Goal: Task Accomplishment & Management: Complete application form

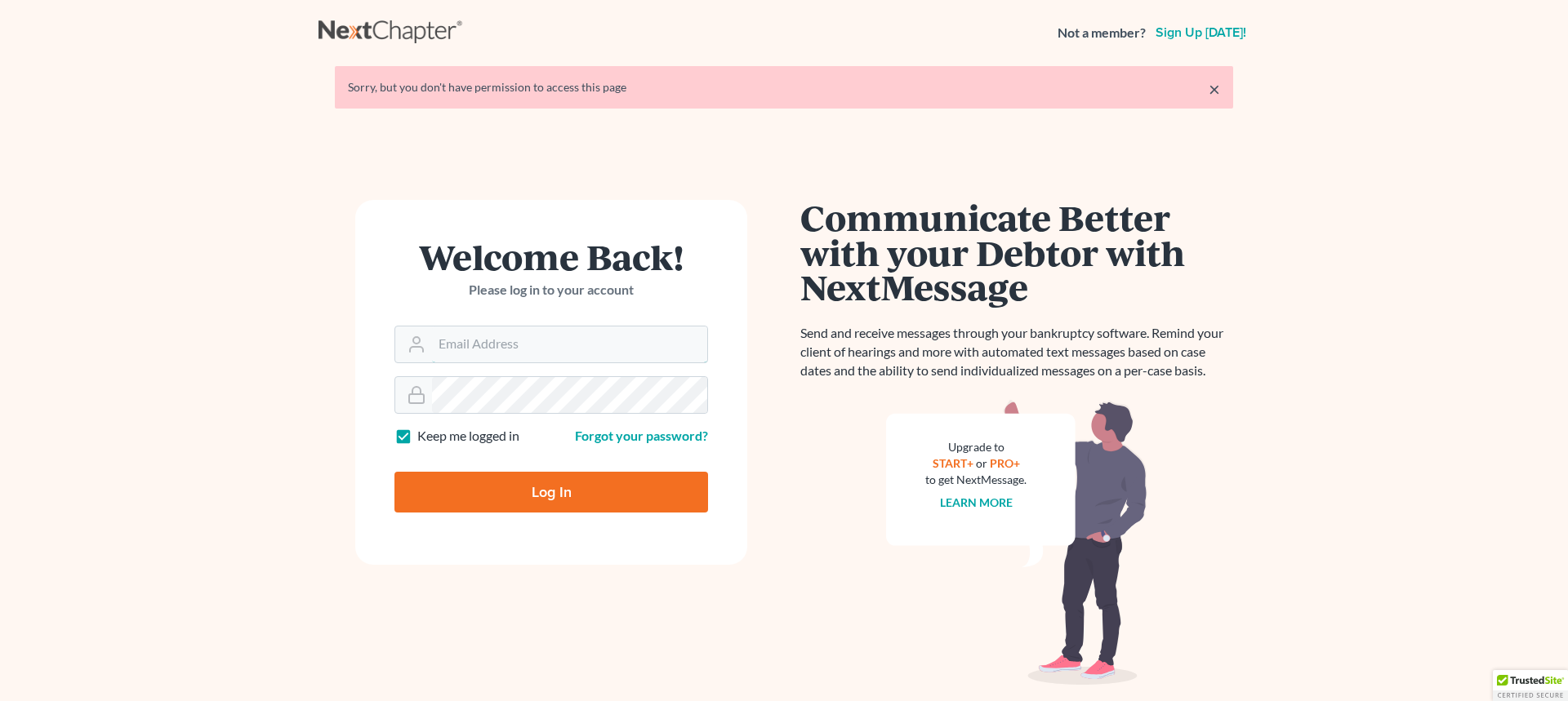
type input "[EMAIL_ADDRESS][DOMAIN_NAME]"
click at [604, 494] on input "Log In" at bounding box center [551, 492] width 313 height 41
type input "Thinking..."
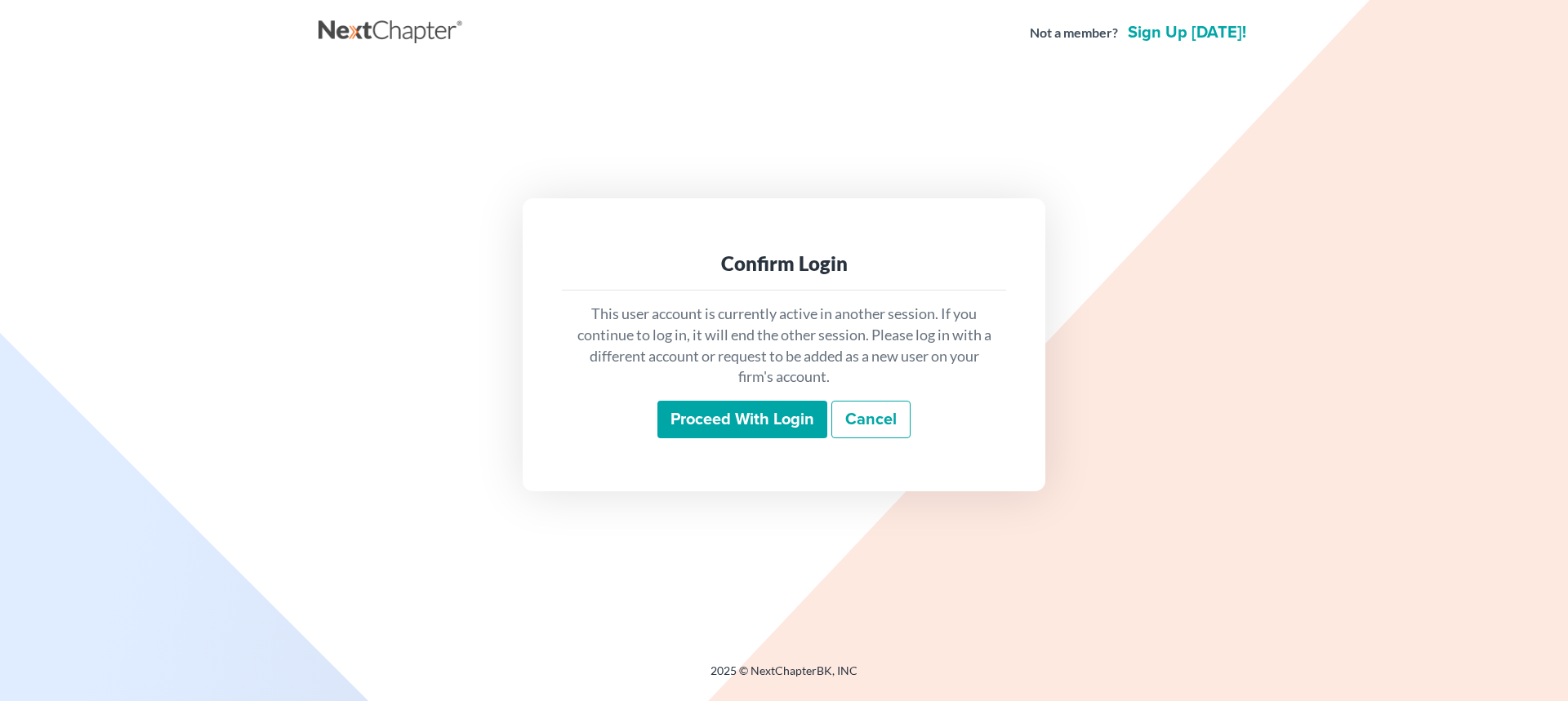
click at [741, 435] on input "Proceed with login" at bounding box center [742, 420] width 170 height 38
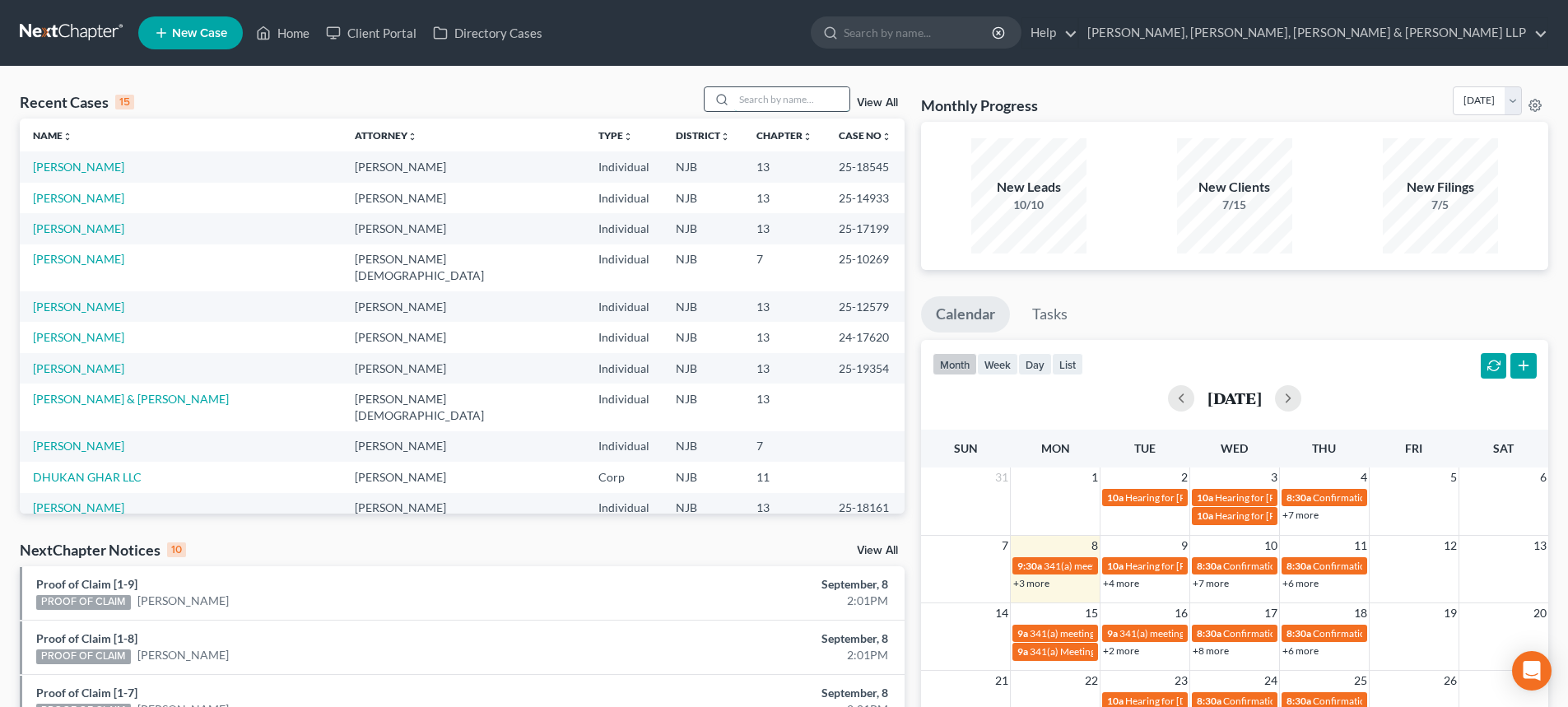
click at [812, 106] on input "search" at bounding box center [792, 99] width 116 height 24
type input "[PERSON_NAME]"
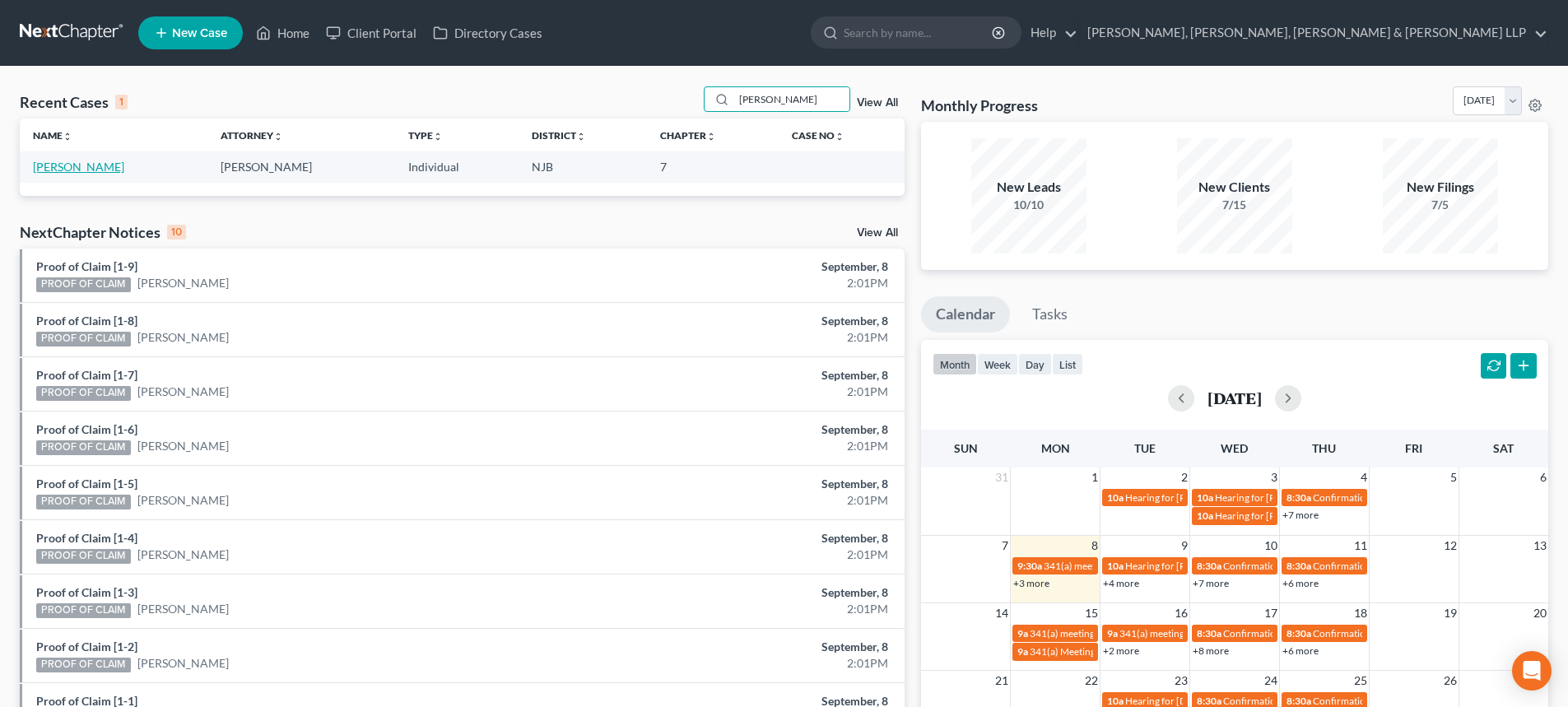
click at [68, 170] on link "[PERSON_NAME]" at bounding box center [78, 167] width 91 height 14
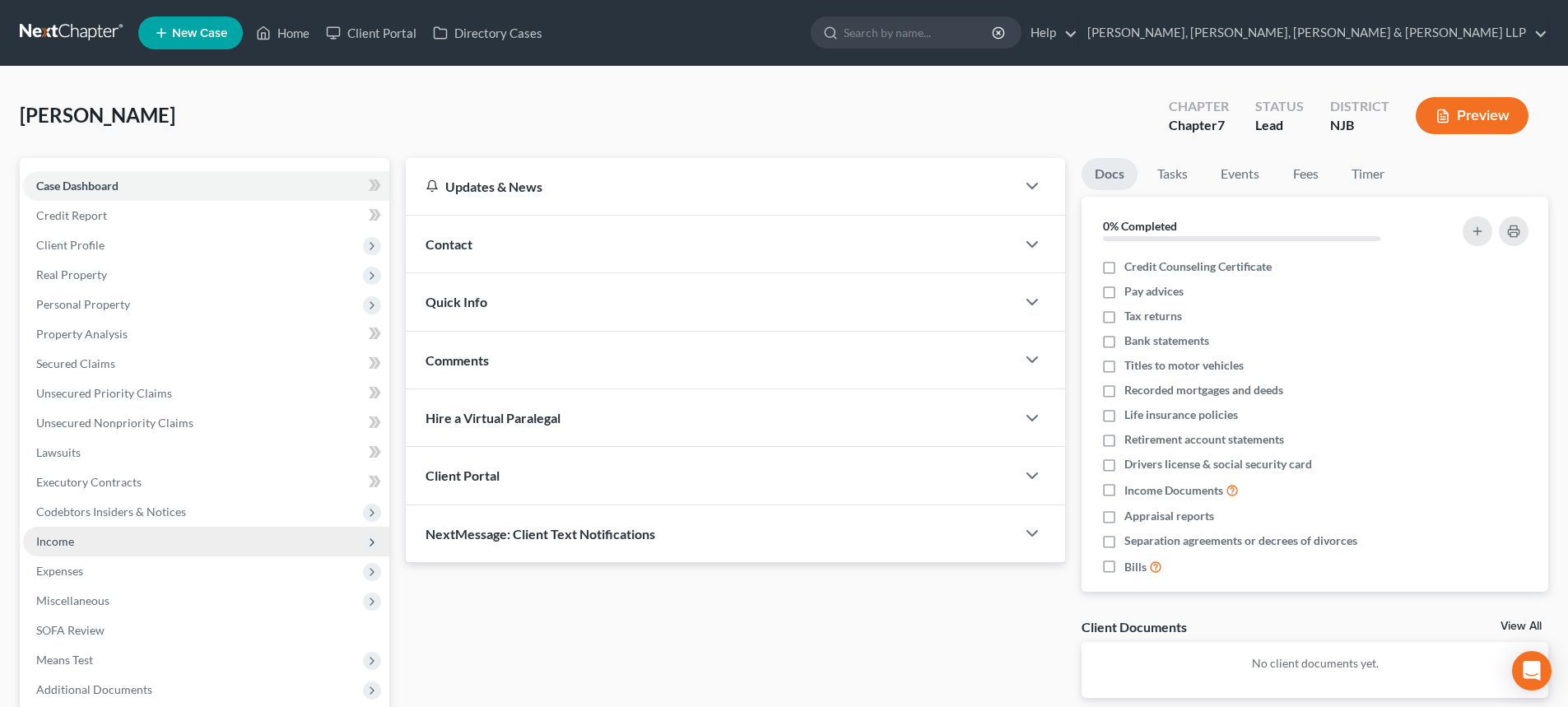
click at [106, 540] on span "Income" at bounding box center [206, 541] width 367 height 30
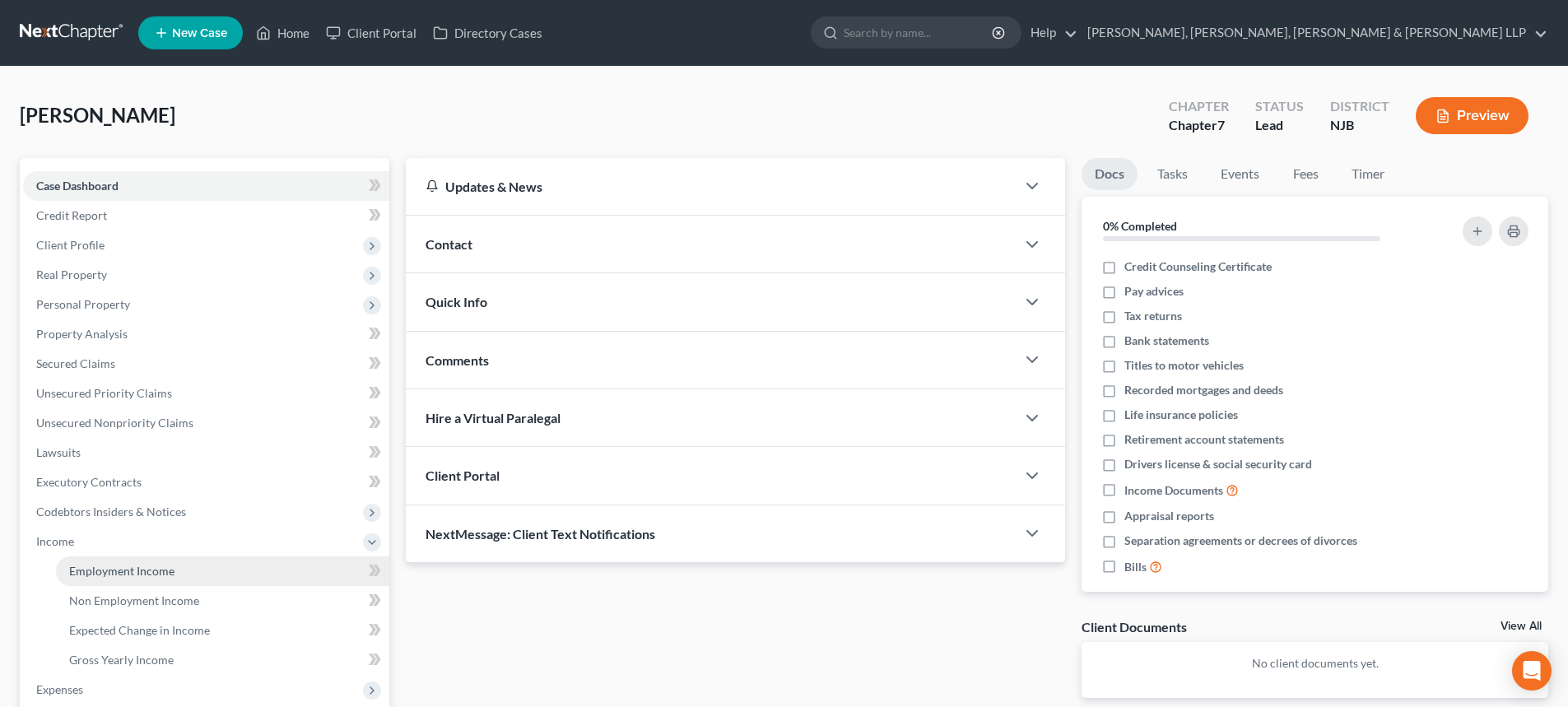
click at [114, 564] on span "Employment Income" at bounding box center [122, 571] width 106 height 14
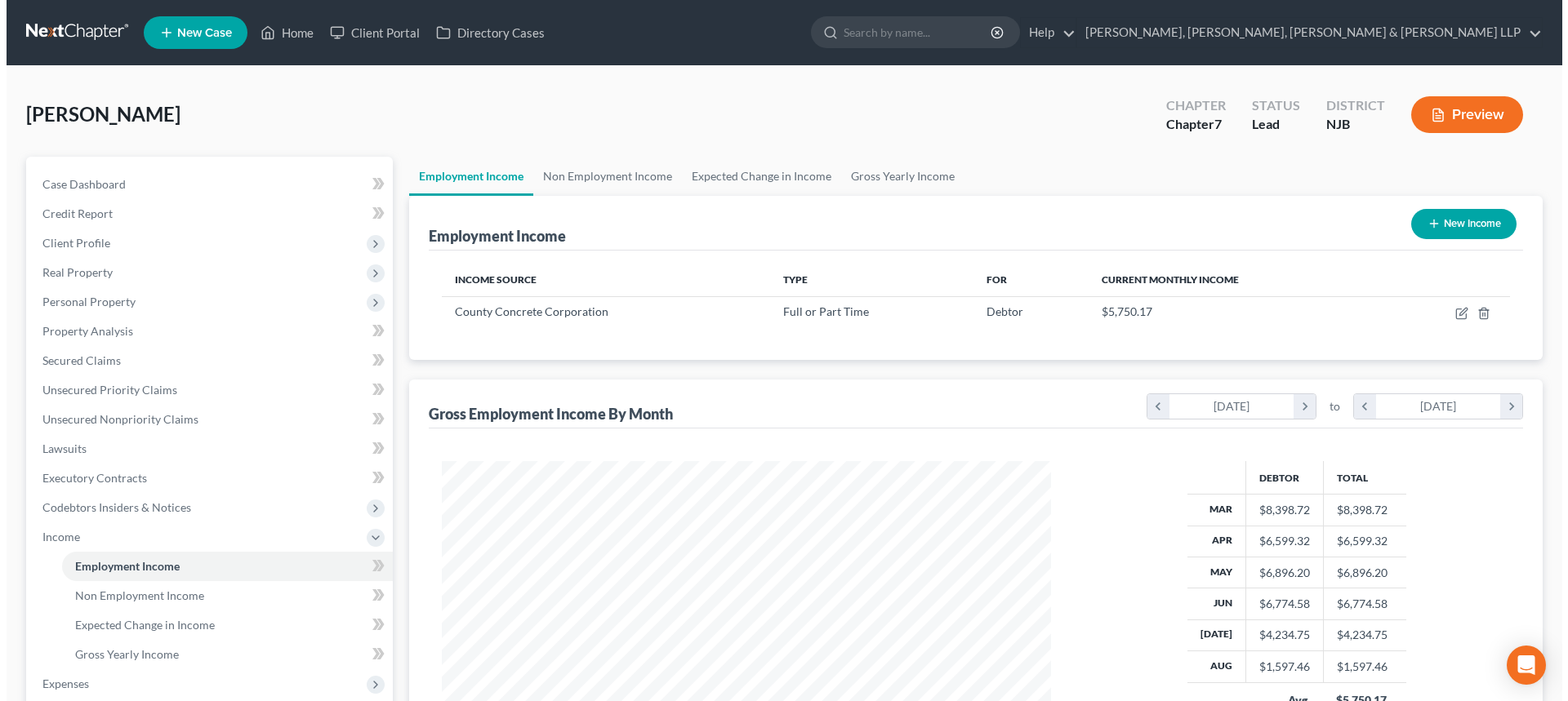
scroll to position [304, 642]
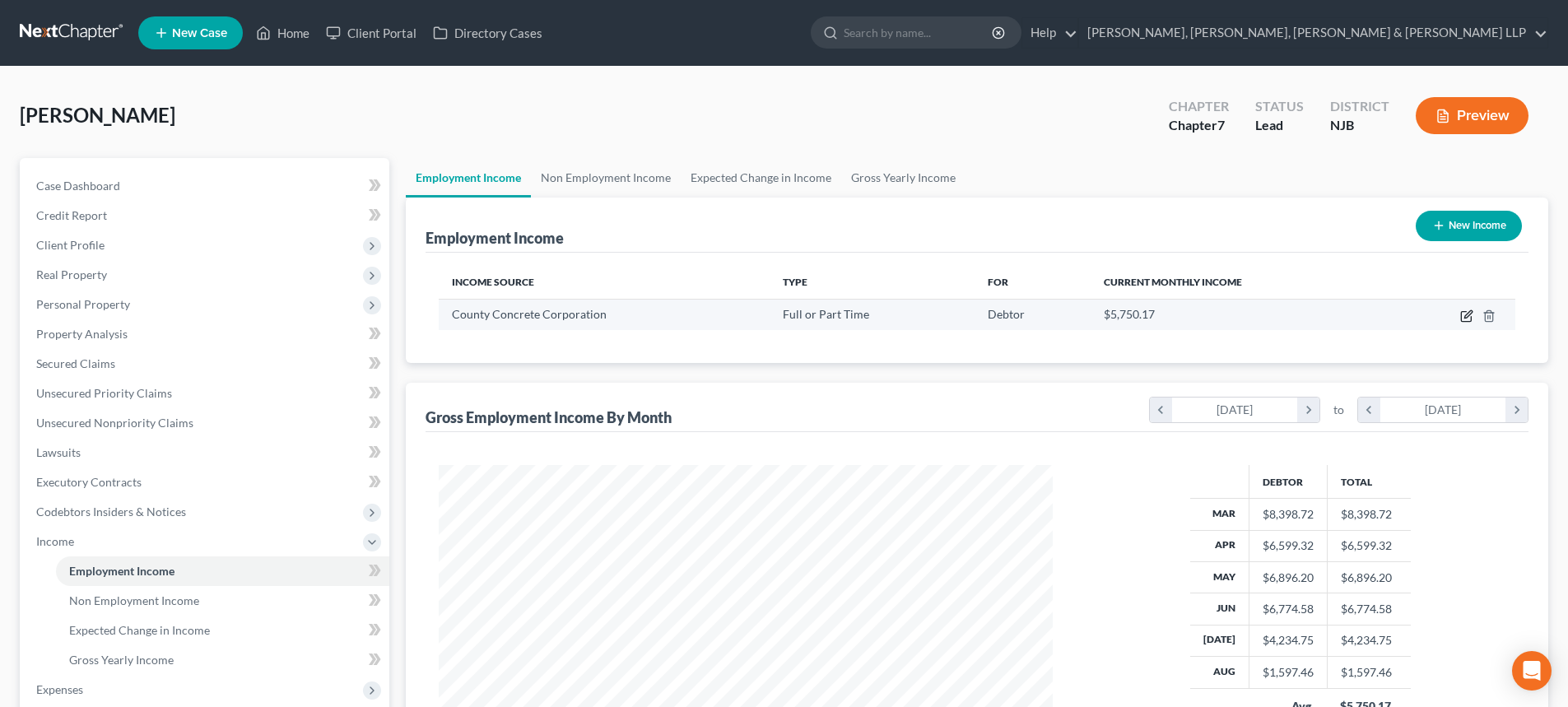
click at [1466, 318] on icon "button" at bounding box center [1467, 316] width 13 height 13
select select "0"
select select "33"
select select "3"
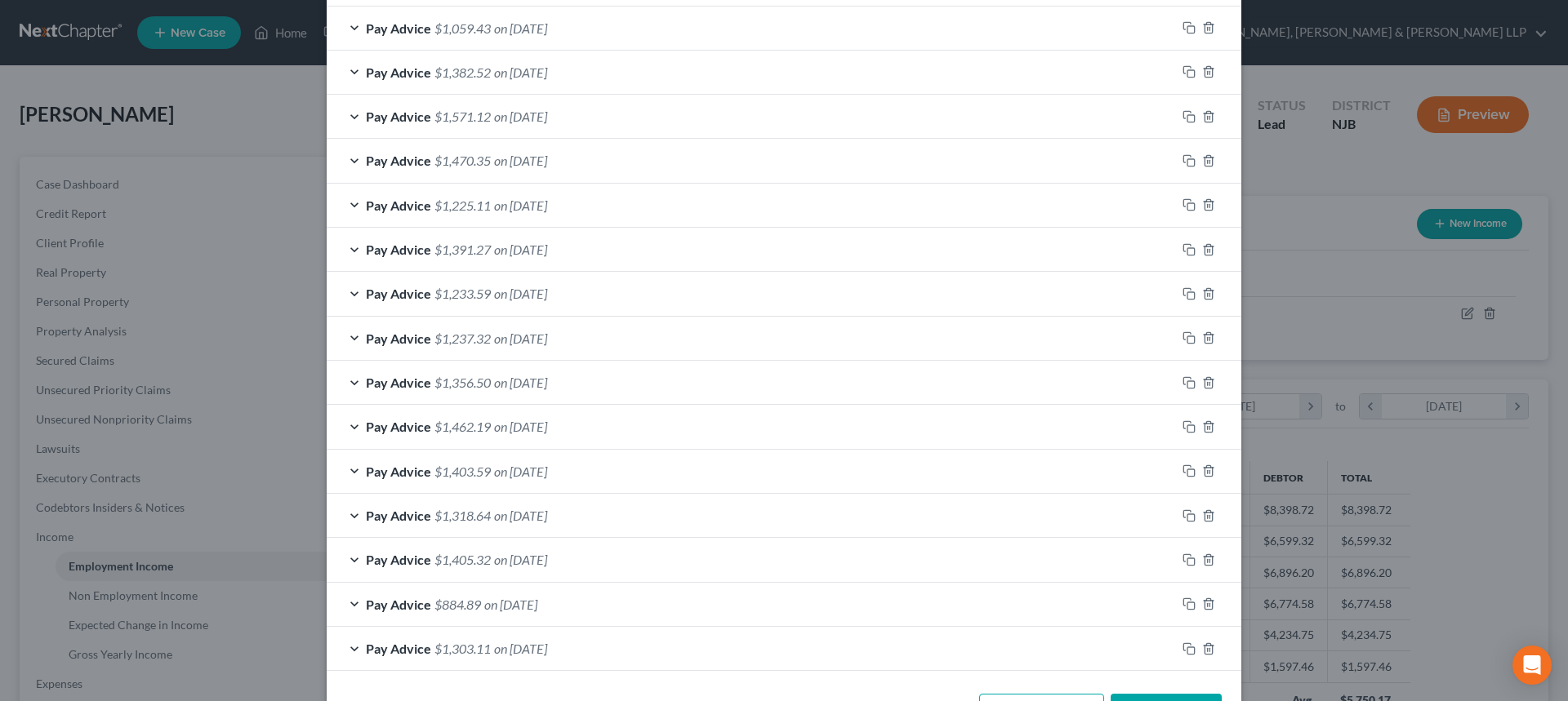
scroll to position [1048, 0]
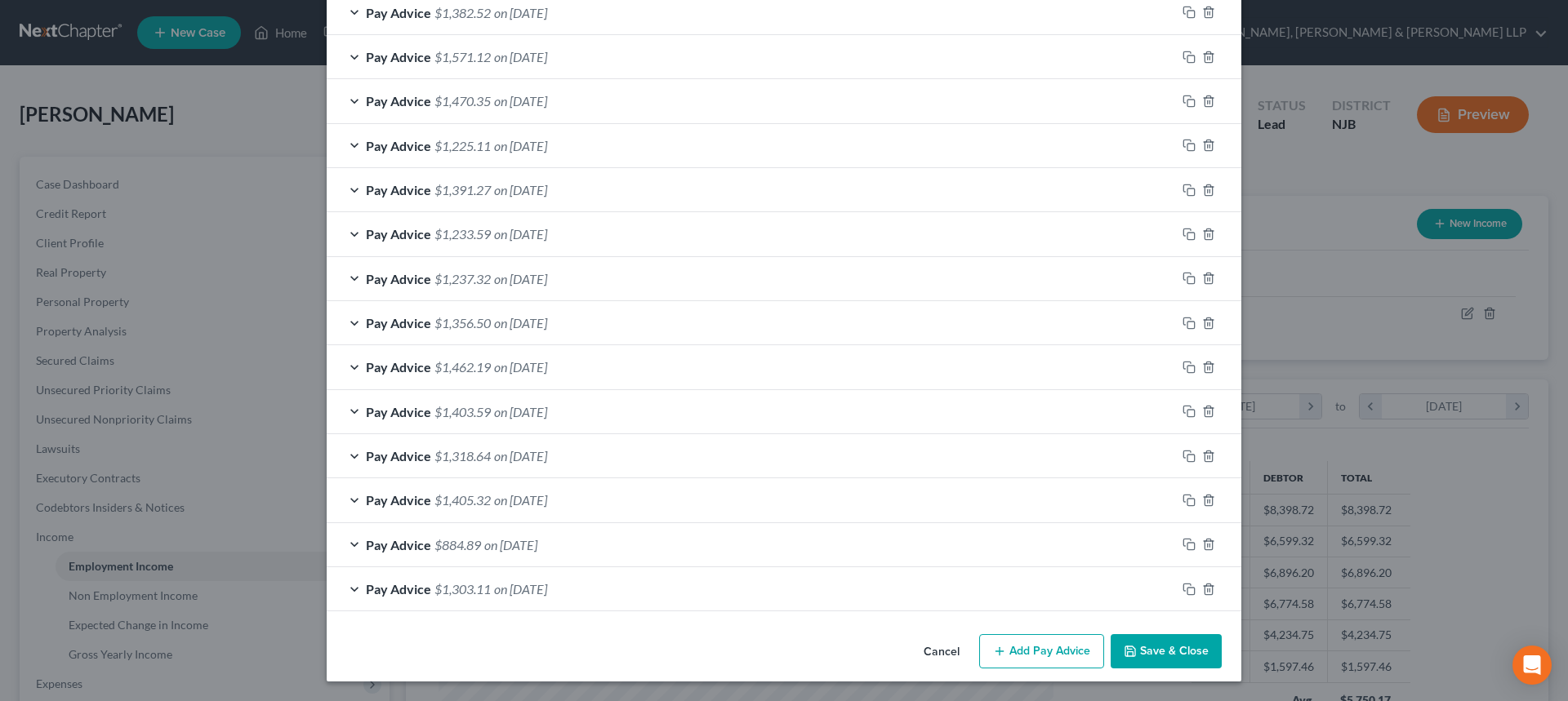
click at [1043, 656] on button "Add Pay Advice" at bounding box center [1042, 651] width 125 height 34
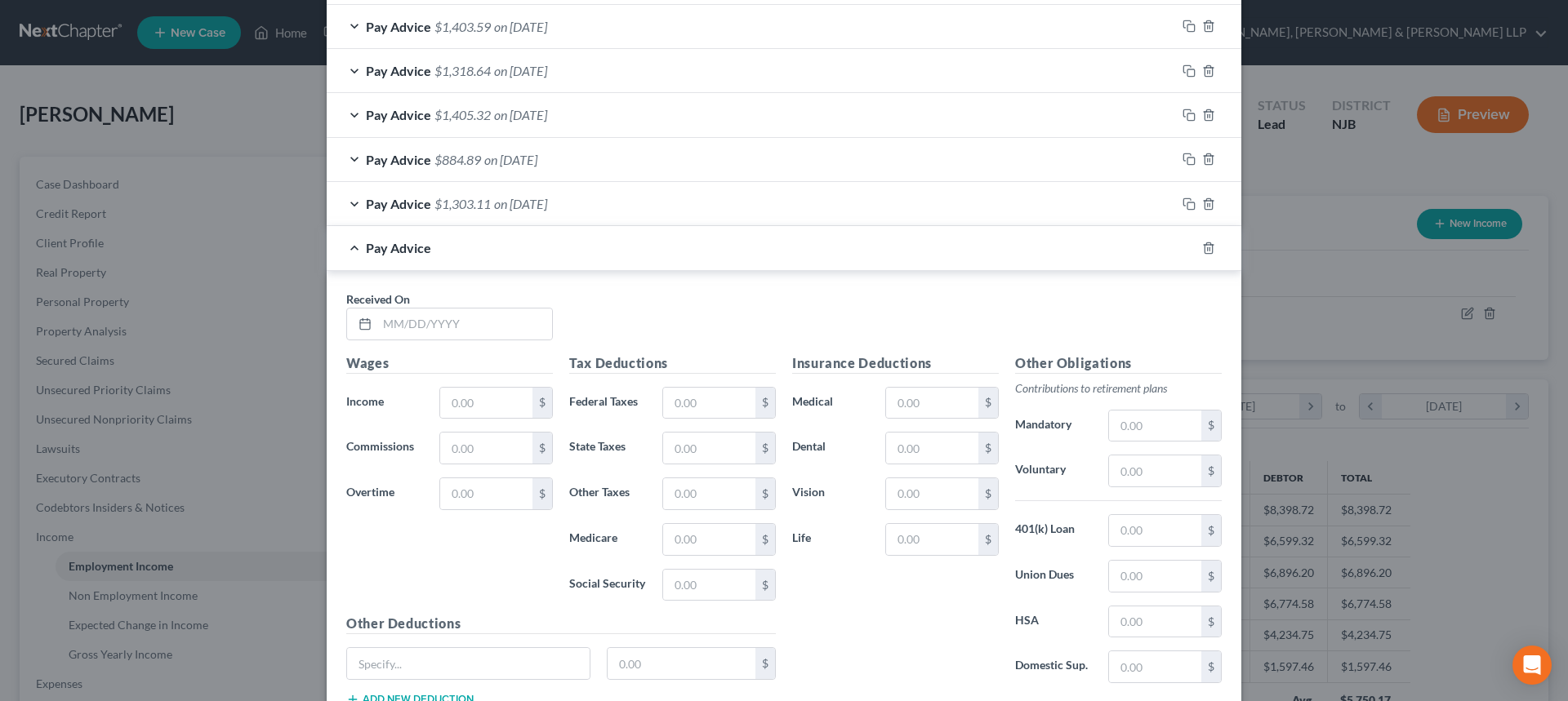
scroll to position [1457, 0]
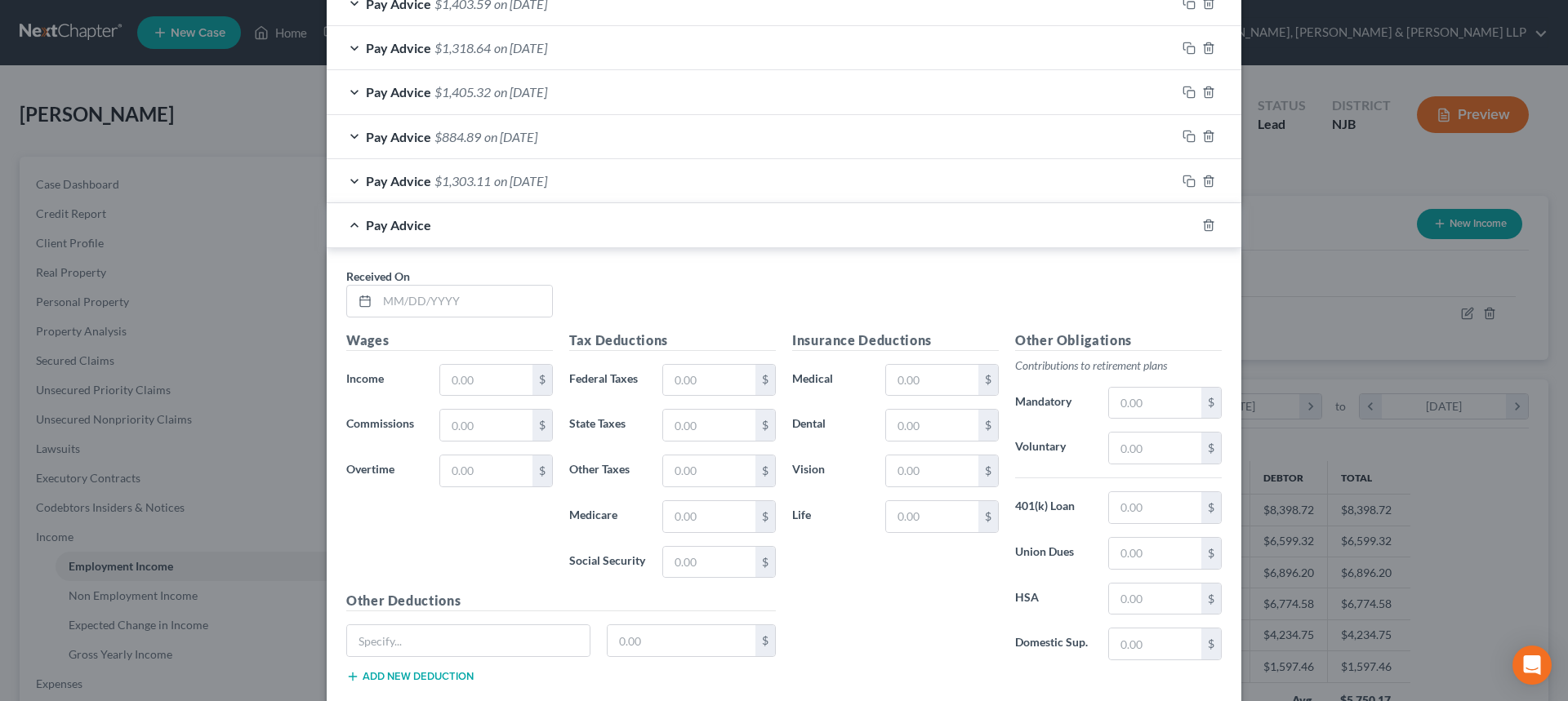
click at [467, 281] on div "Received On *" at bounding box center [450, 292] width 223 height 50
click at [467, 306] on input "text" at bounding box center [465, 301] width 175 height 31
type input "08/29/2025"
click at [466, 384] on input "text" at bounding box center [487, 380] width 92 height 31
drag, startPoint x: 505, startPoint y: 383, endPoint x: 409, endPoint y: 383, distance: 96.0
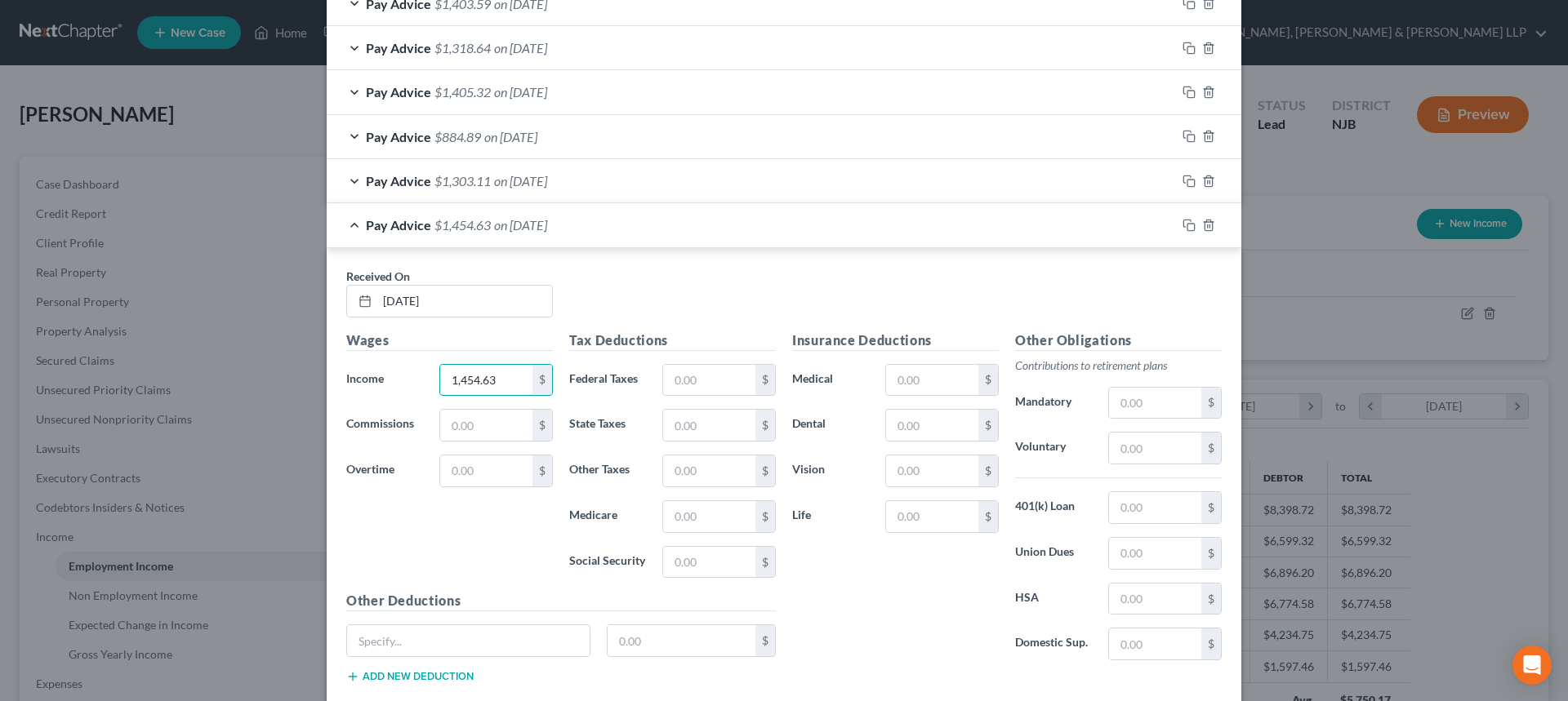
click at [409, 383] on div "Income * 1,454.63 $" at bounding box center [450, 380] width 223 height 32
type input "965.38"
click at [454, 470] on input "text" at bounding box center [487, 471] width 92 height 31
type input "419.25"
click at [524, 383] on input "965.38" at bounding box center [487, 380] width 92 height 31
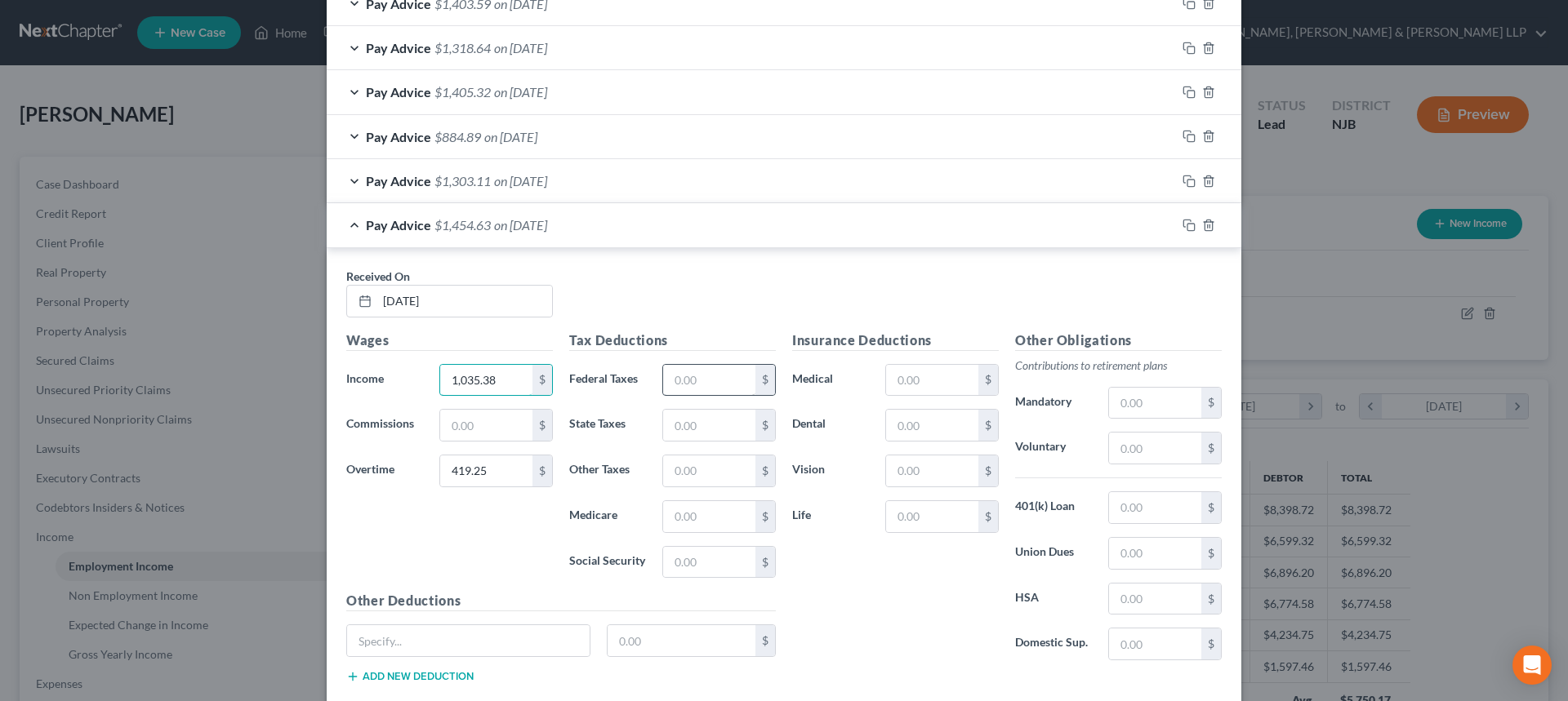
type input "1,035.38"
click at [691, 383] on input "text" at bounding box center [710, 380] width 92 height 31
type input "96.15"
click at [698, 420] on input "text" at bounding box center [710, 425] width 92 height 31
type input "31.17"
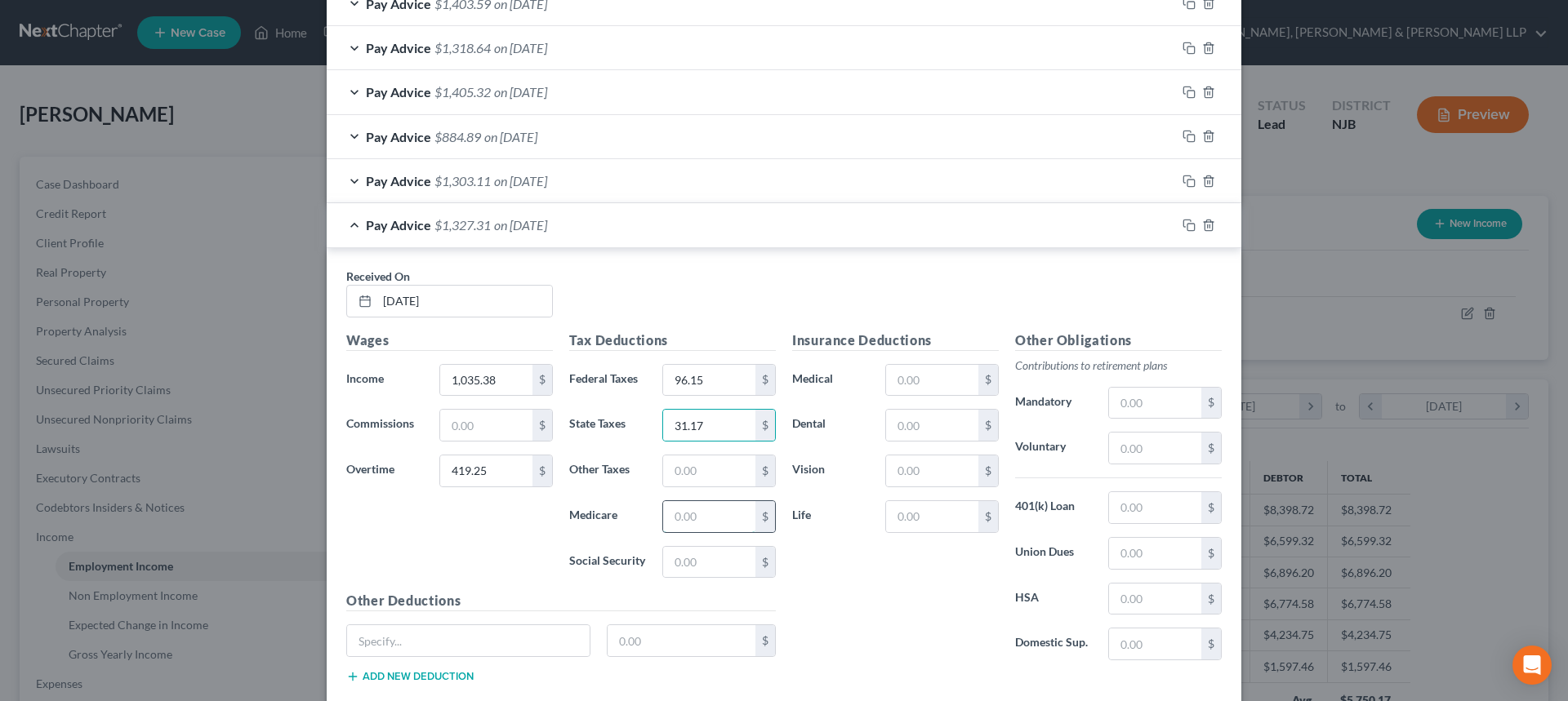
click at [701, 508] on input "text" at bounding box center [710, 516] width 92 height 31
type input "21.09"
click at [695, 560] on input "text" at bounding box center [710, 562] width 92 height 31
type input "90.19"
click at [728, 471] on input "text" at bounding box center [710, 471] width 92 height 31
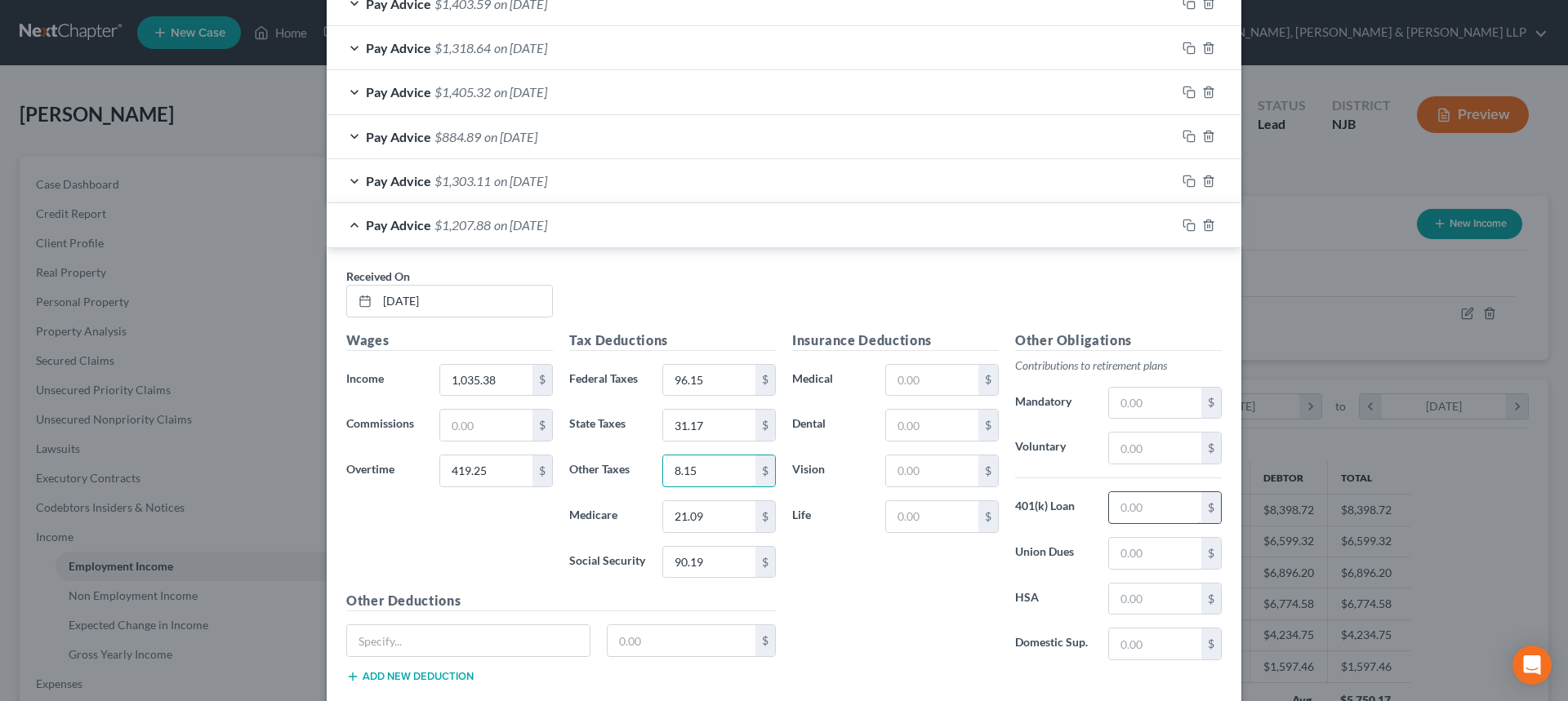
type input "8.15"
click at [1126, 510] on input "text" at bounding box center [1155, 508] width 92 height 31
type input "100"
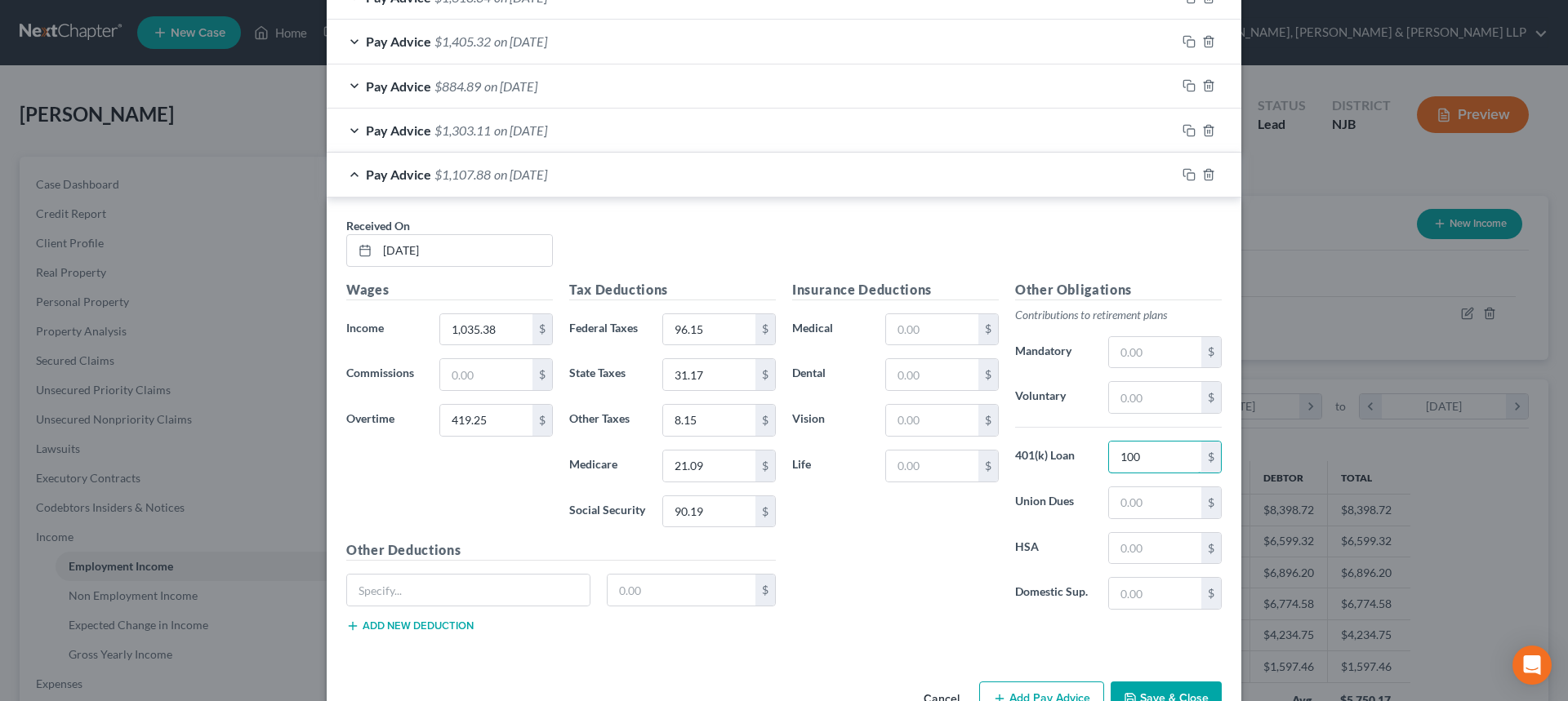
scroll to position [1554, 0]
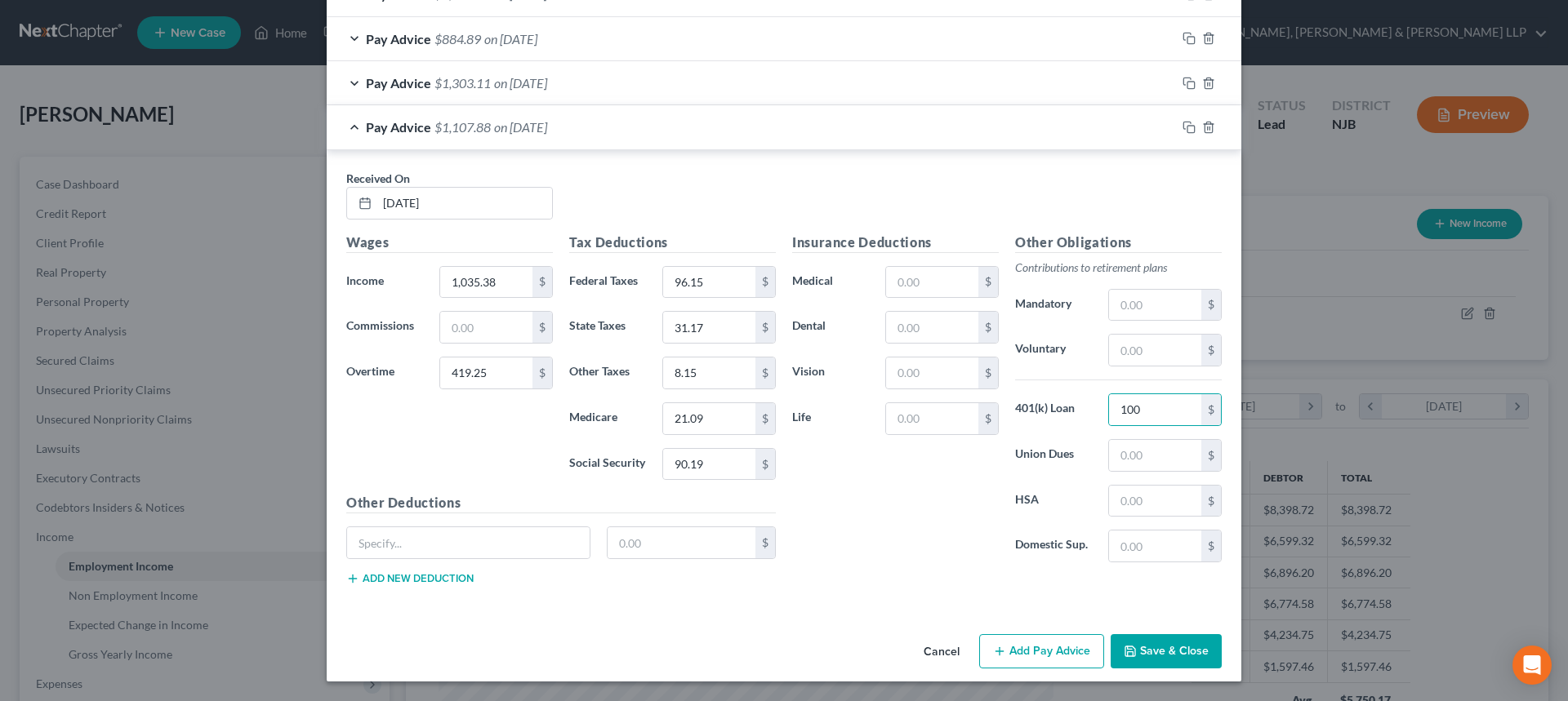
click at [1024, 645] on button "Add Pay Advice" at bounding box center [1042, 651] width 125 height 34
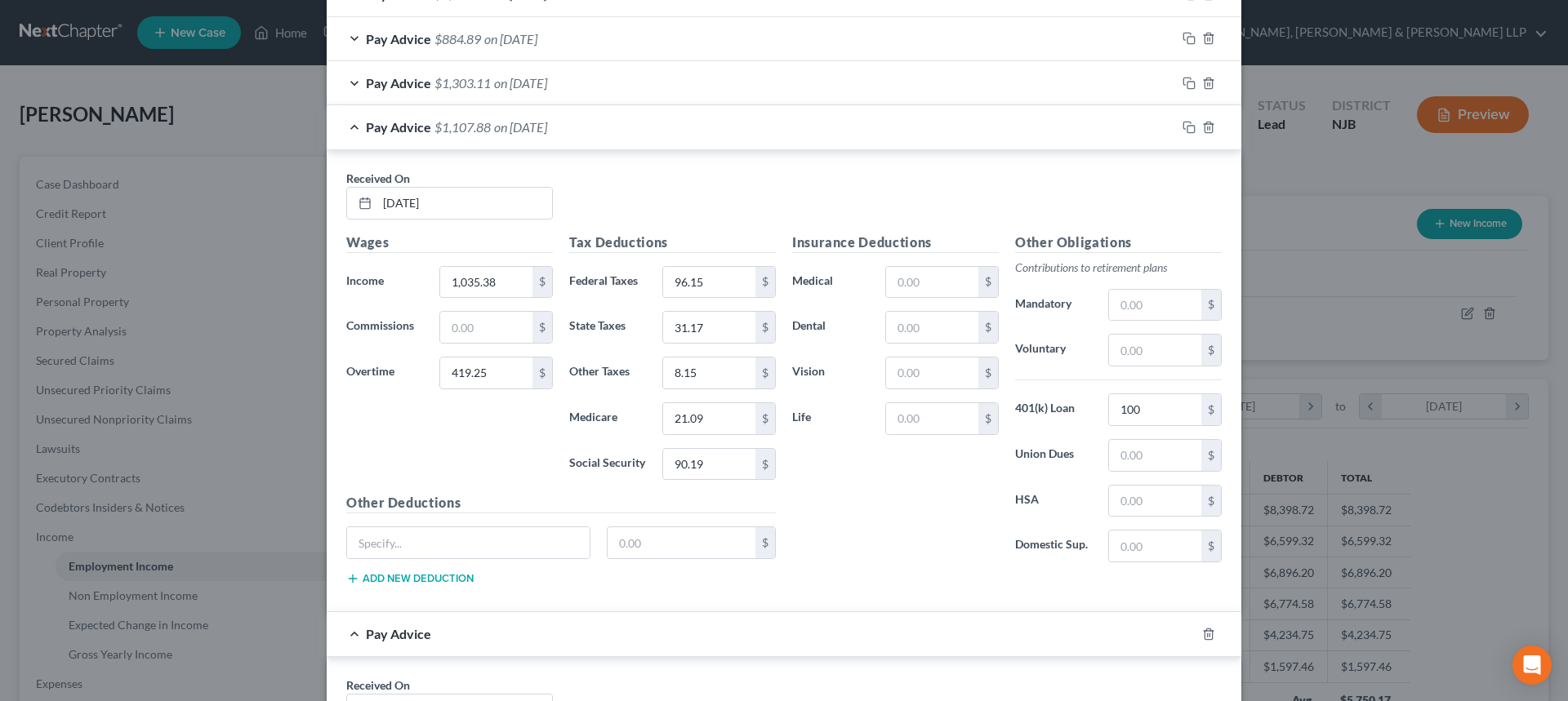
scroll to position [2044, 0]
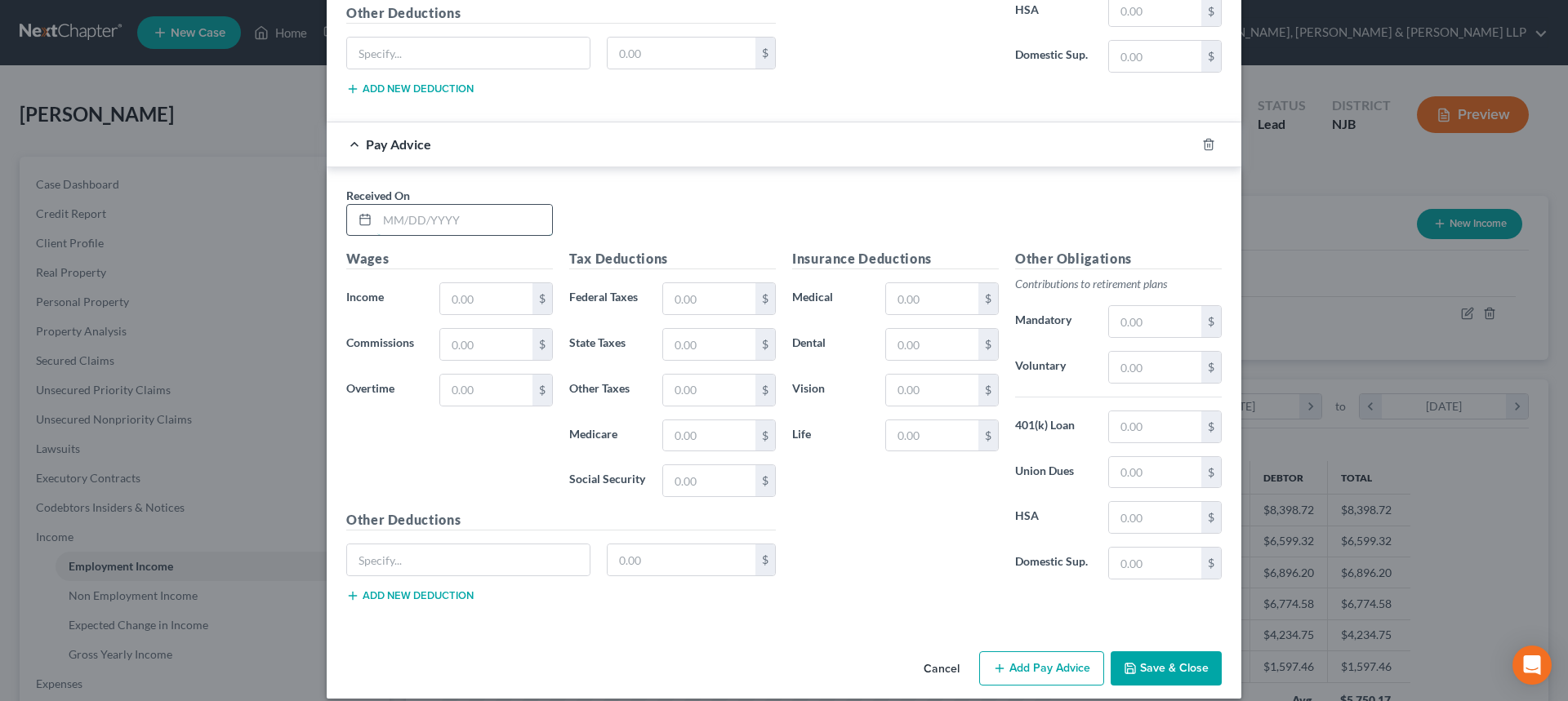
click at [456, 226] on input "text" at bounding box center [465, 220] width 175 height 31
type input "08/08/2025"
click at [450, 296] on input "text" at bounding box center [487, 299] width 92 height 31
type input "1,868.62"
click at [704, 294] on input "text" at bounding box center [710, 299] width 92 height 31
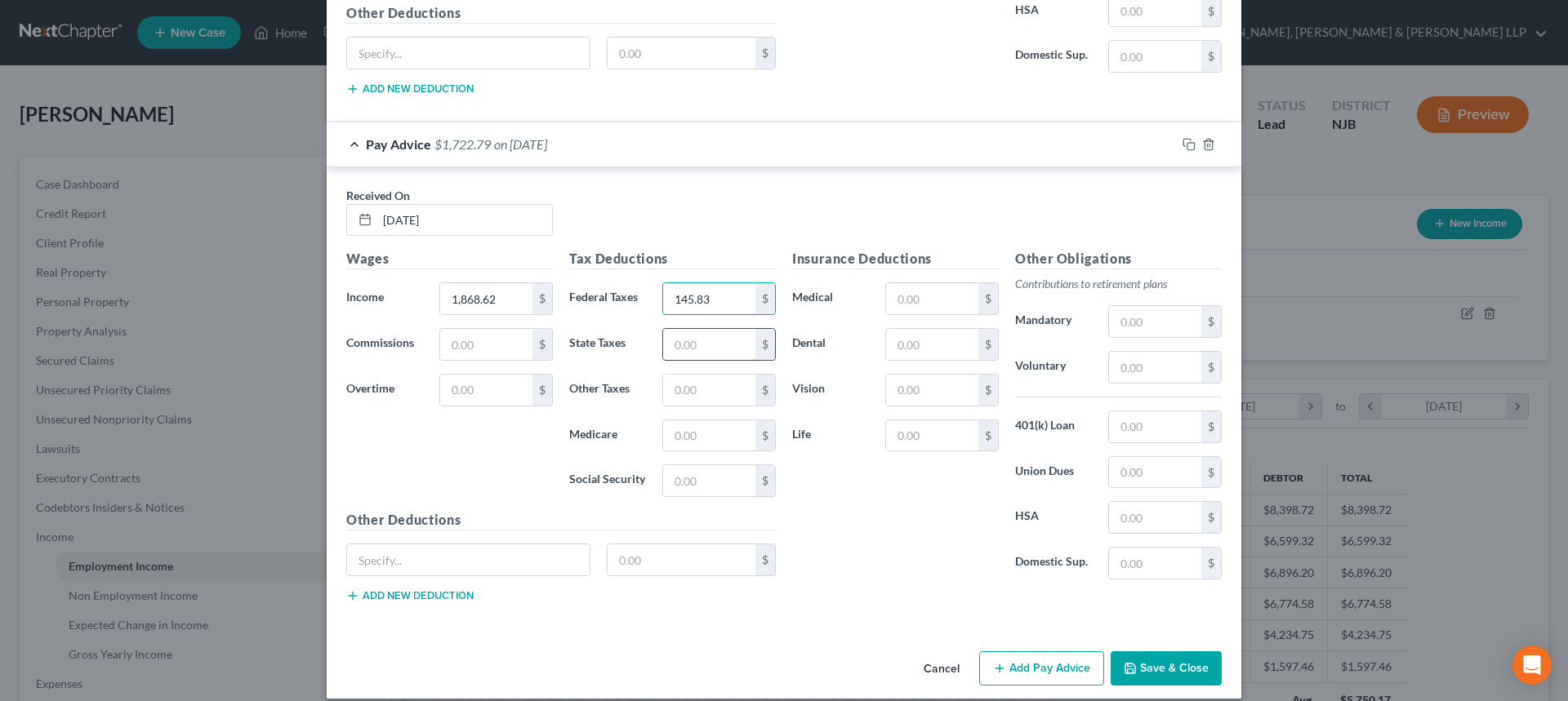
type input "145.83"
click at [690, 339] on input "text" at bounding box center [710, 345] width 92 height 31
type input "54.16"
click at [715, 436] on input "text" at bounding box center [710, 436] width 92 height 31
type input "27.09"
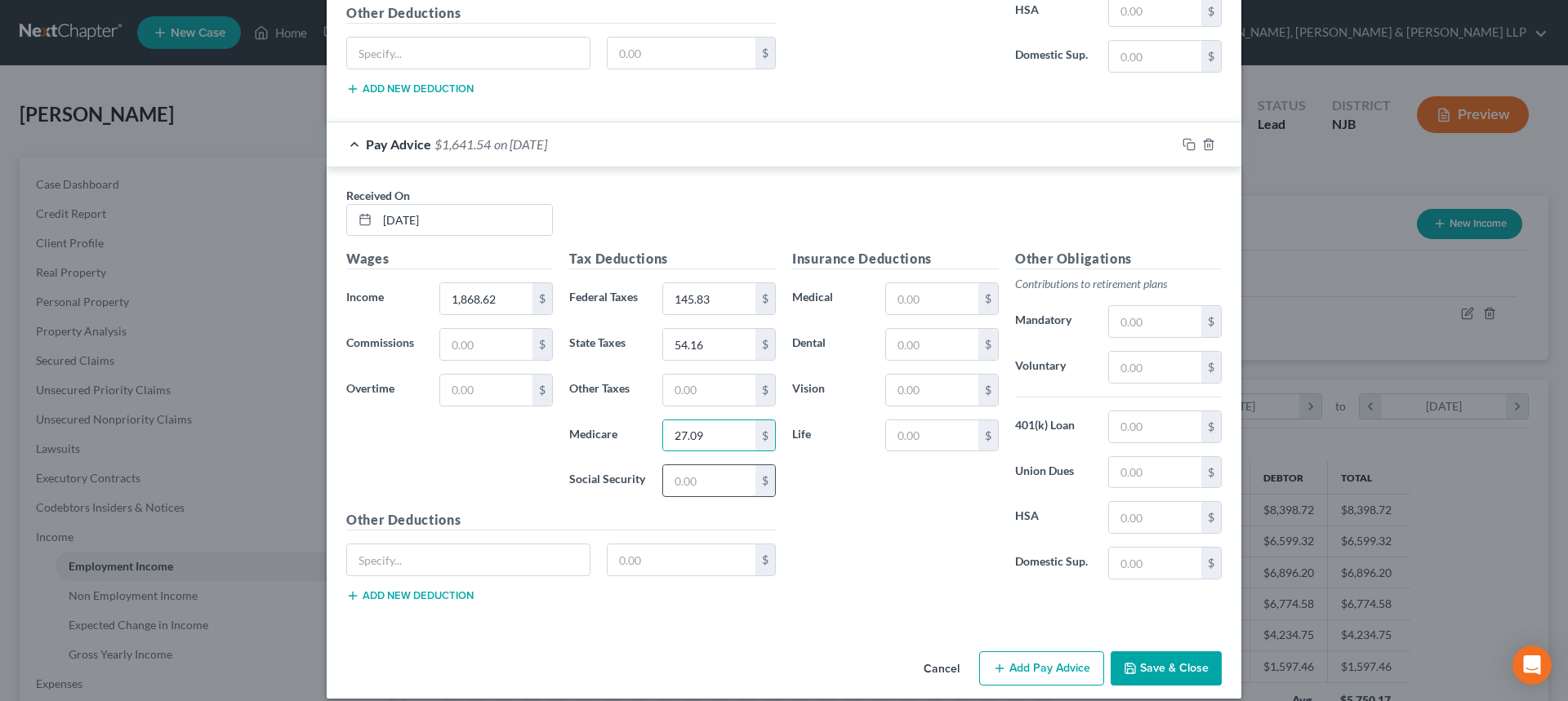
click at [703, 489] on input "text" at bounding box center [710, 481] width 92 height 31
type input "115.85"
click at [724, 390] on input "text" at bounding box center [710, 390] width 92 height 31
type input "10.47"
click at [1164, 418] on input "text" at bounding box center [1155, 427] width 92 height 31
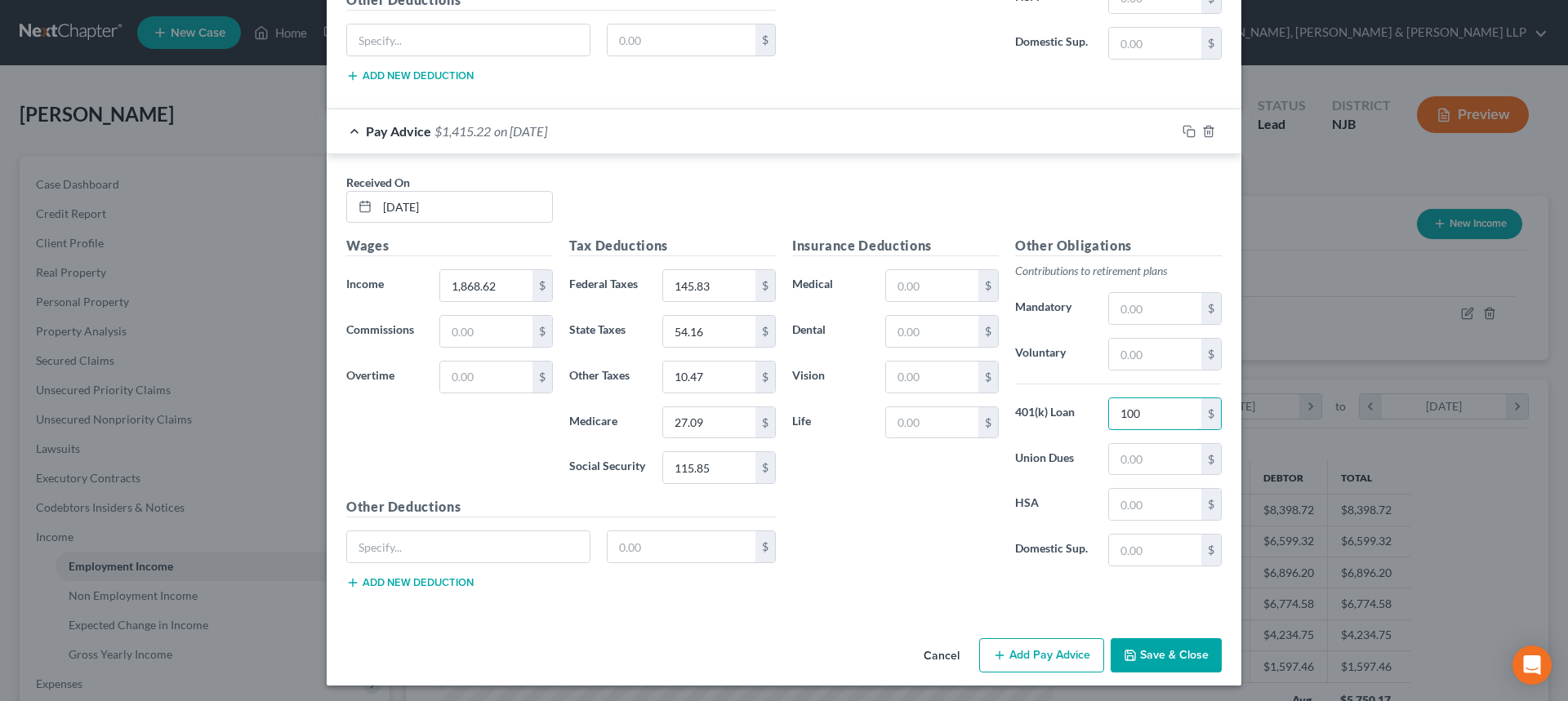
scroll to position [2061, 0]
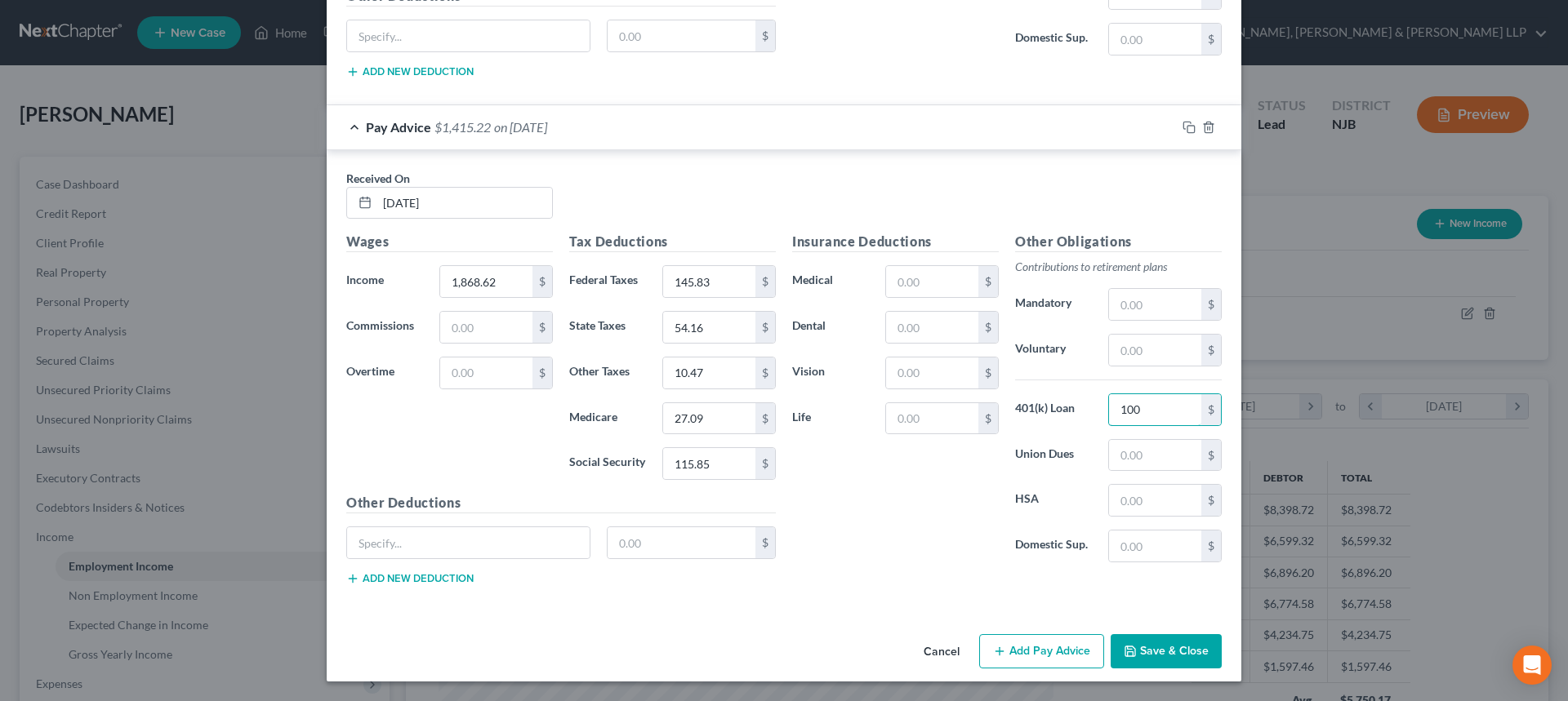
type input "100"
click at [1039, 652] on button "Add Pay Advice" at bounding box center [1042, 651] width 125 height 34
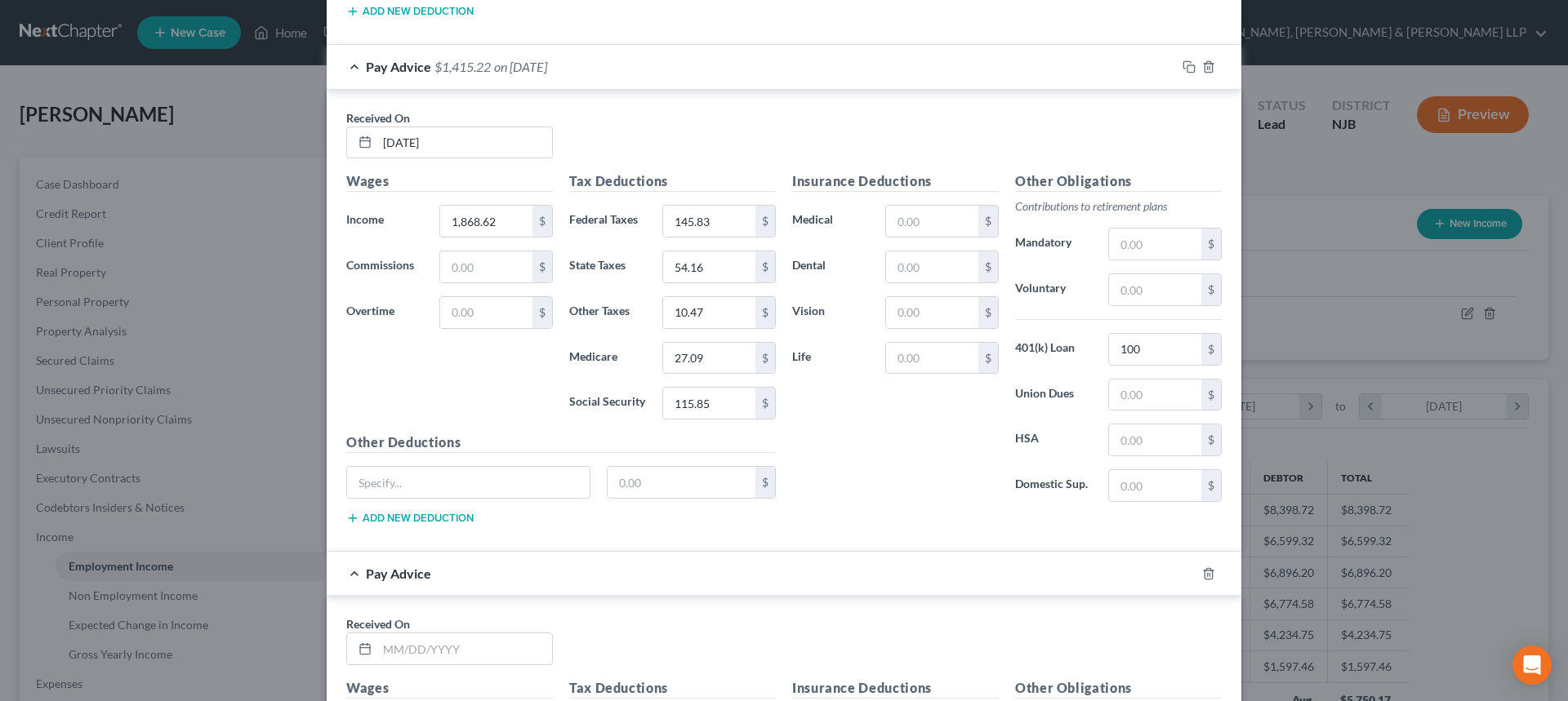
scroll to position [2225, 0]
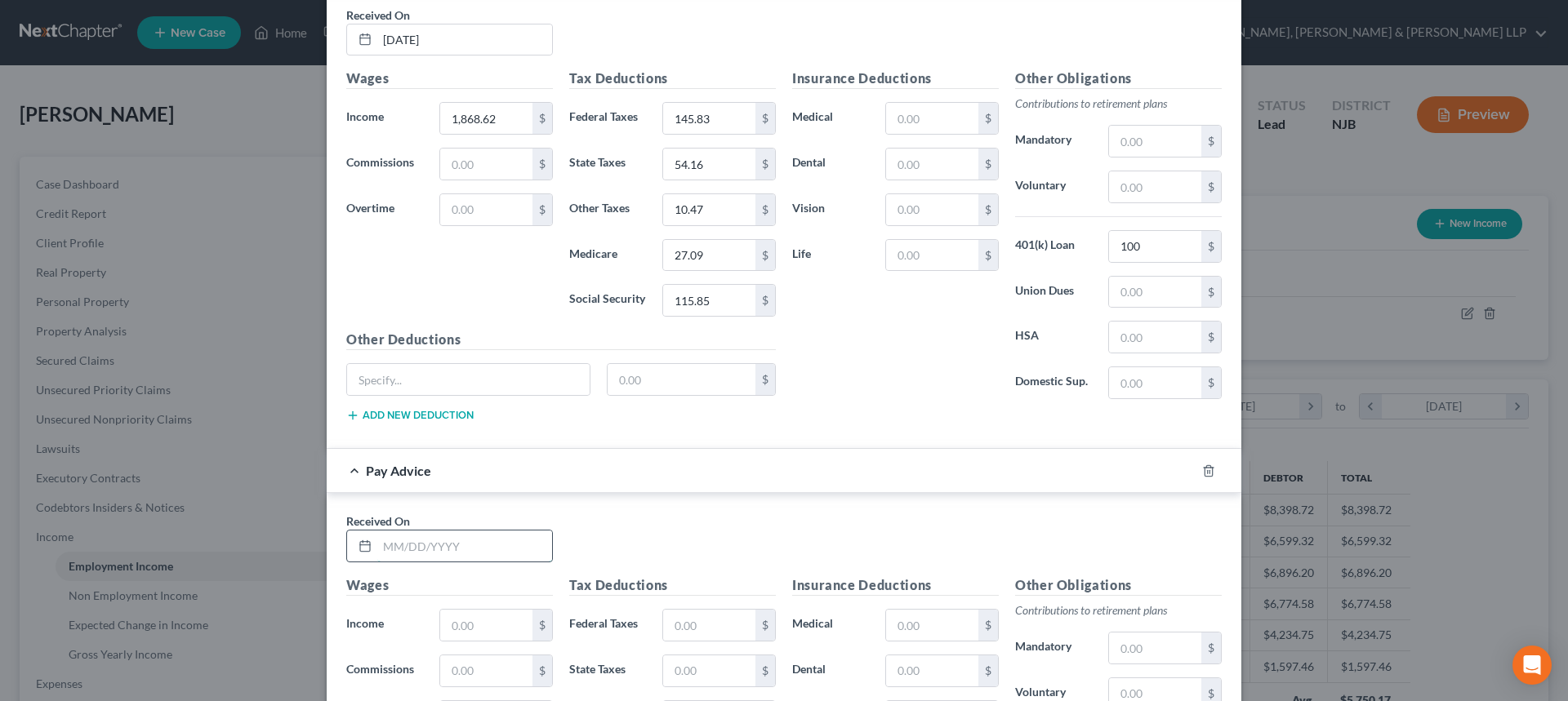
click at [417, 557] on input "text" at bounding box center [465, 546] width 175 height 31
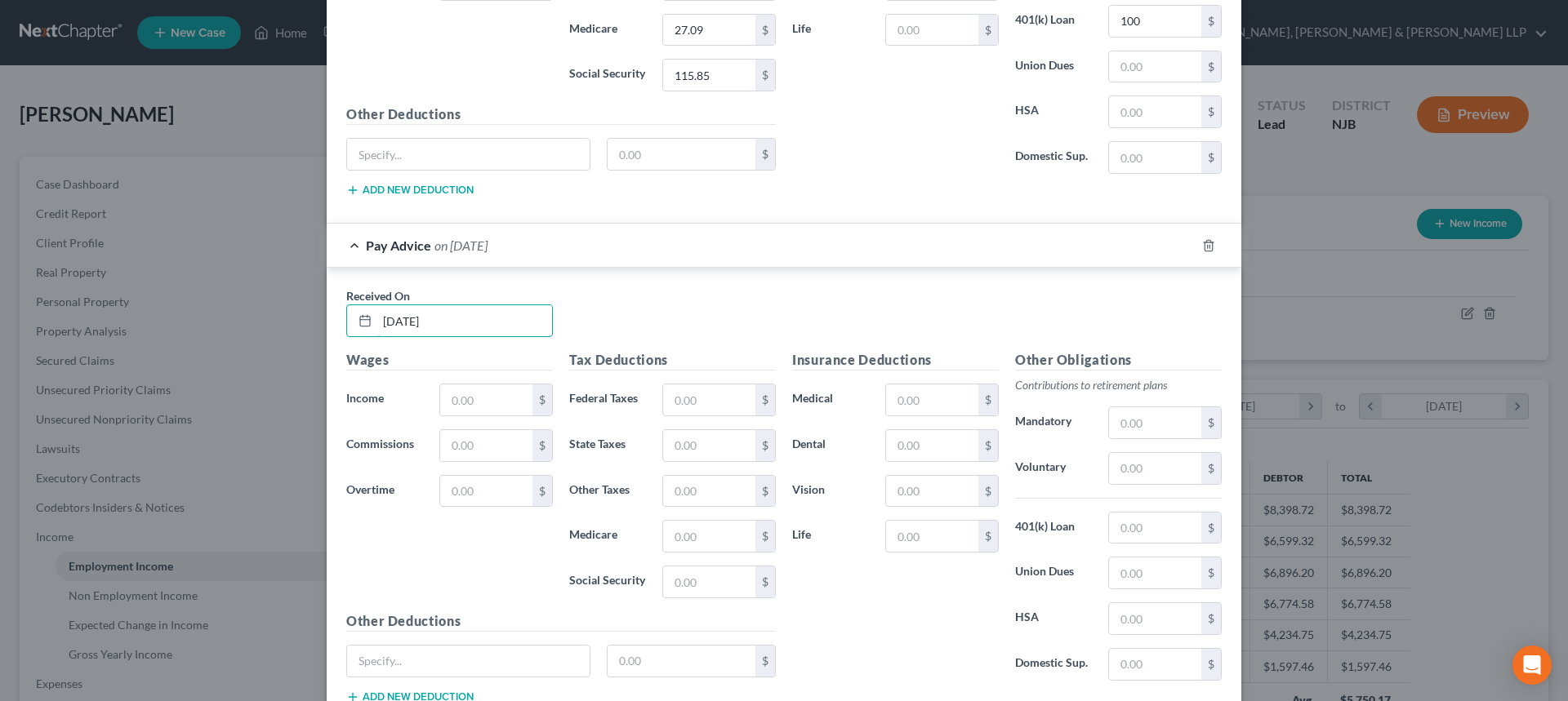
scroll to position [2469, 0]
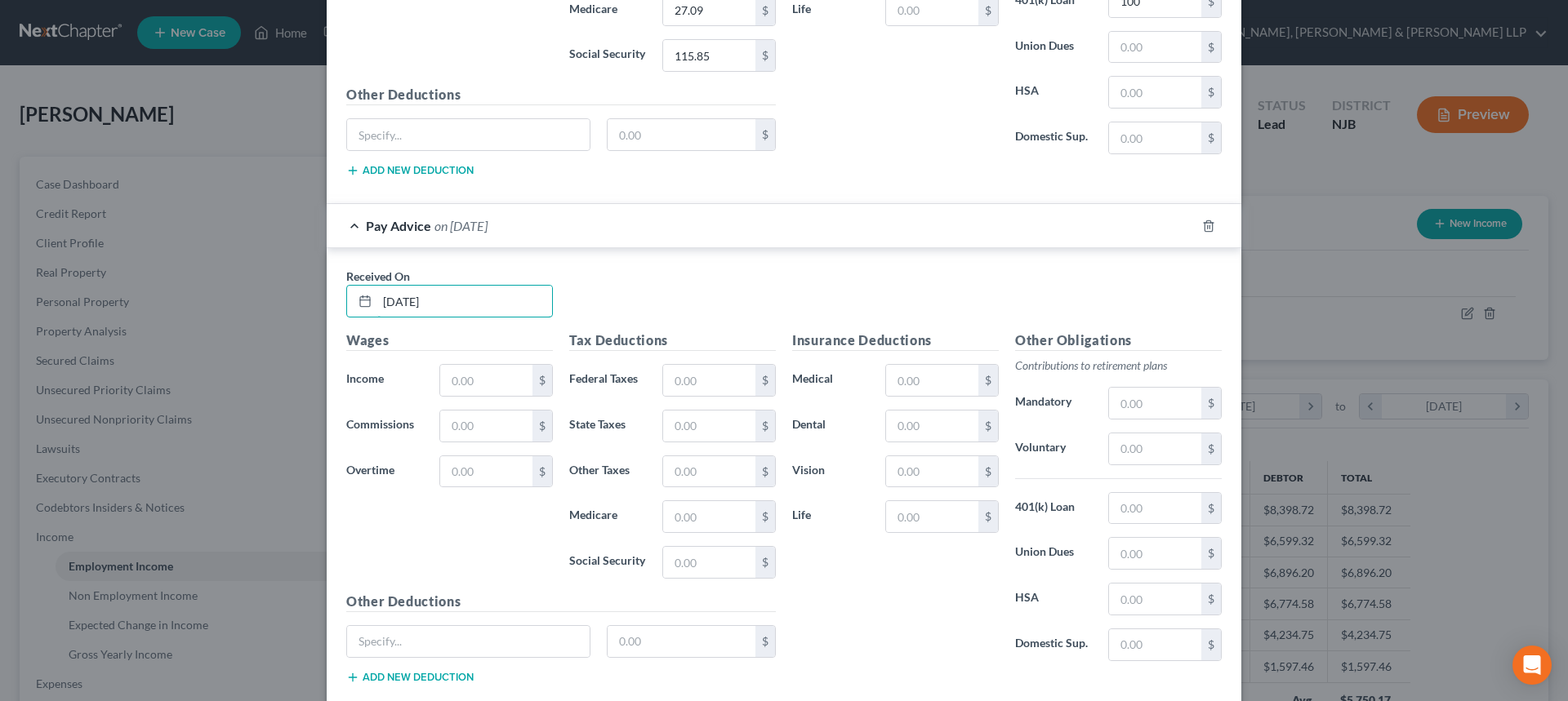
type input "8/22/2025"
click at [493, 385] on input "text" at bounding box center [487, 380] width 92 height 31
type input "1,120"
click at [463, 473] on input "text" at bounding box center [487, 472] width 92 height 31
type input "308.10"
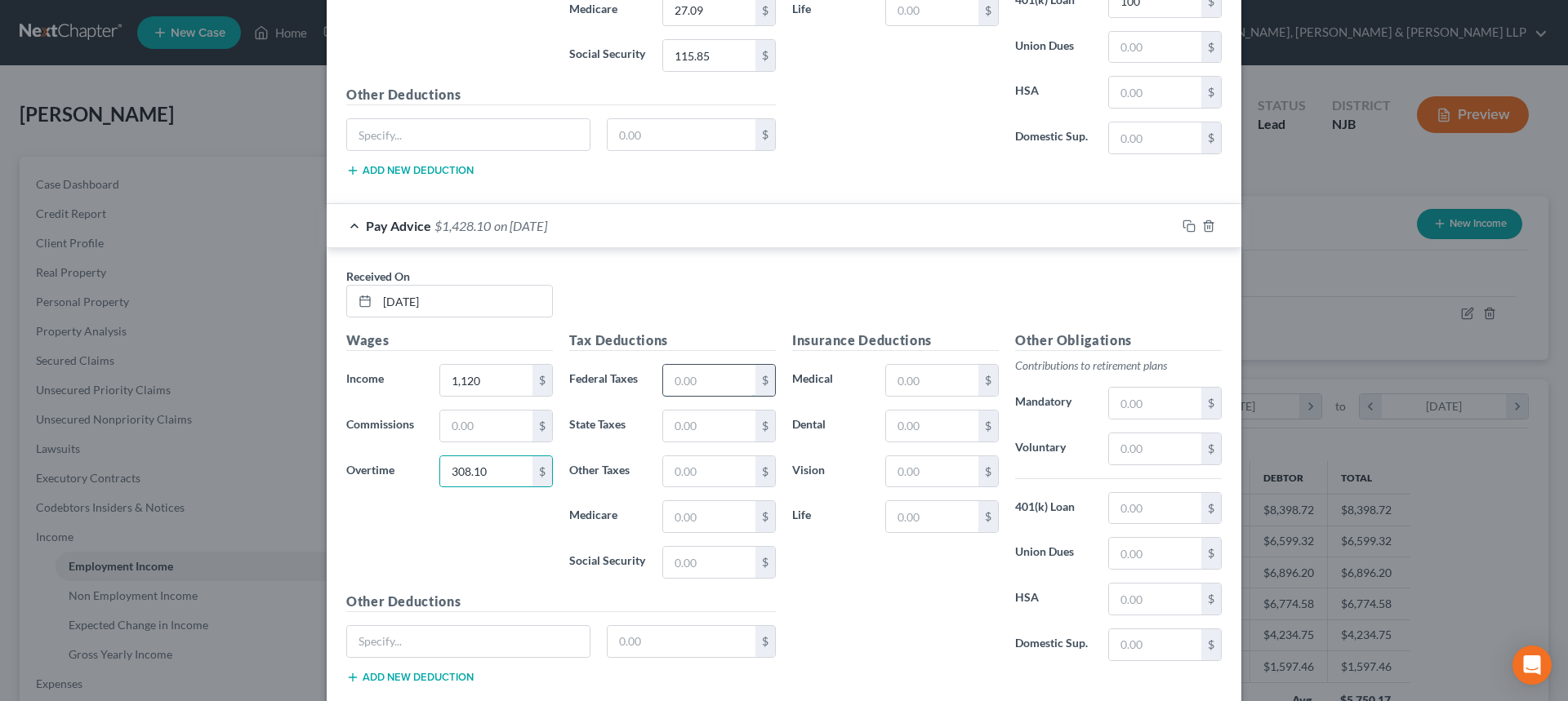
click at [715, 383] on input "text" at bounding box center [710, 380] width 92 height 31
type input "92.97"
click at [709, 420] on input "text" at bounding box center [710, 426] width 92 height 31
type input "30.14"
click at [701, 518] on input "text" at bounding box center [710, 516] width 92 height 31
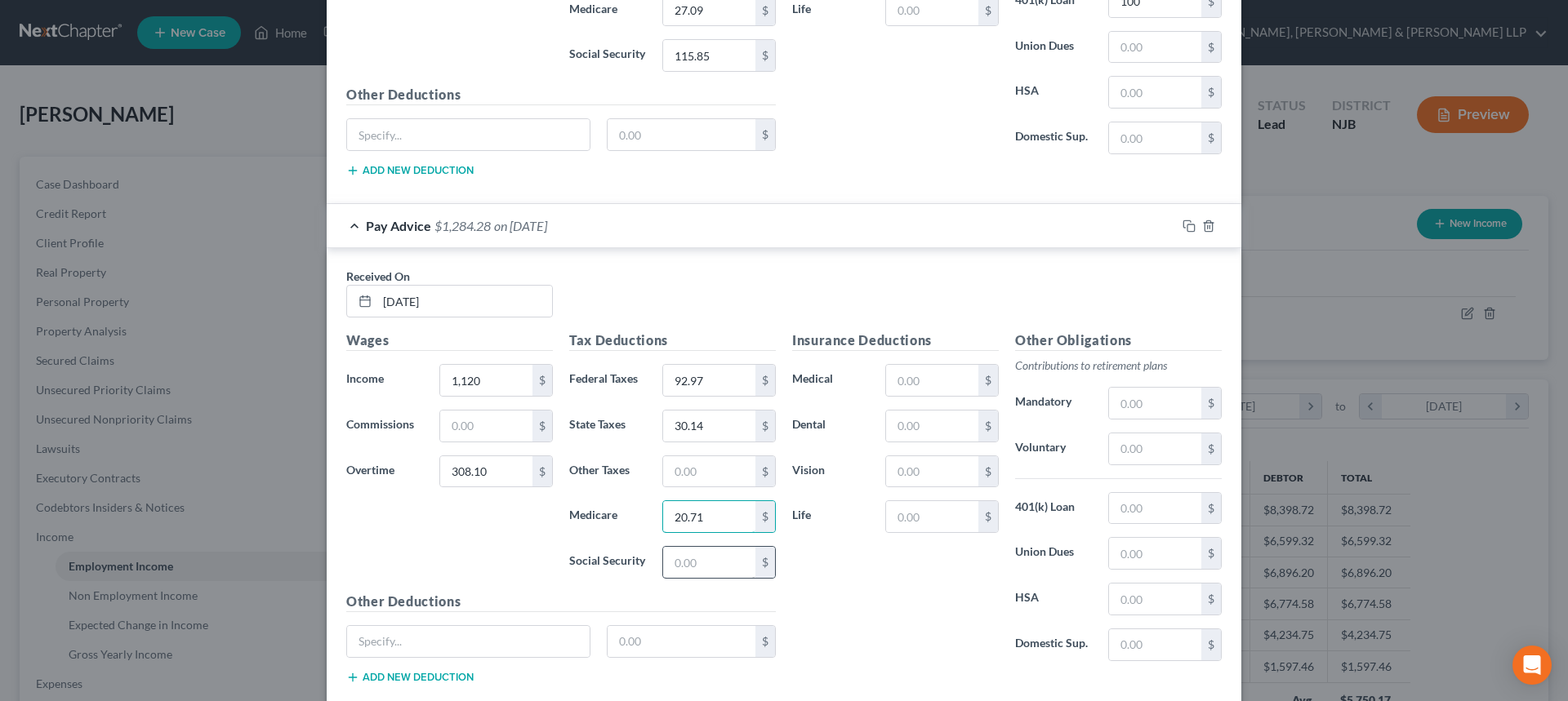
type input "20.71"
click at [707, 569] on input "text" at bounding box center [710, 562] width 92 height 31
type input "88.54"
click at [670, 480] on input "text" at bounding box center [710, 472] width 92 height 31
type input "7.99"
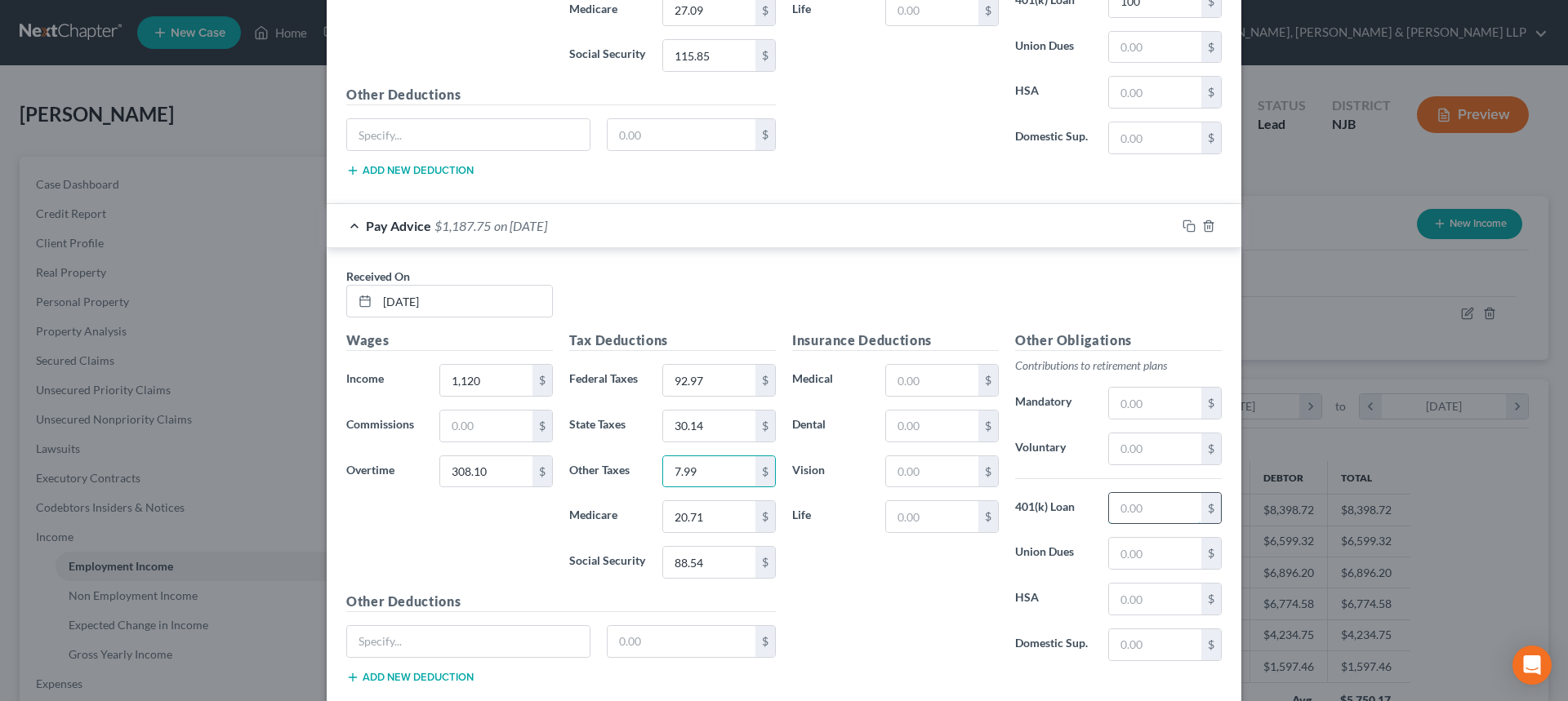
click at [1134, 518] on input "text" at bounding box center [1155, 508] width 92 height 31
click at [1134, 515] on input "text" at bounding box center [1155, 508] width 92 height 31
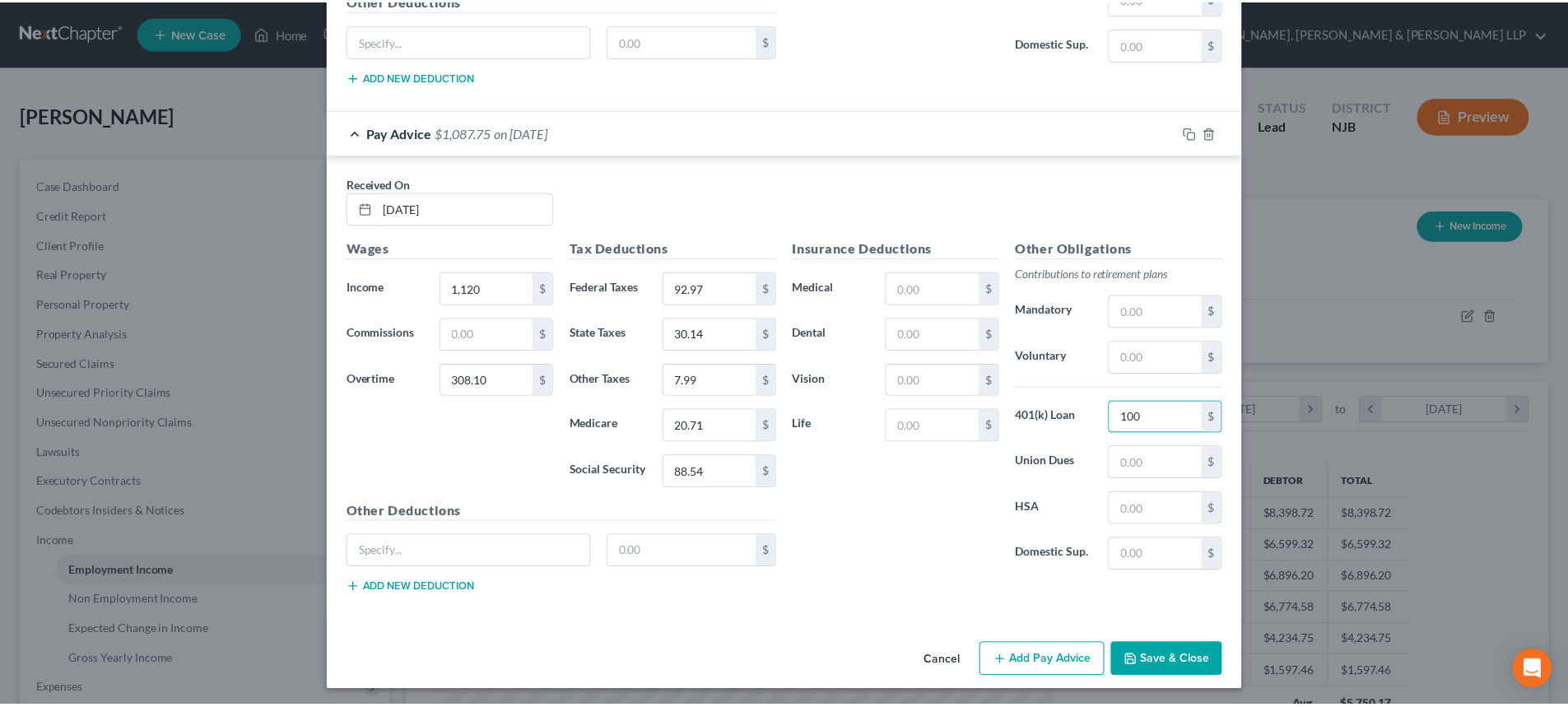
scroll to position [2590, 0]
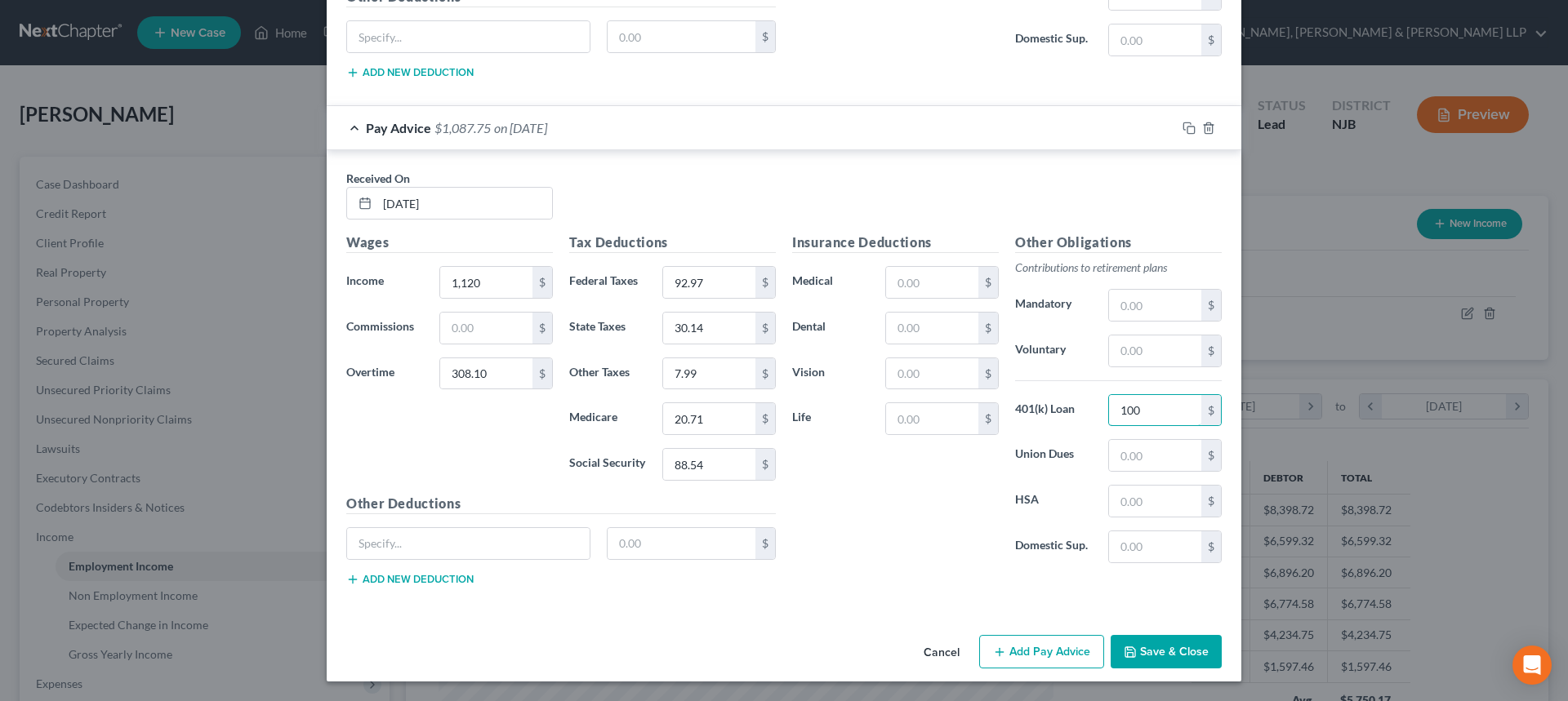
type input "100"
click at [1164, 635] on button "Save & Close" at bounding box center [1165, 652] width 111 height 34
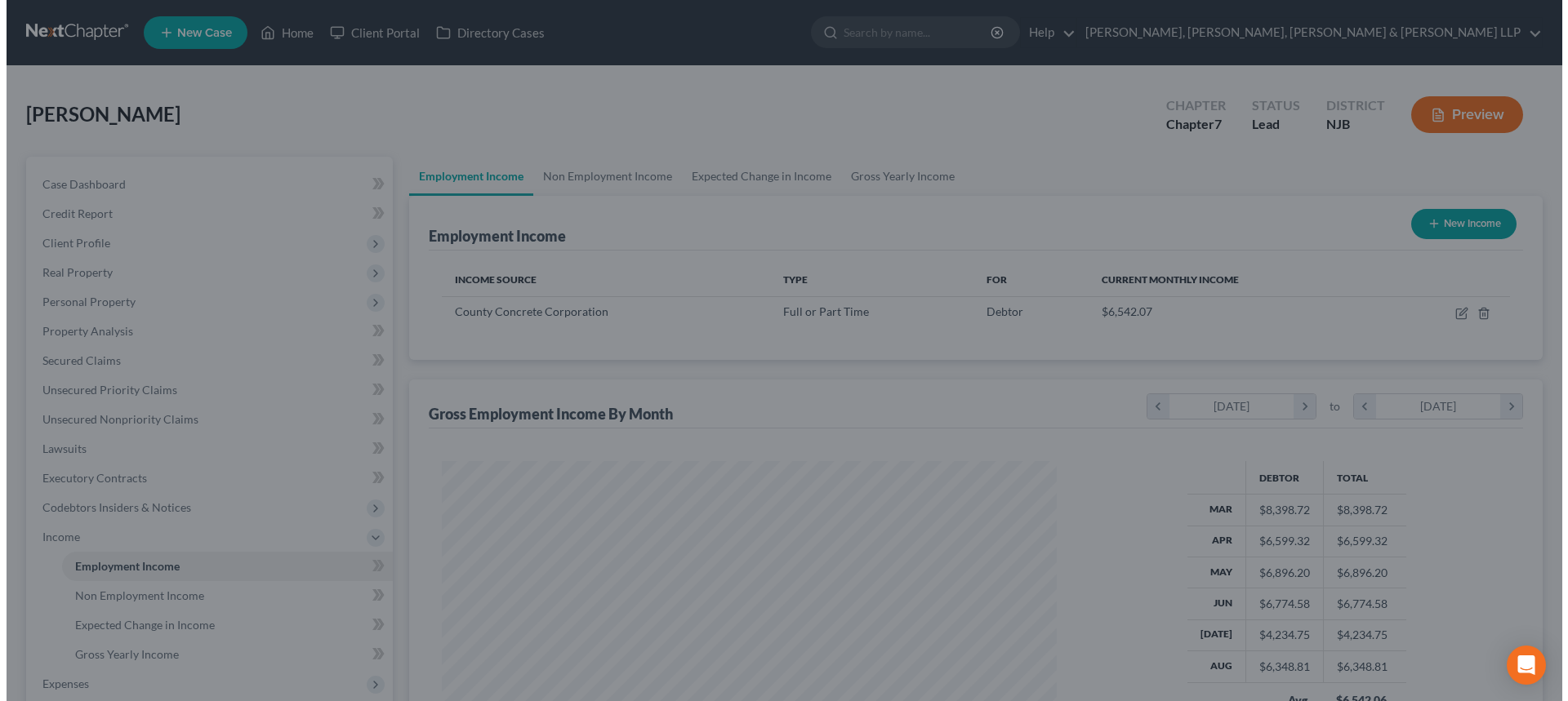
scroll to position [815858, 815990]
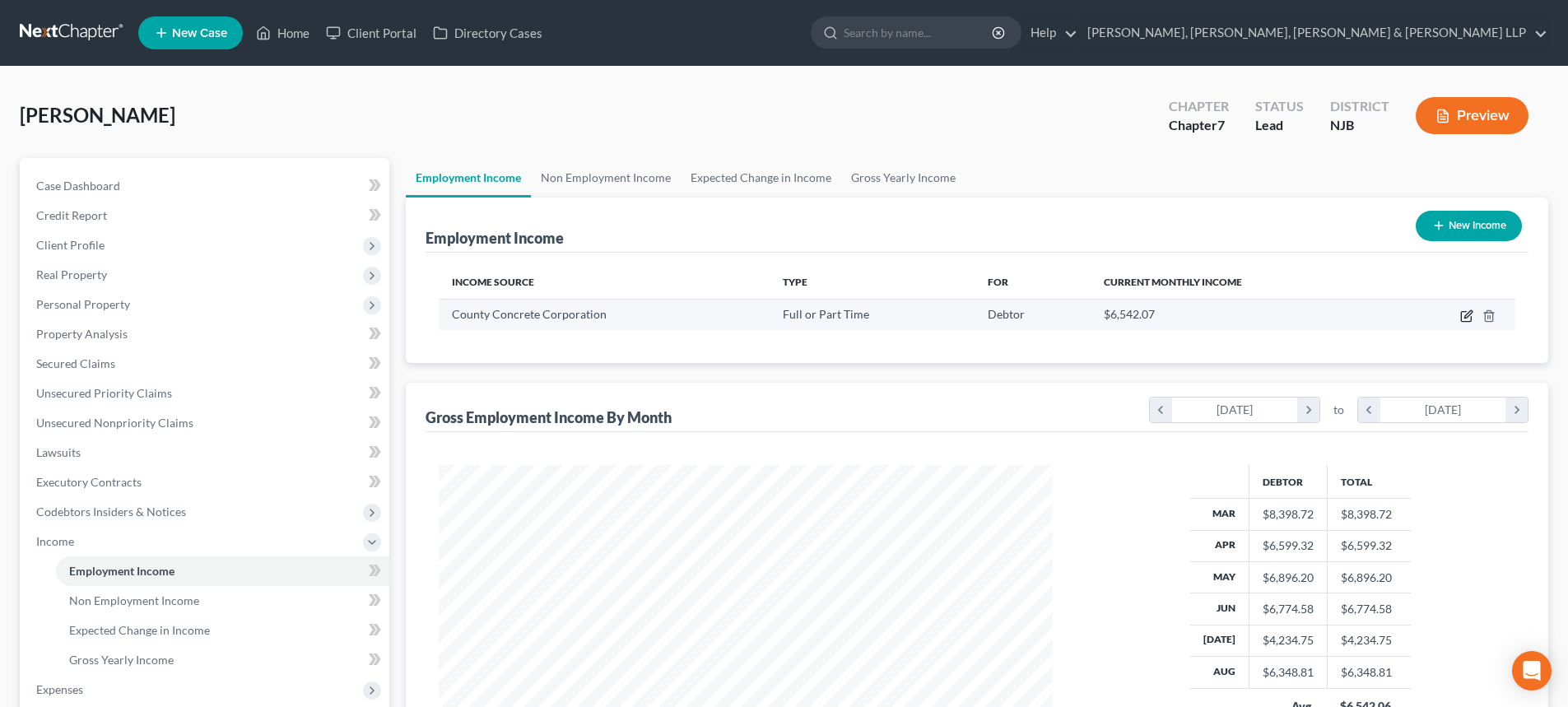
click at [1464, 316] on icon "button" at bounding box center [1467, 316] width 13 height 13
select select "0"
select select "33"
select select "3"
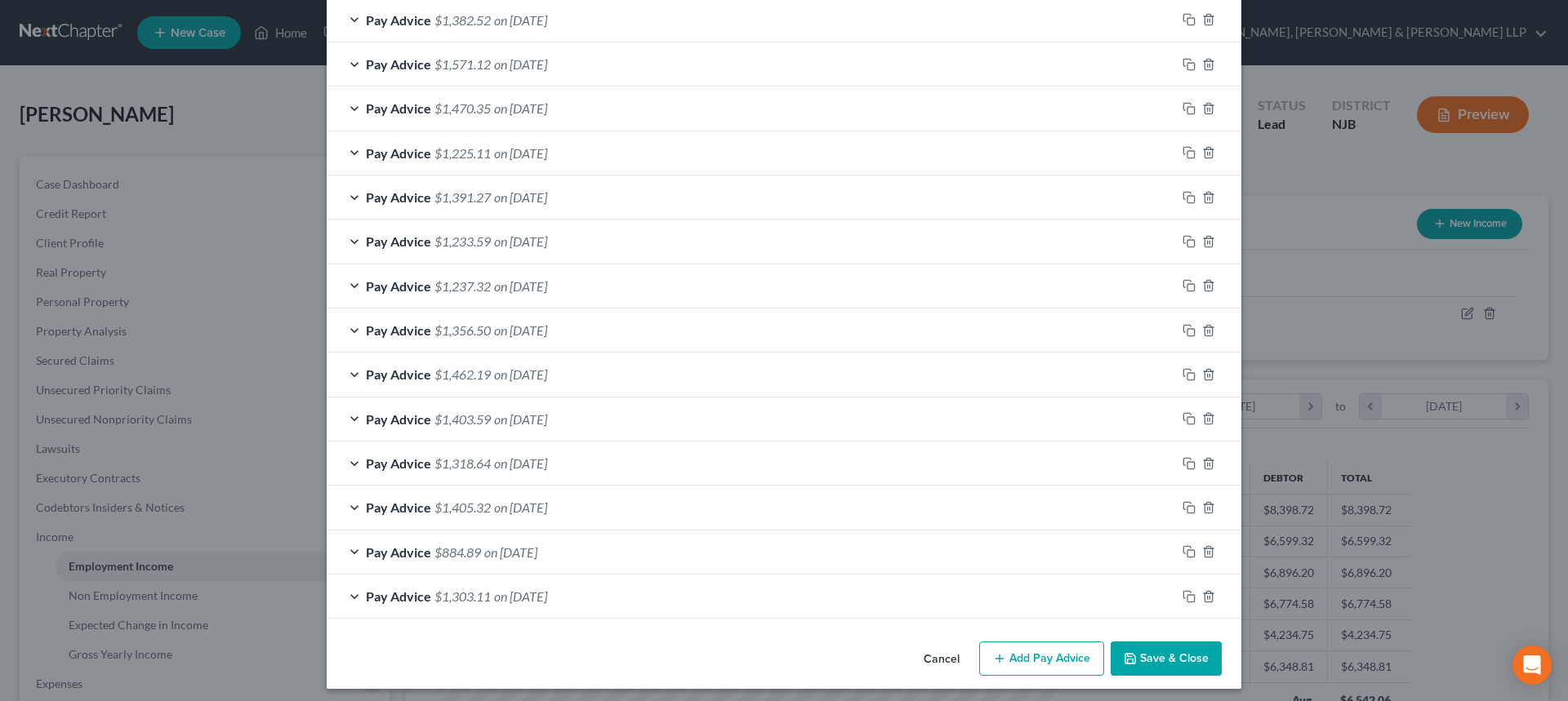
scroll to position [1182, 0]
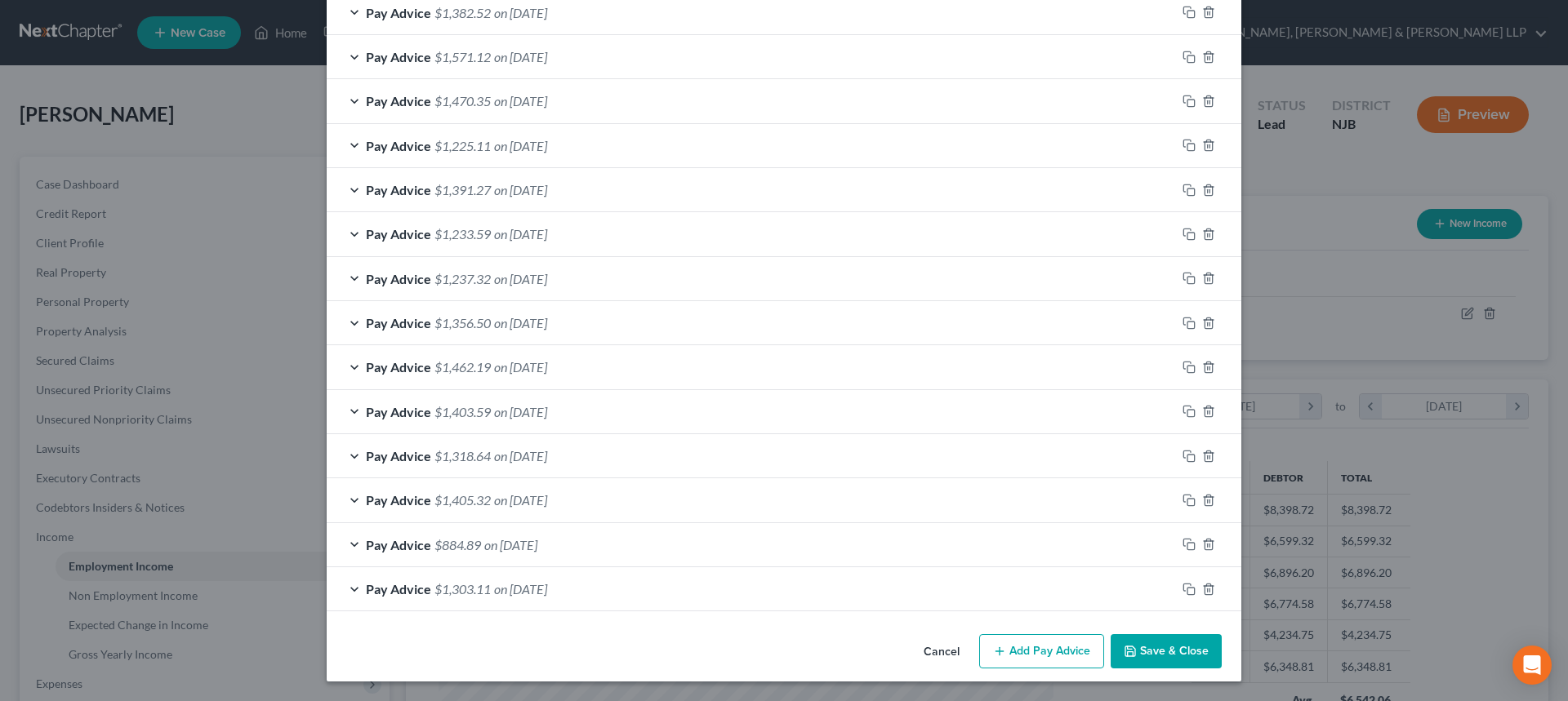
click at [1046, 651] on button "Add Pay Advice" at bounding box center [1042, 651] width 125 height 34
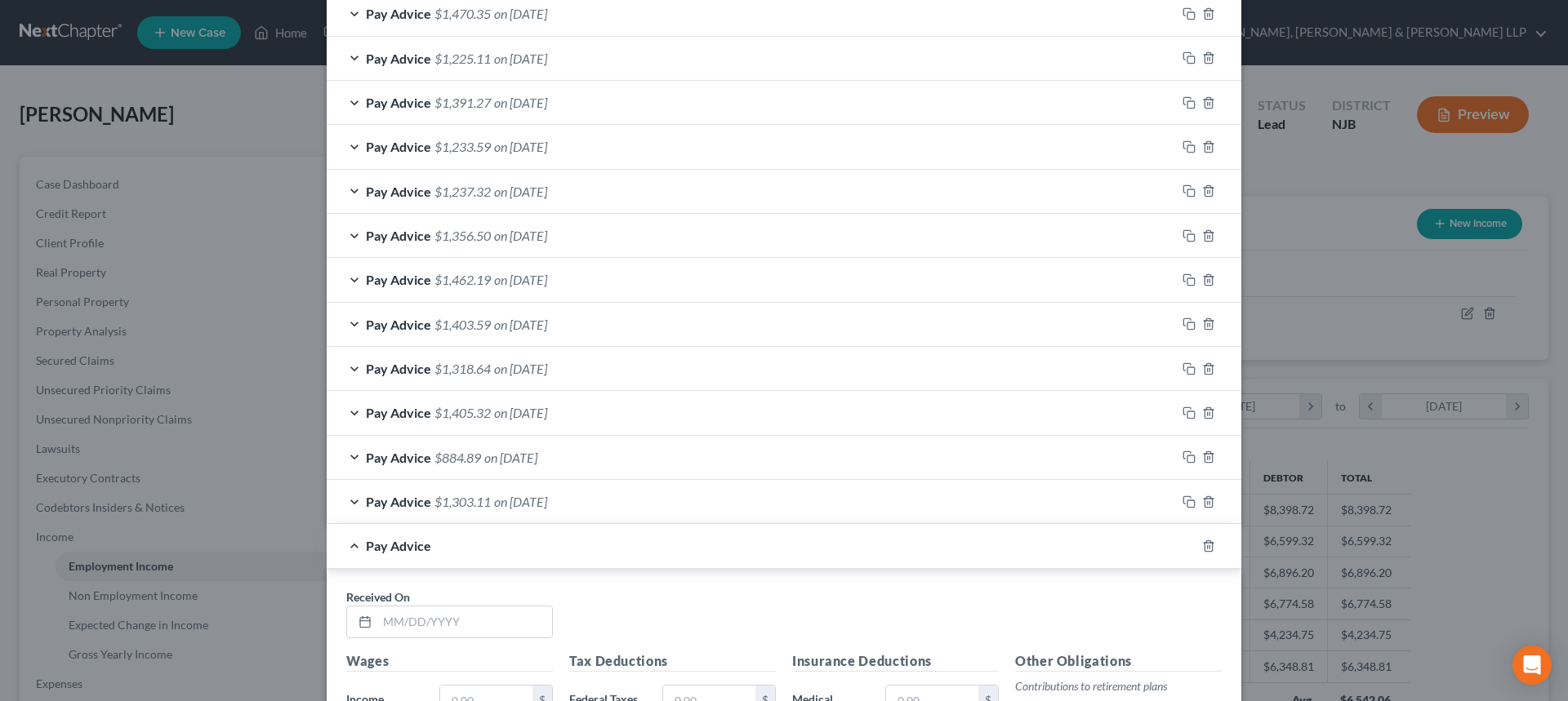
scroll to position [1345, 0]
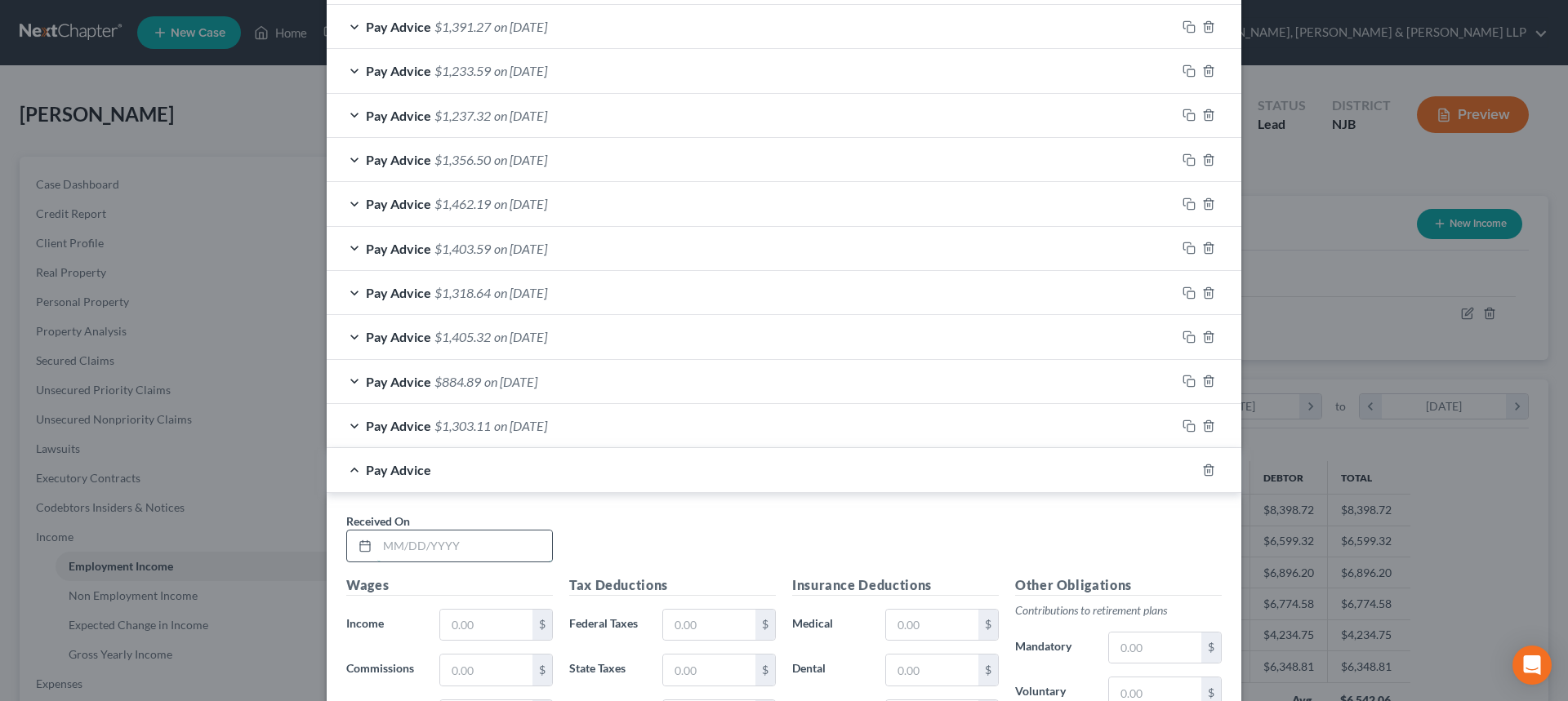
click at [415, 542] on input "text" at bounding box center [465, 546] width 175 height 31
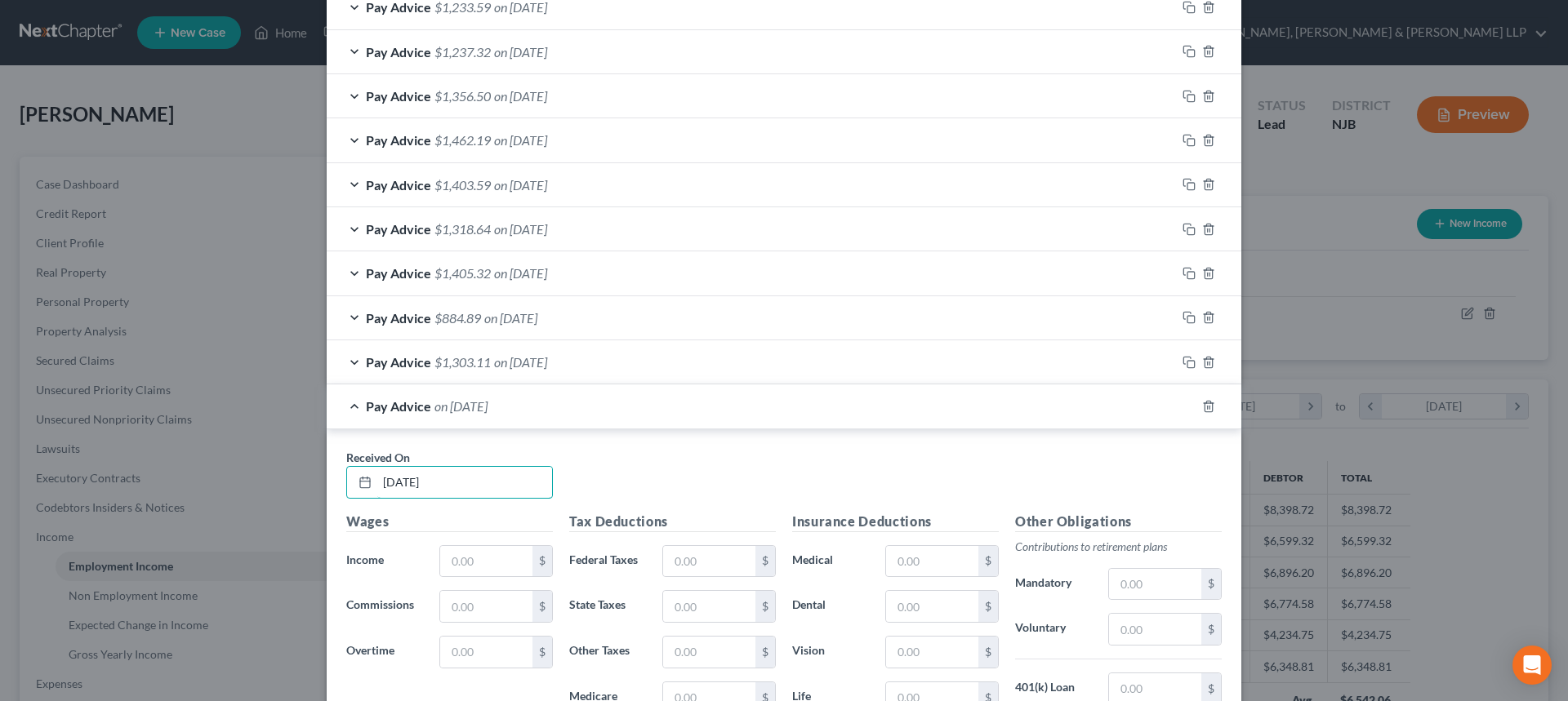
scroll to position [1672, 0]
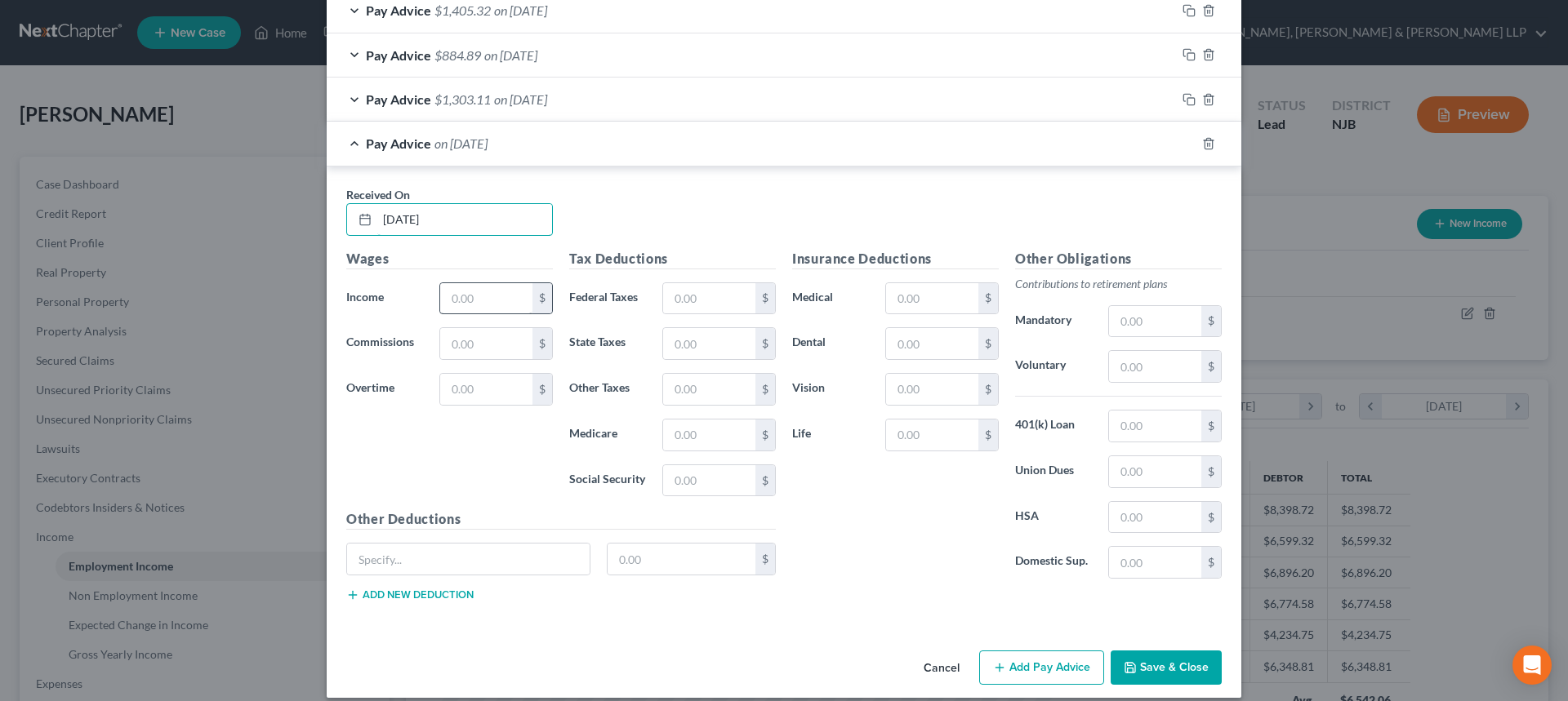
type input "8/15/2025"
click at [467, 303] on input "text" at bounding box center [487, 299] width 92 height 31
click at [476, 310] on input "text" at bounding box center [487, 299] width 92 height 31
type input "897"
click at [492, 398] on input "text" at bounding box center [487, 389] width 92 height 31
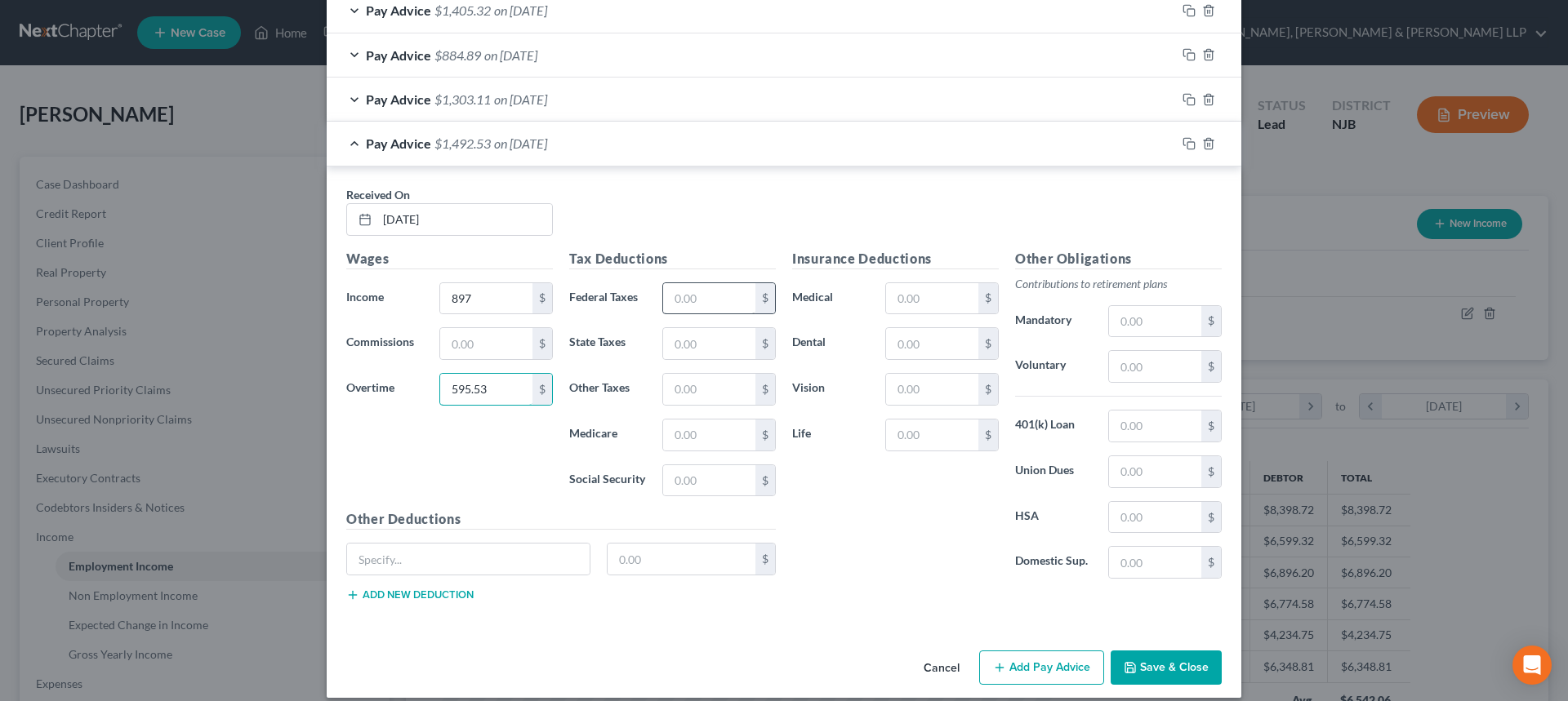
type input "595.53"
click at [697, 291] on input "text" at bounding box center [710, 299] width 92 height 31
type input "100.70"
click at [670, 334] on input "text" at bounding box center [710, 344] width 92 height 31
type input "32.65"
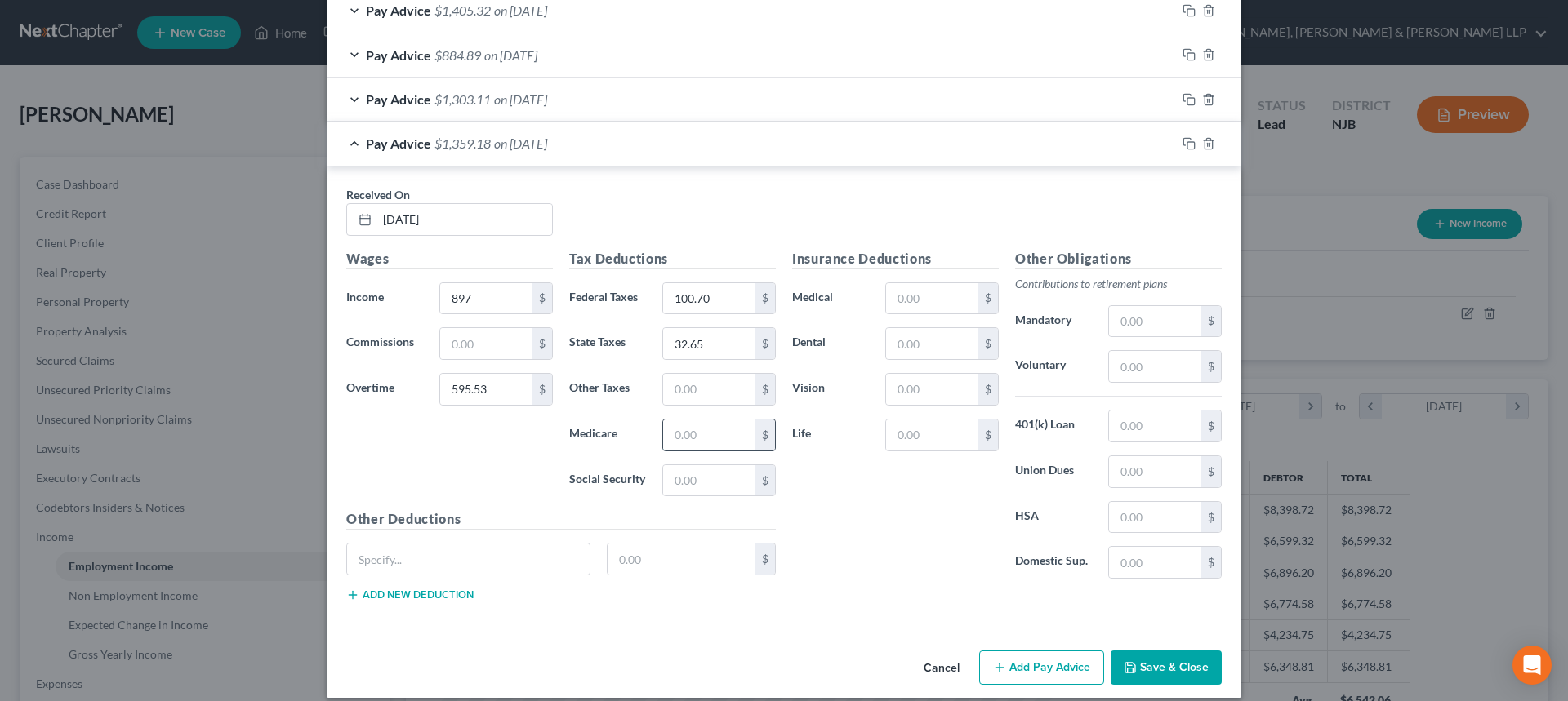
click at [680, 436] on input "text" at bounding box center [710, 435] width 92 height 31
type input "21.64"
click at [682, 475] on input "text" at bounding box center [710, 481] width 92 height 31
type input "92.54"
click at [693, 384] on input "text" at bounding box center [710, 389] width 92 height 31
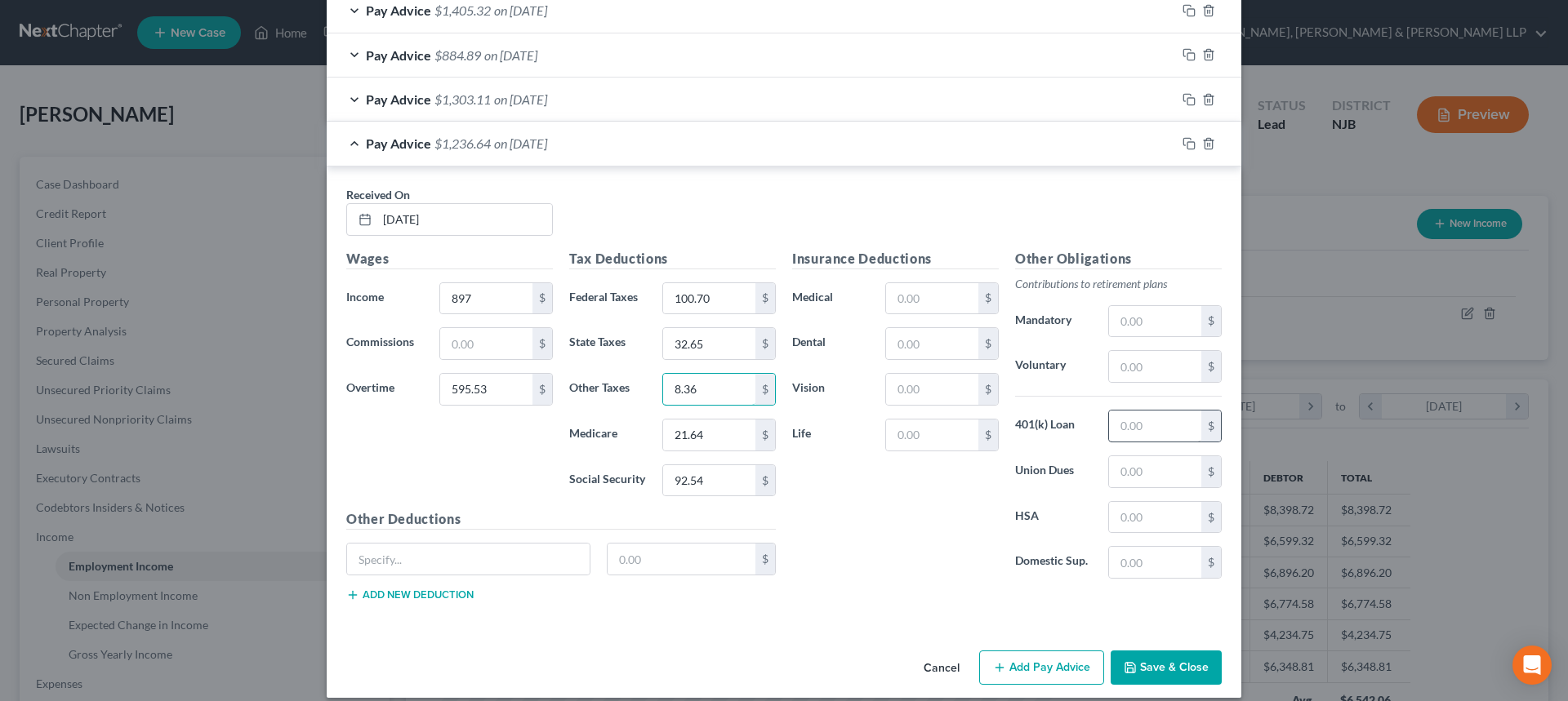
type input "8.36"
click at [1111, 421] on input "text" at bounding box center [1155, 426] width 92 height 31
type input "100"
click at [1155, 475] on input "text" at bounding box center [1155, 472] width 92 height 31
type input "66"
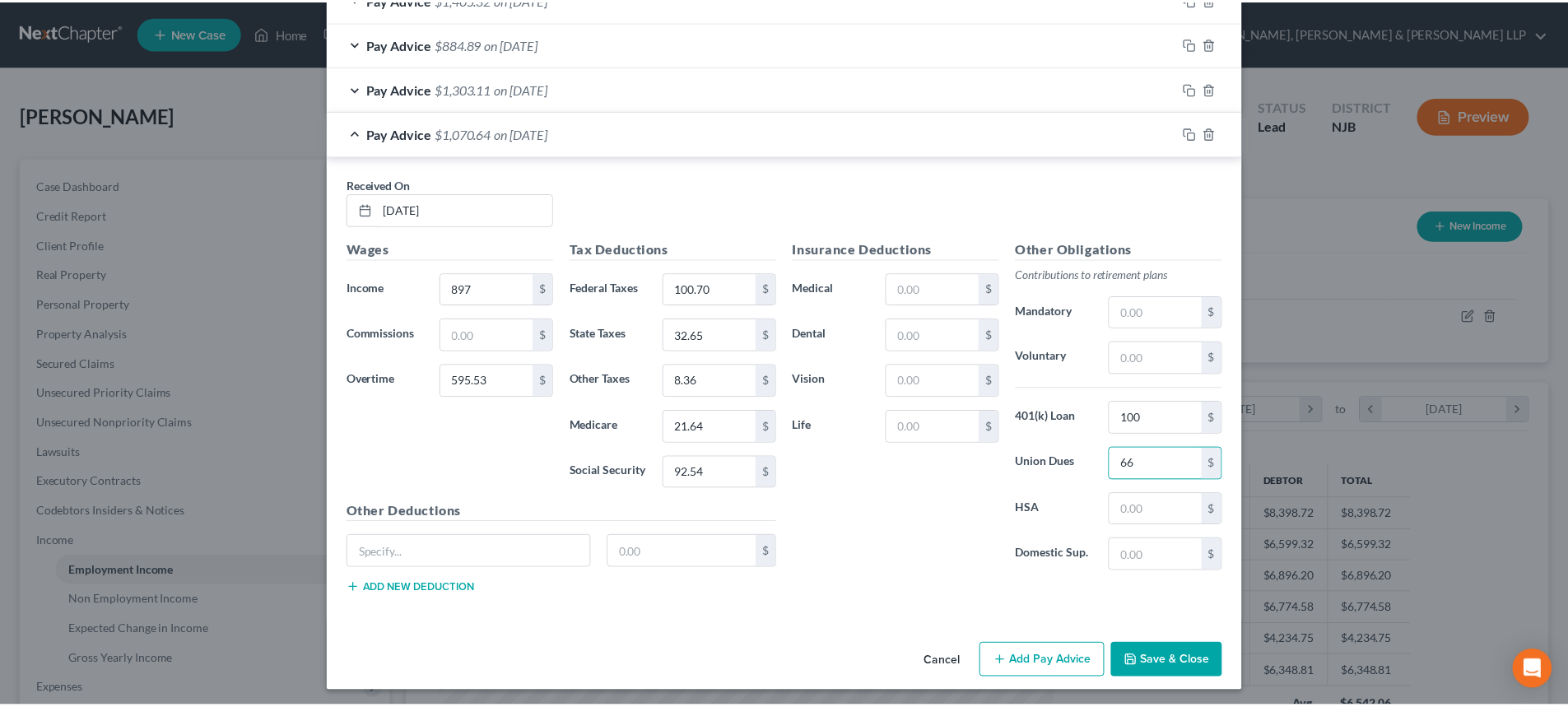
scroll to position [1702, 0]
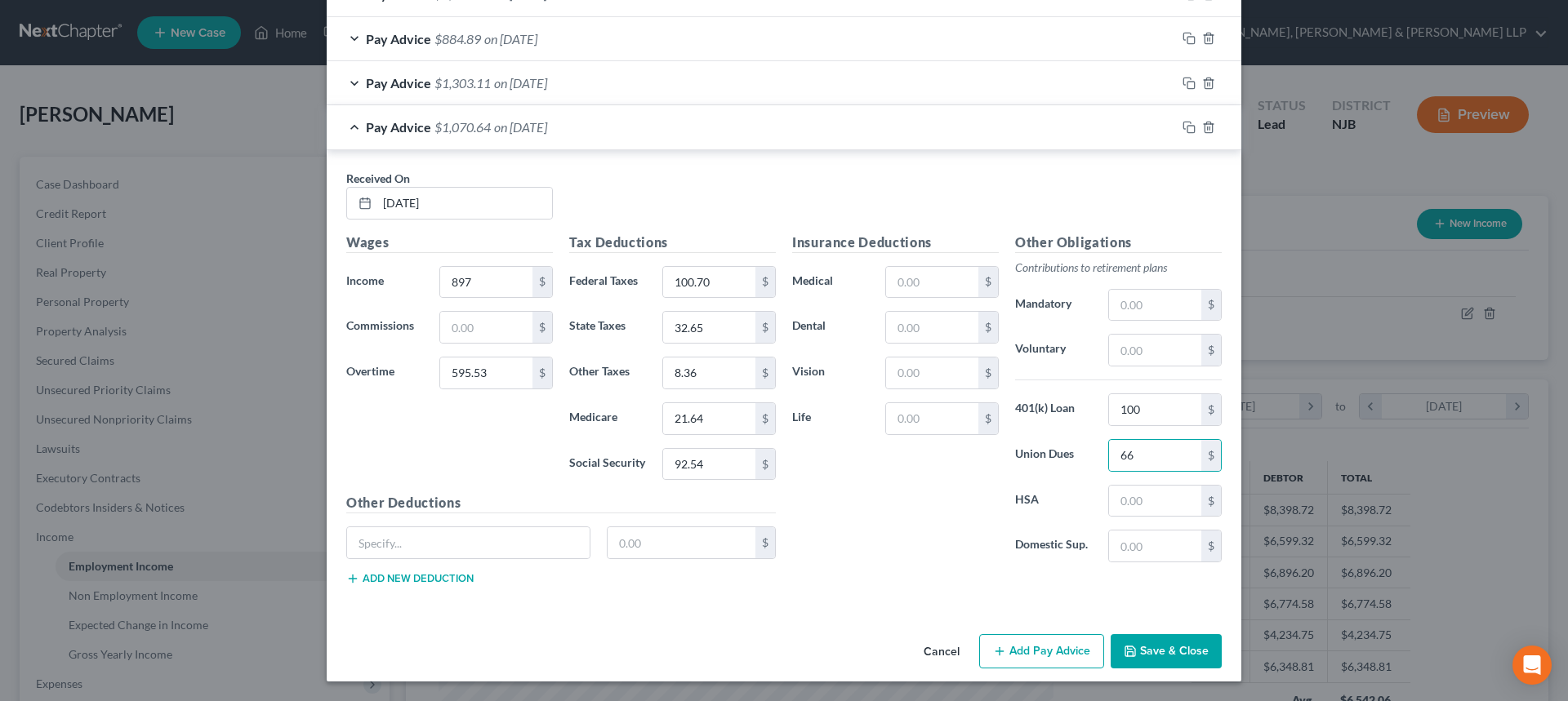
click at [1132, 647] on icon "button" at bounding box center [1130, 651] width 13 height 13
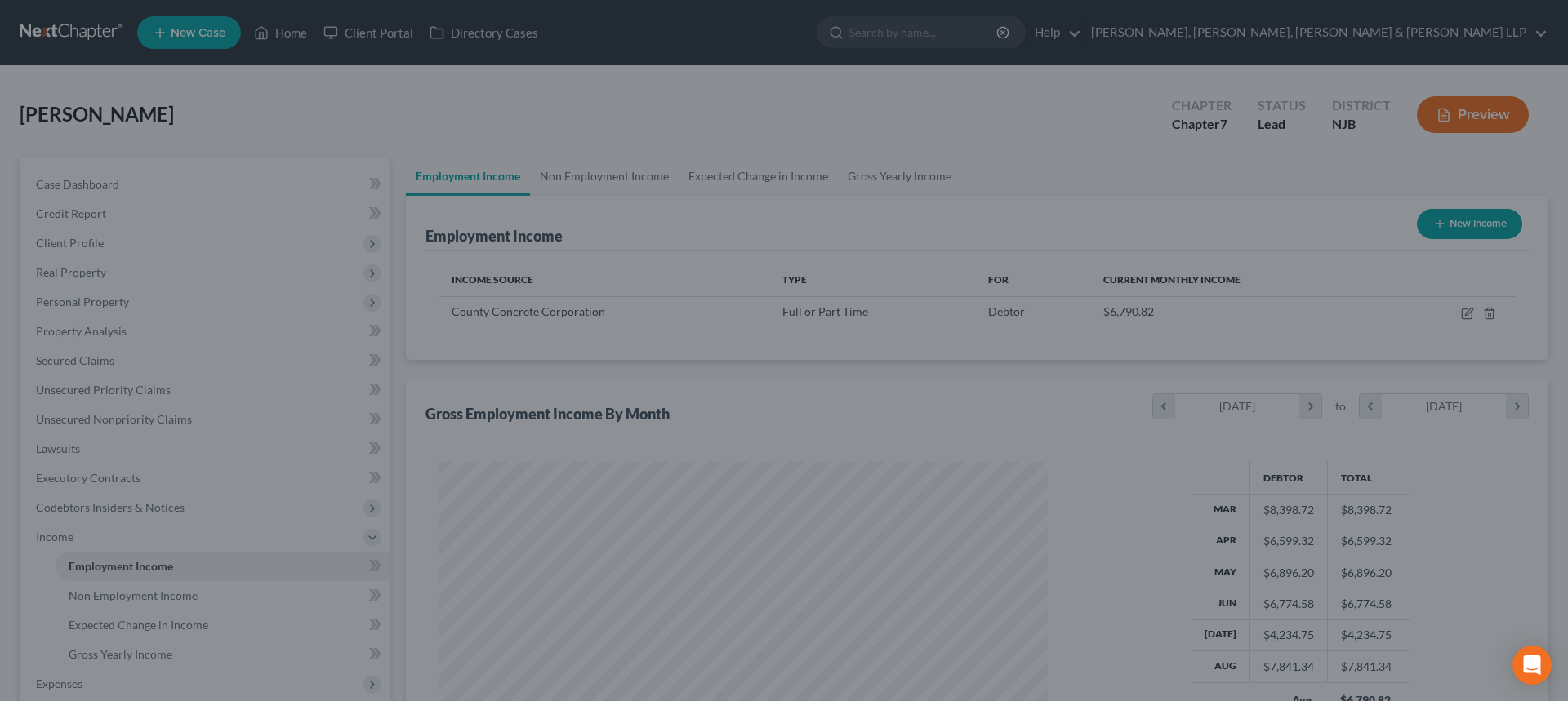
scroll to position [815858, 815990]
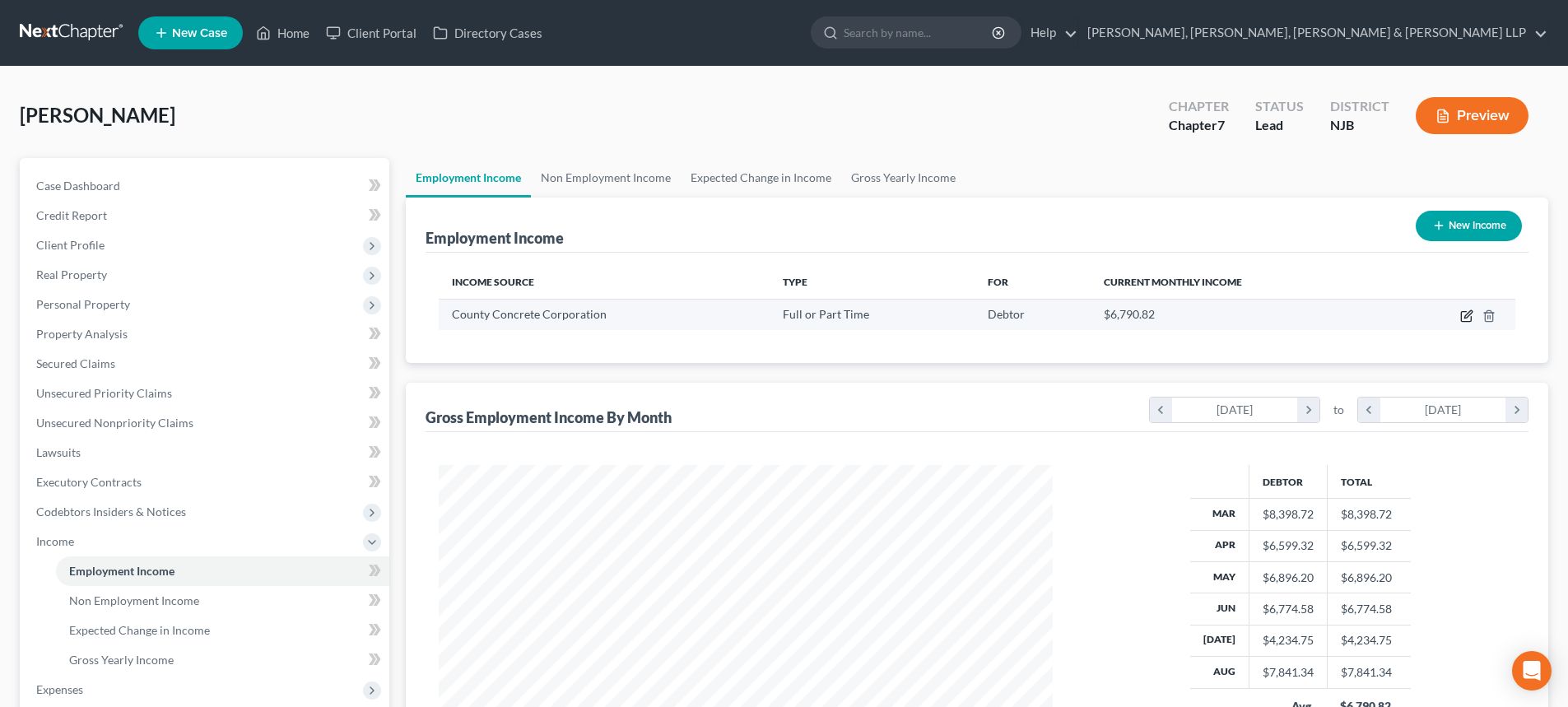
click at [1467, 315] on icon "button" at bounding box center [1468, 314] width 7 height 7
select select "0"
select select "33"
select select "3"
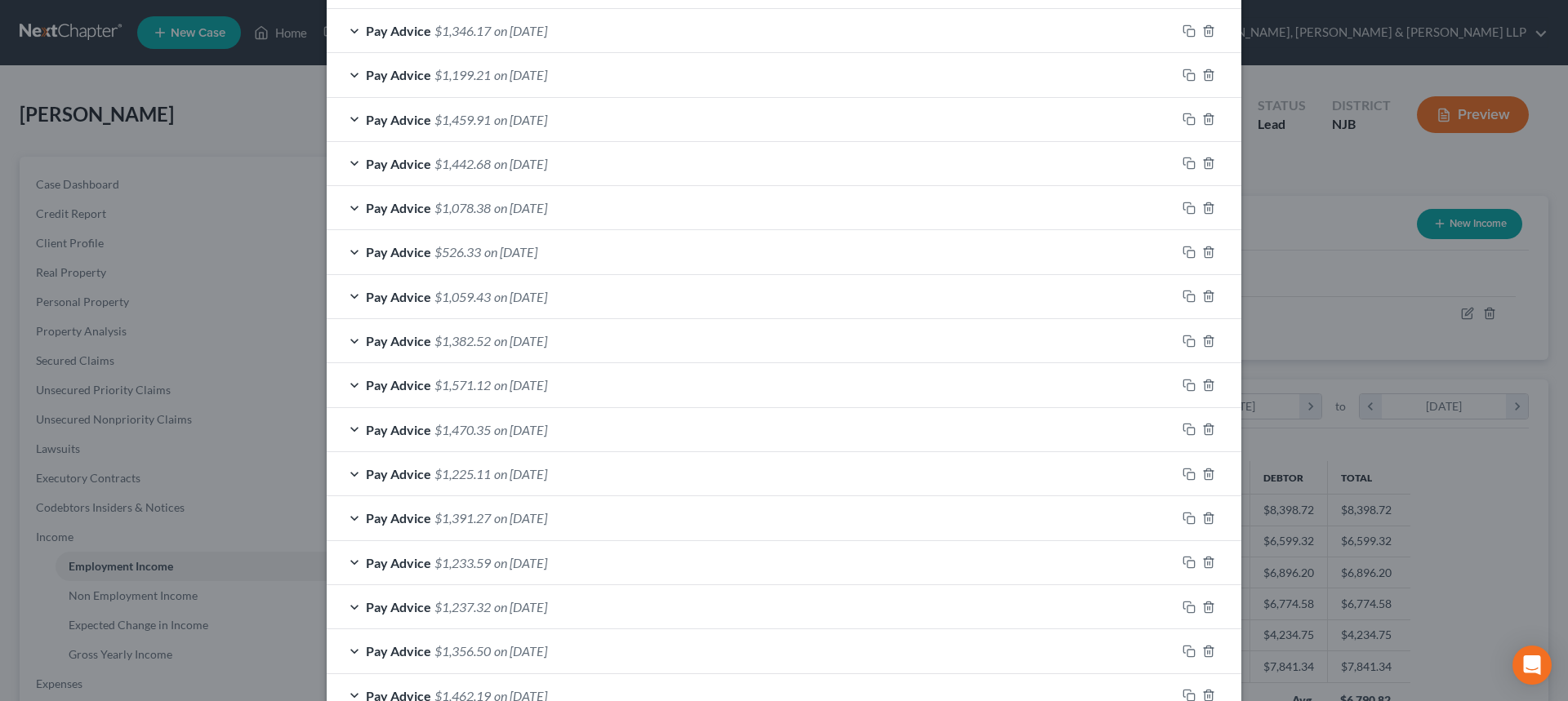
scroll to position [1226, 0]
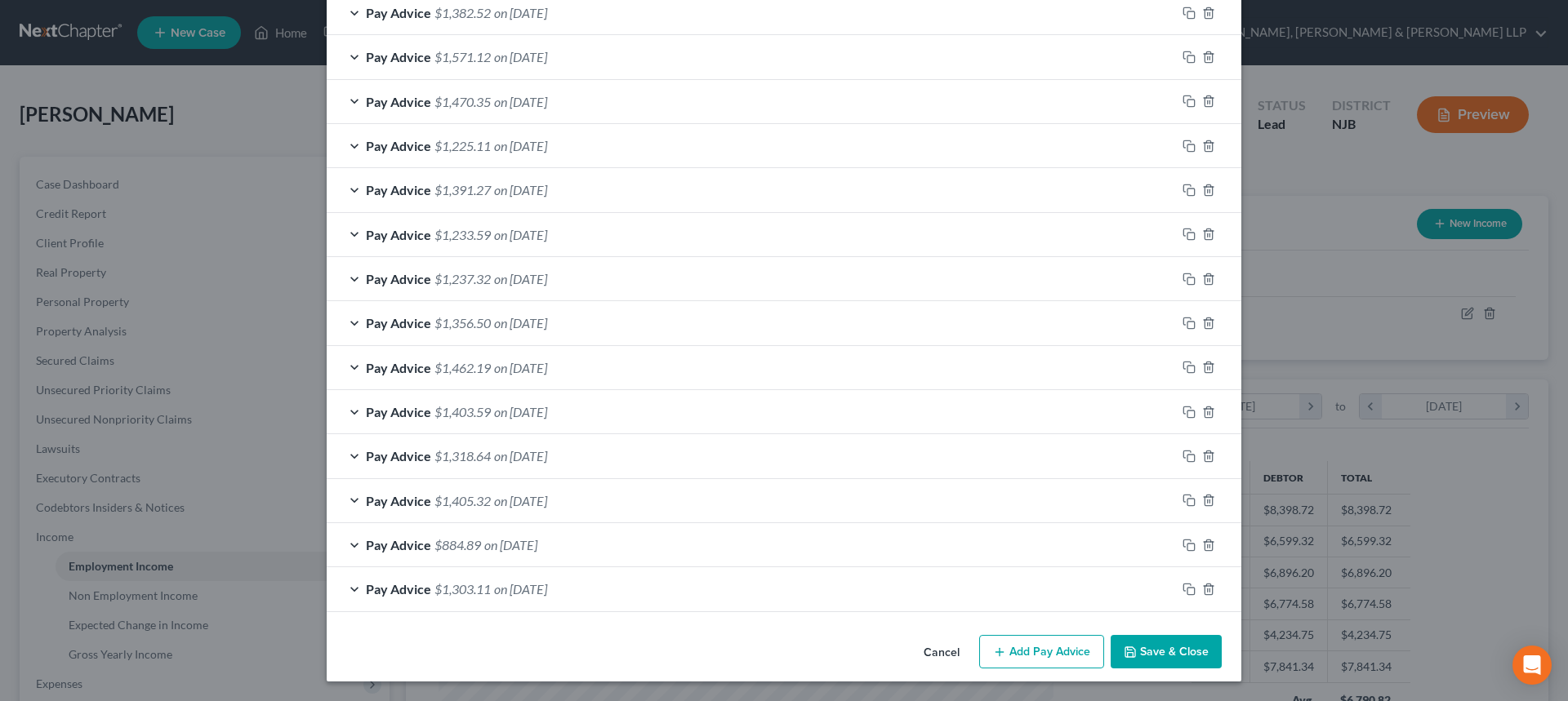
click at [1062, 646] on button "Add Pay Advice" at bounding box center [1042, 652] width 125 height 34
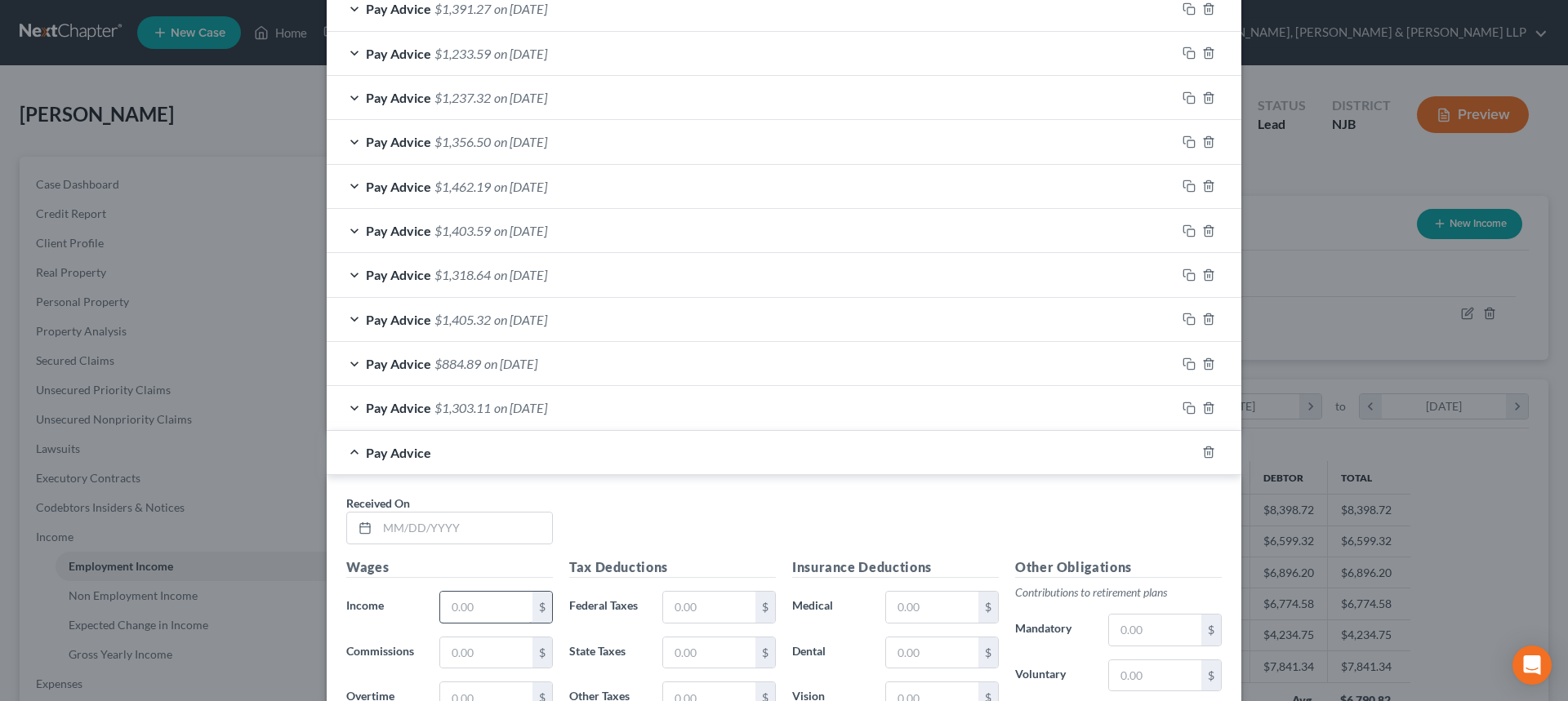
scroll to position [1471, 0]
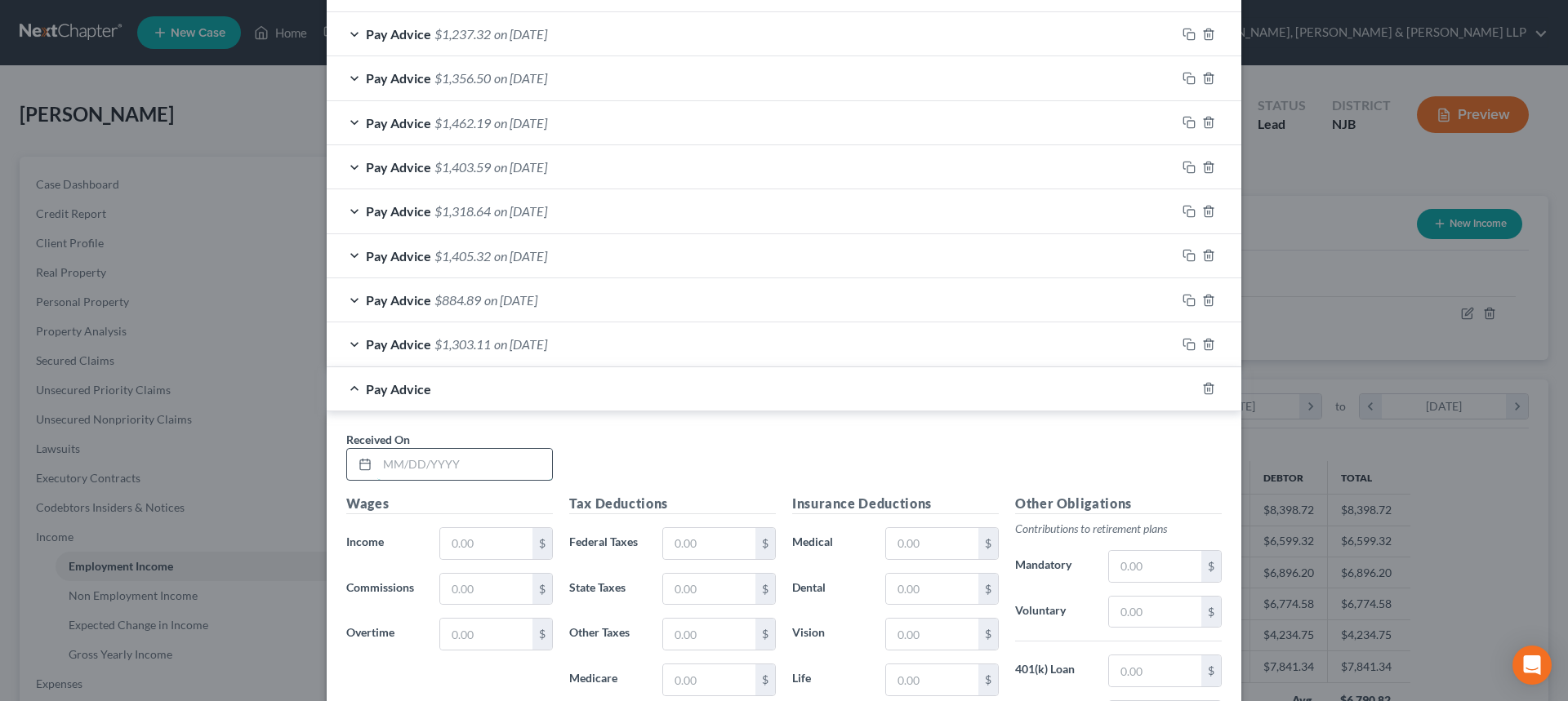
click at [469, 464] on input "text" at bounding box center [465, 465] width 175 height 31
type input "8"
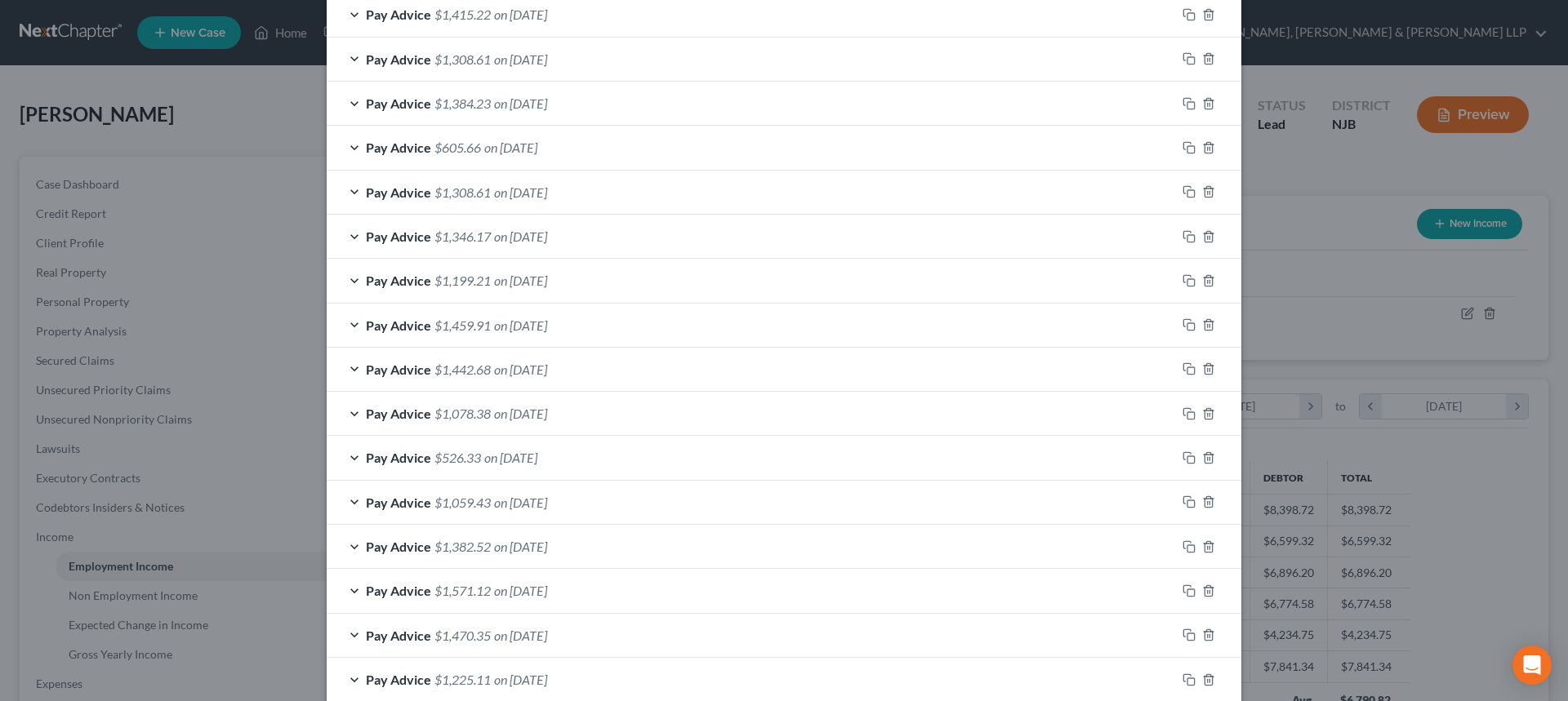
scroll to position [655, 0]
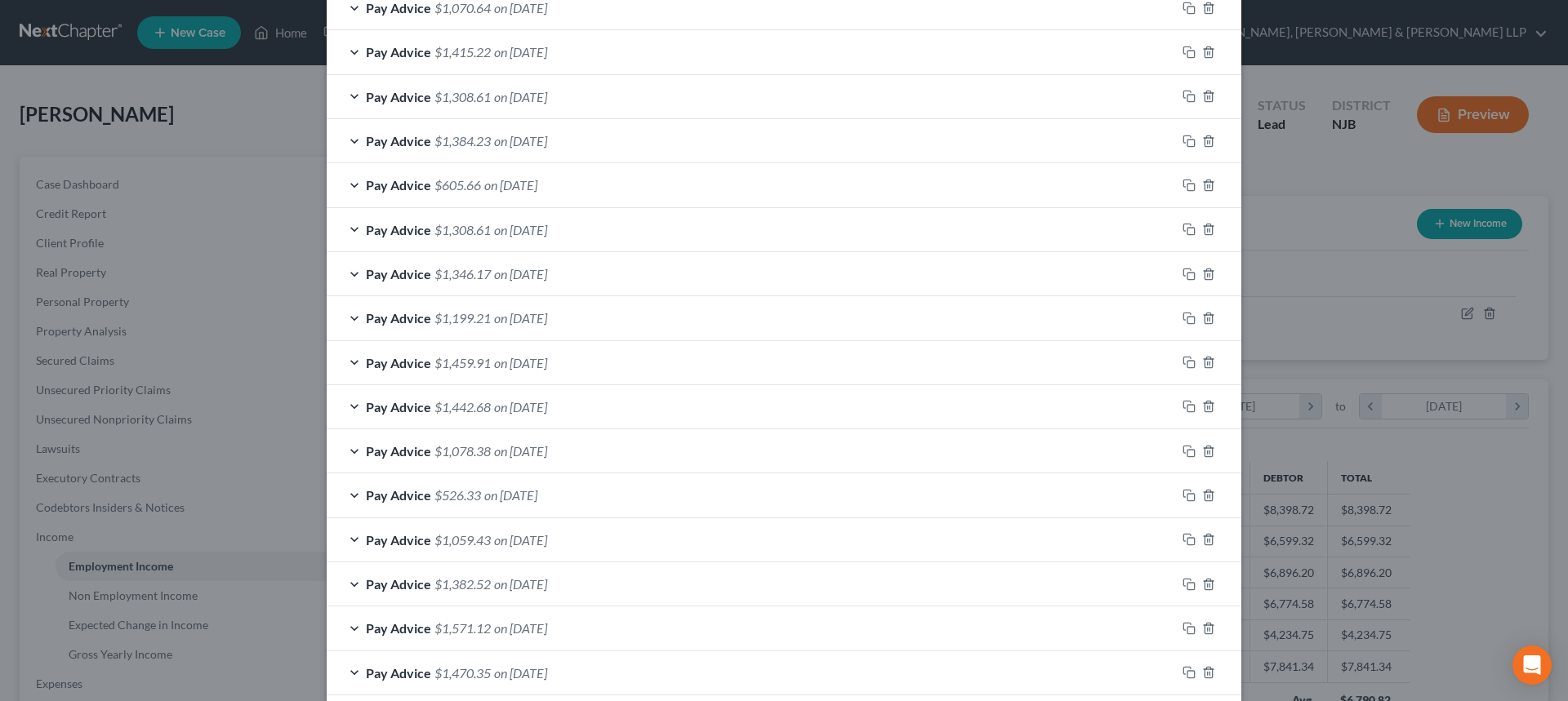
type input "07/11/2025"
click at [533, 109] on div "Pay Advice $1,308.61 on 08/01/2025" at bounding box center [751, 97] width 849 height 43
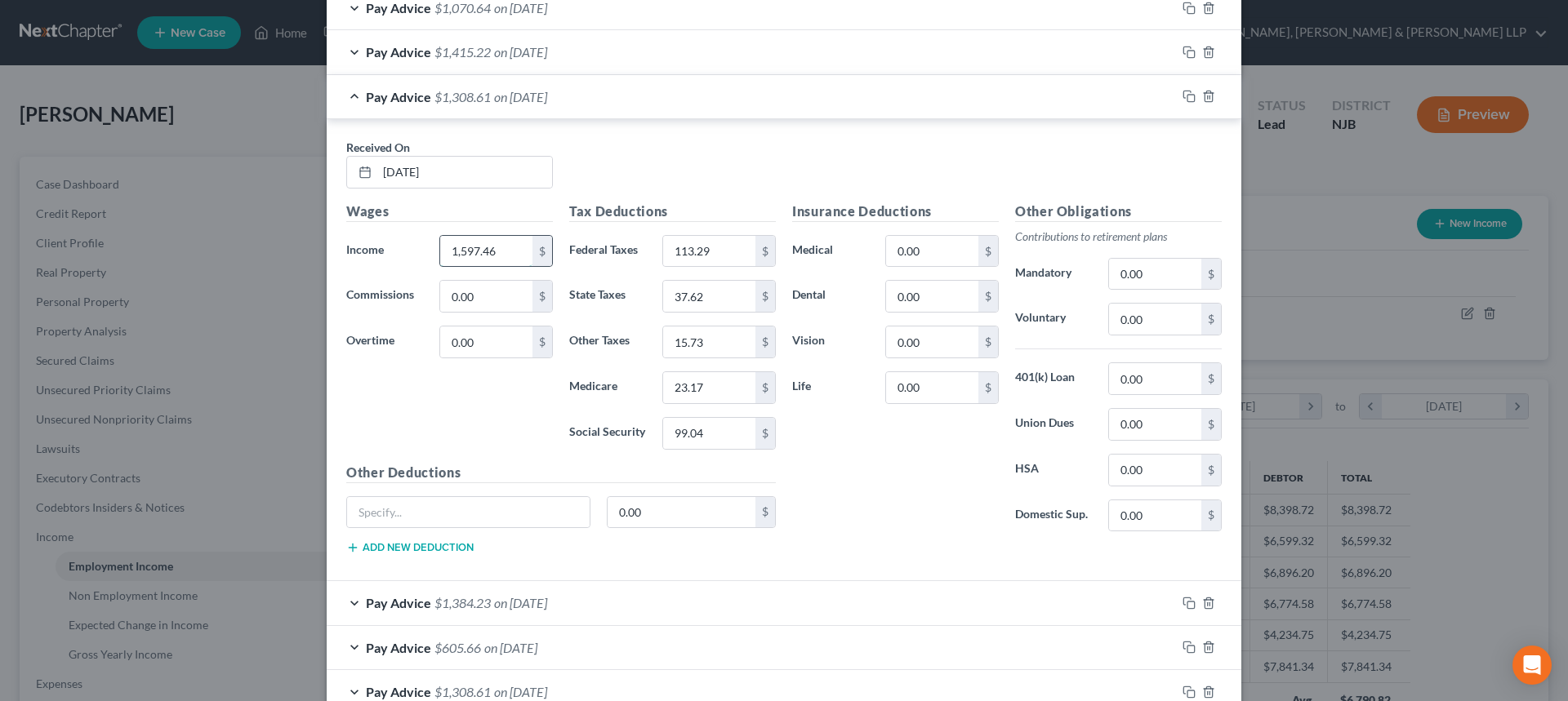
click at [518, 245] on input "1,597.46" at bounding box center [487, 251] width 92 height 31
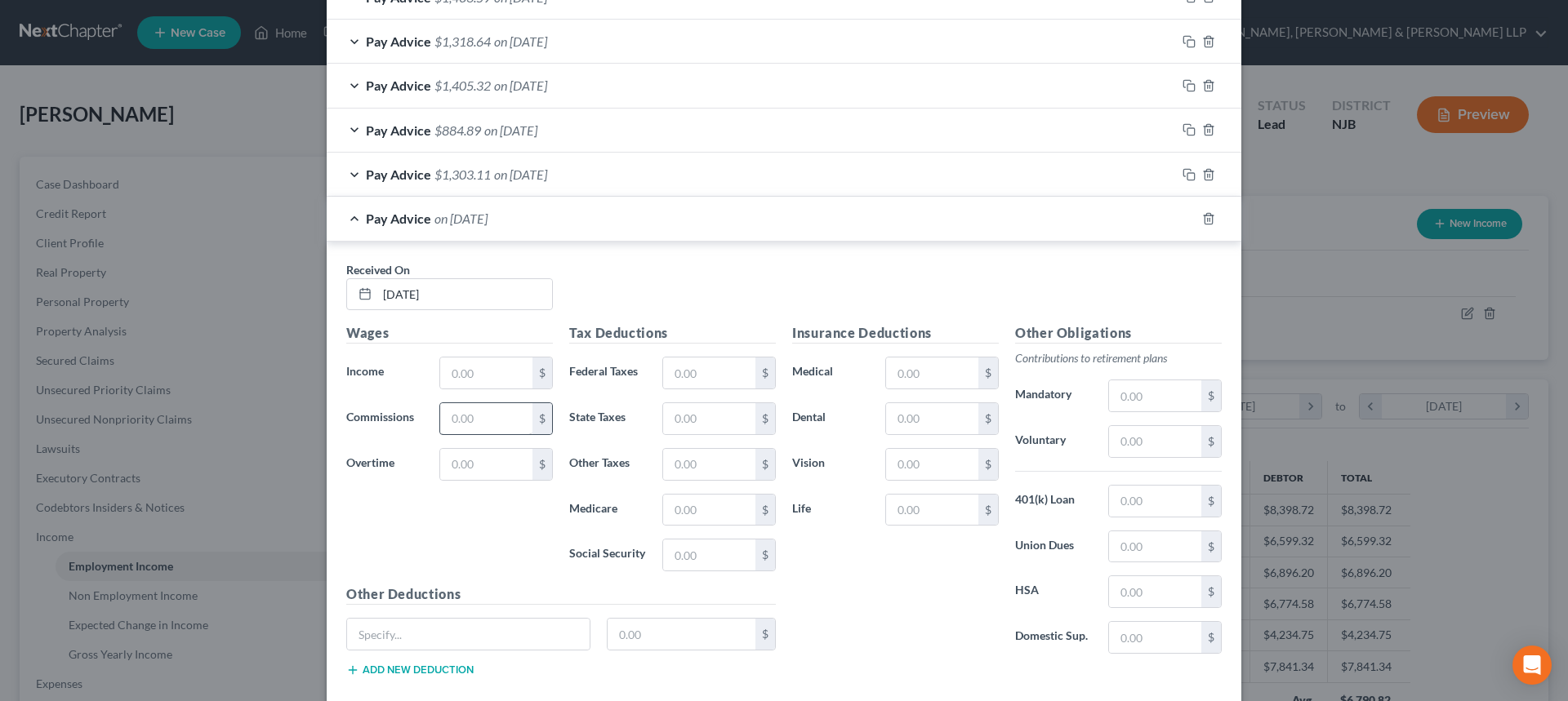
scroll to position [2195, 0]
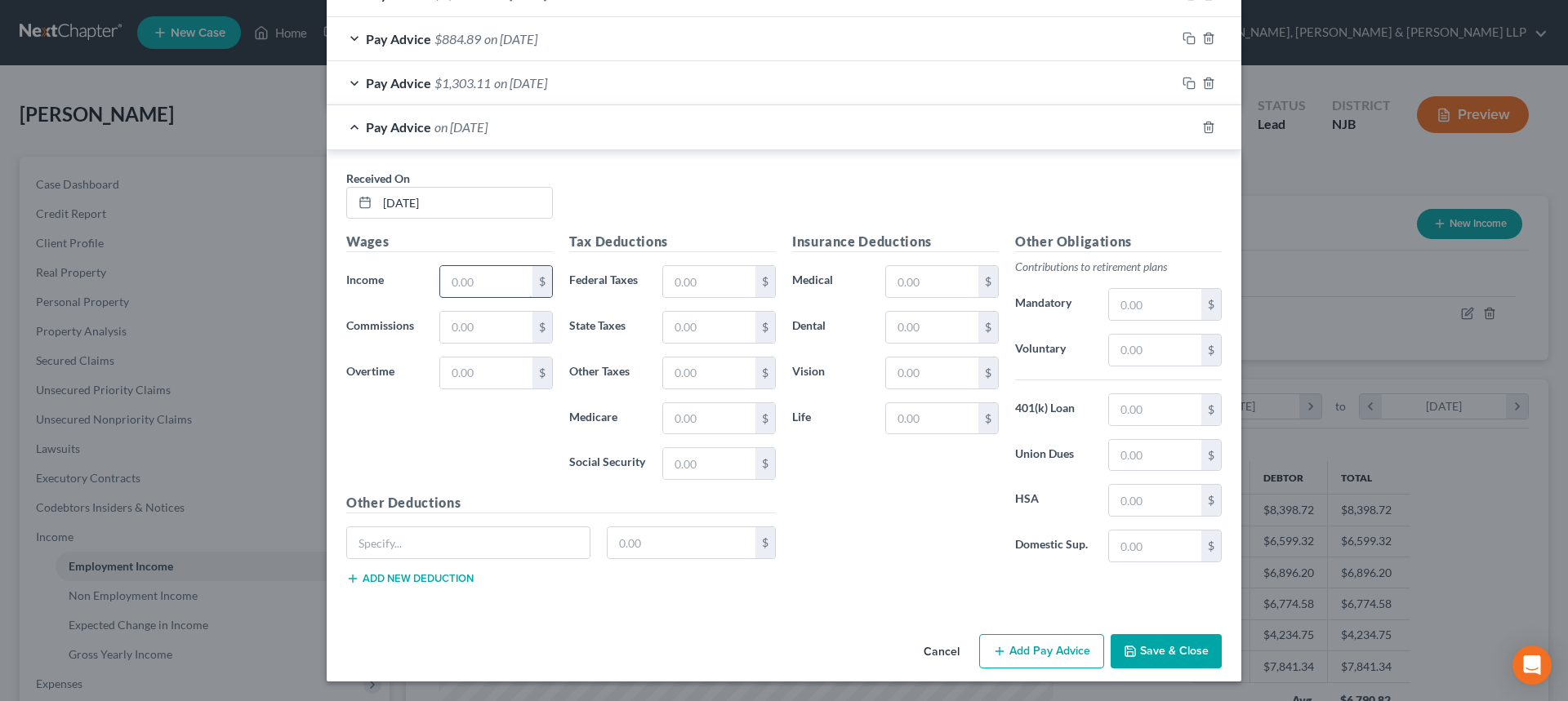
click at [485, 288] on input "text" at bounding box center [487, 281] width 92 height 31
paste input "1,597.46"
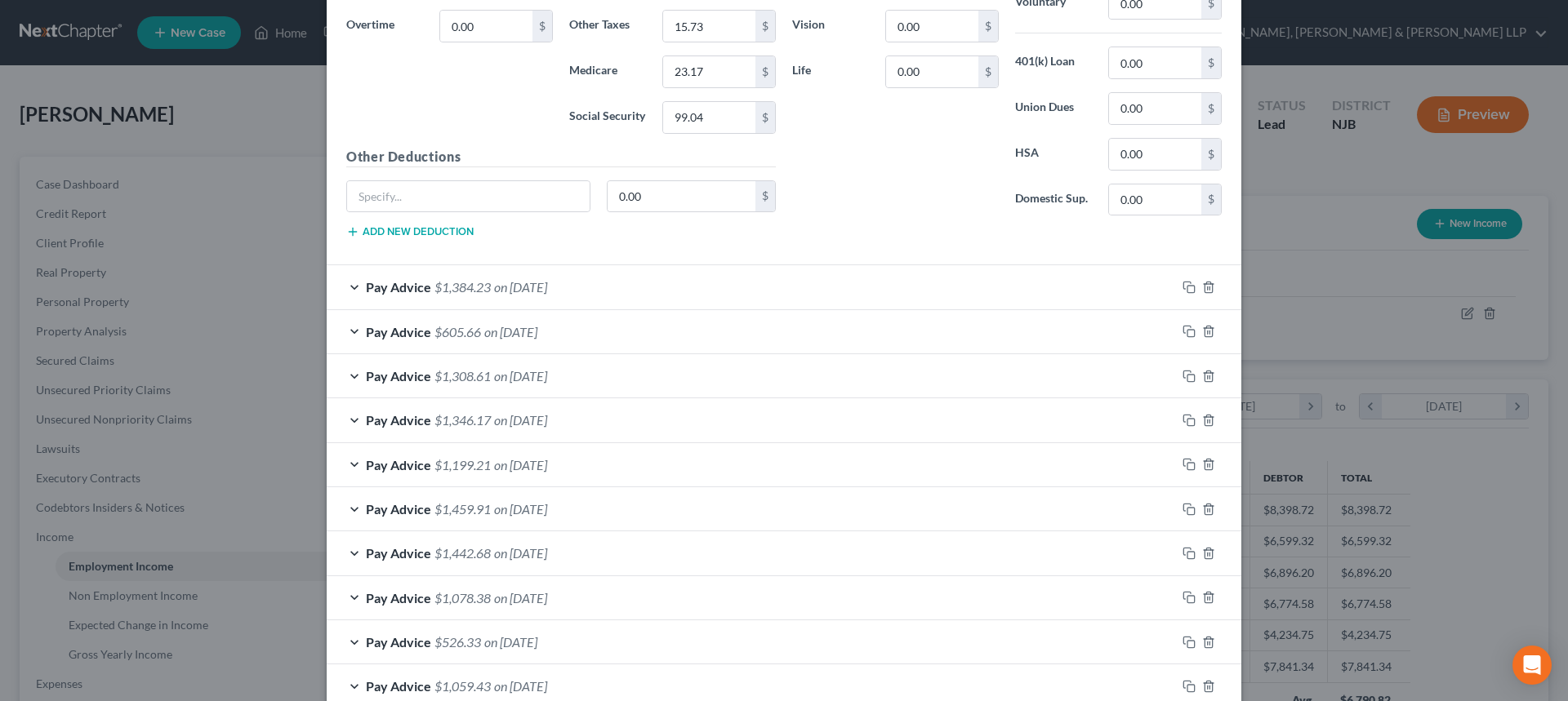
scroll to position [562, 0]
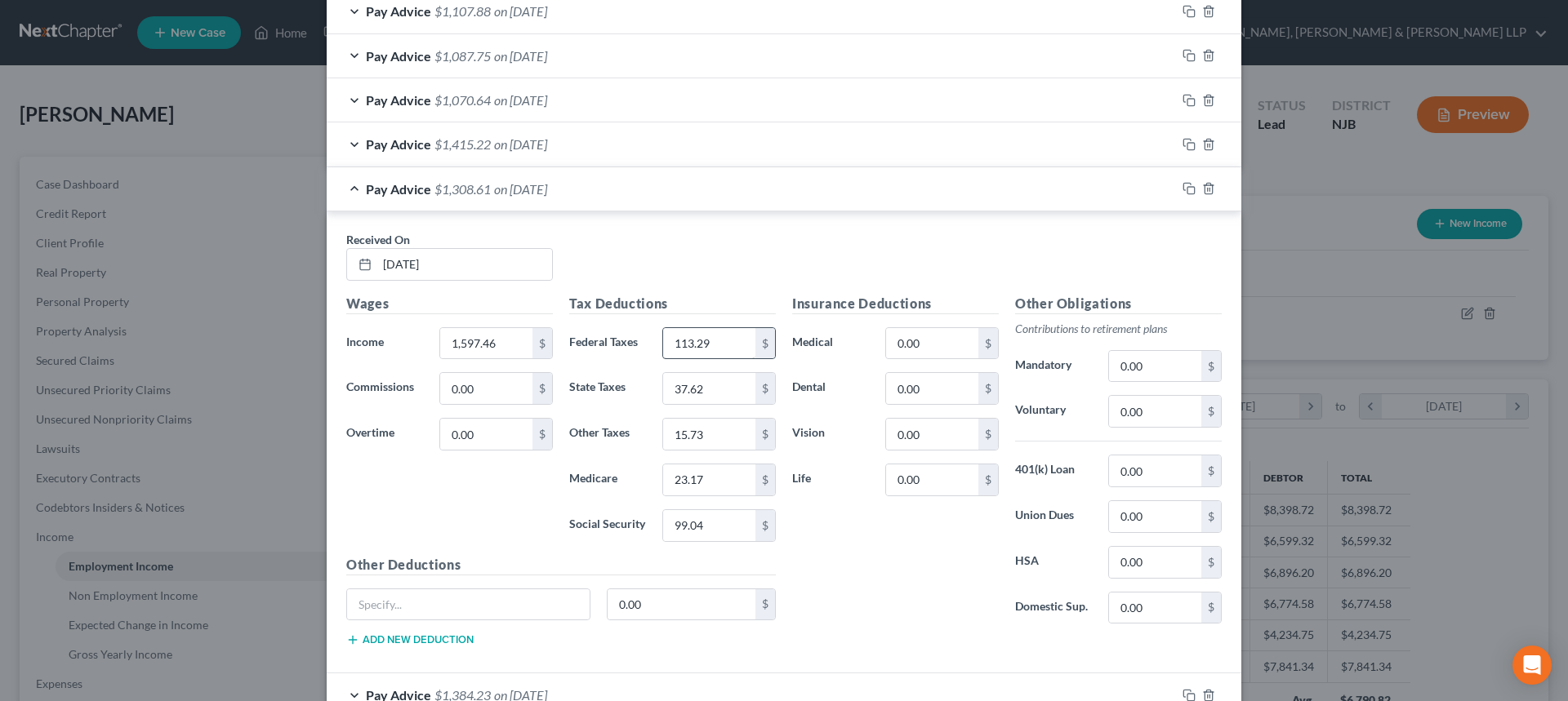
type input "1,597.46"
click at [725, 348] on input "113.29" at bounding box center [710, 344] width 92 height 31
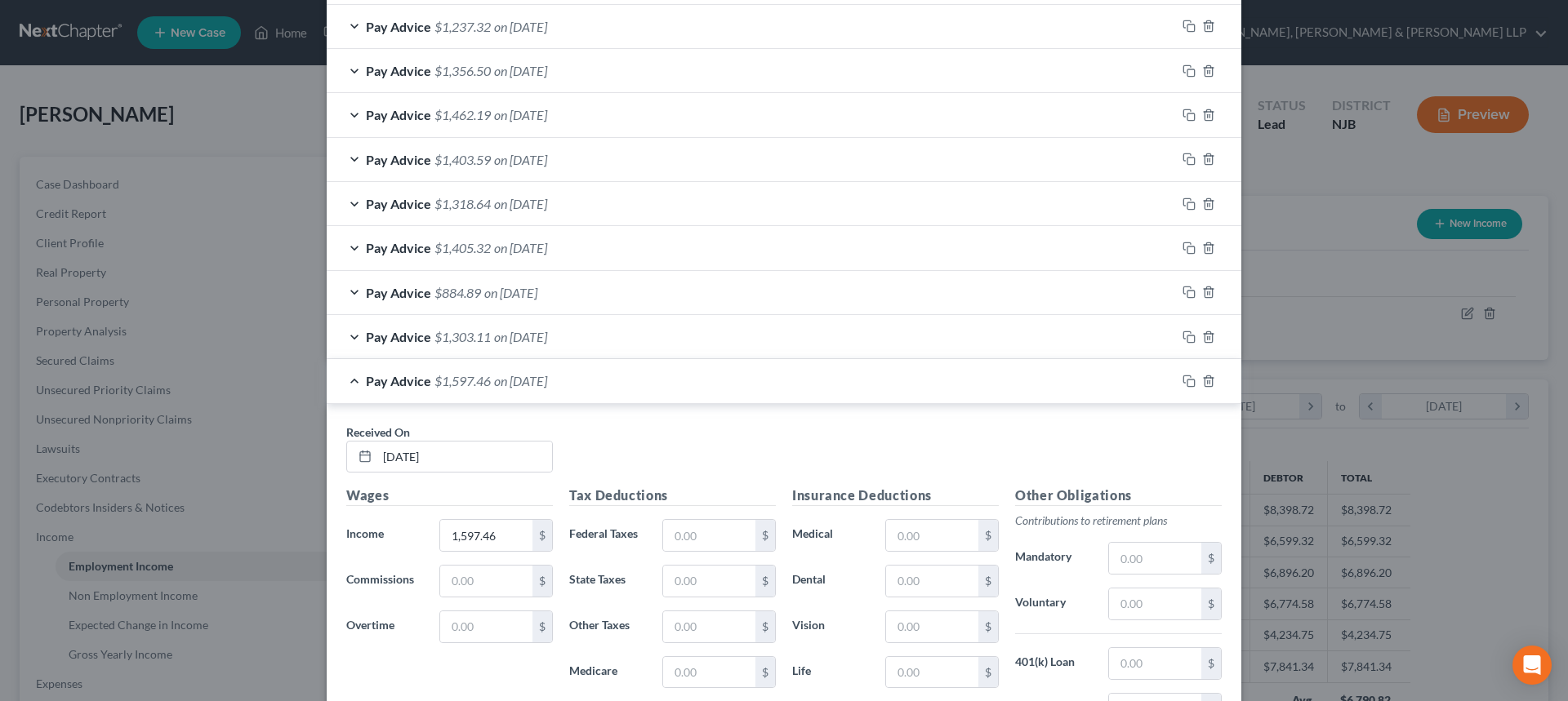
scroll to position [2113, 0]
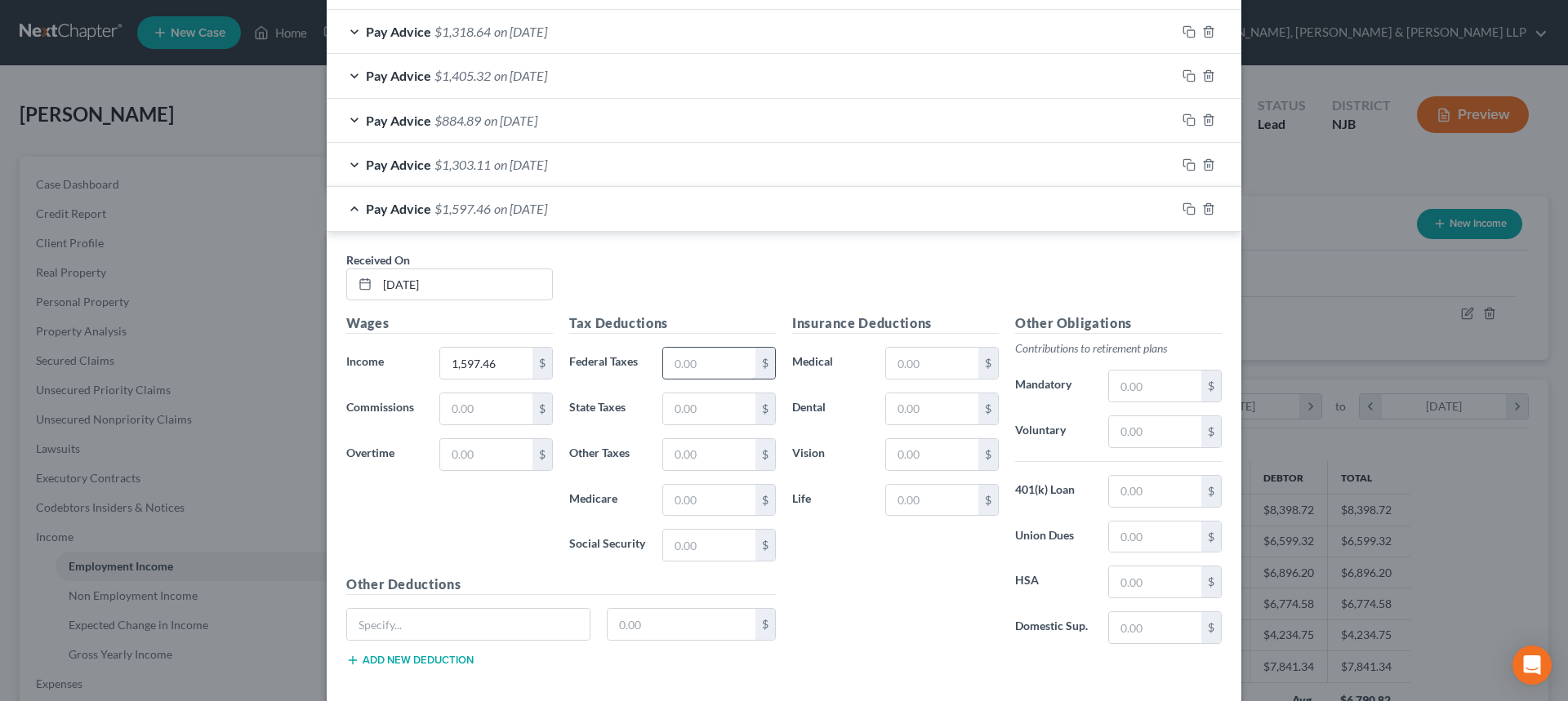
click at [703, 351] on input "text" at bounding box center [710, 363] width 92 height 31
paste input "113.29"
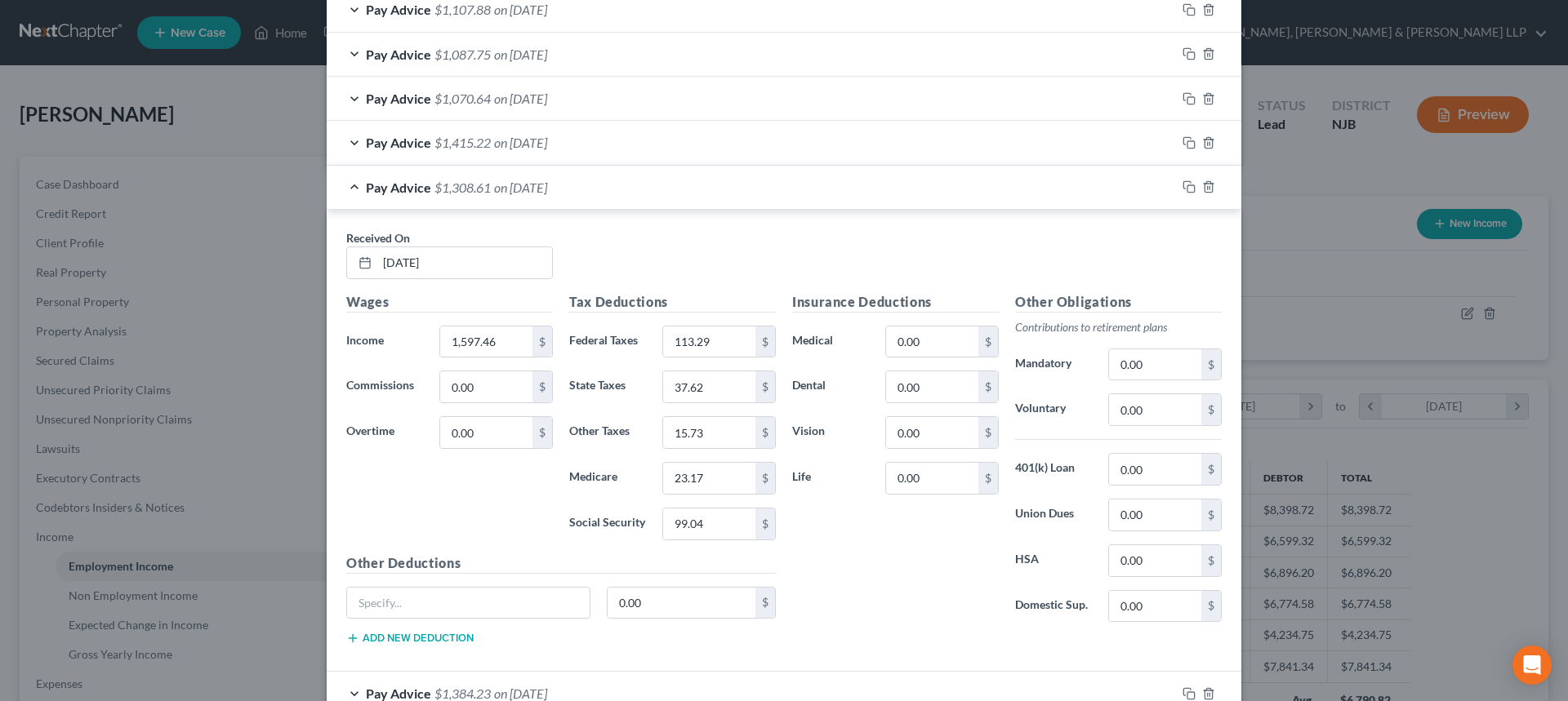
scroll to position [562, 0]
type input "113.29"
click at [717, 390] on input "37.62" at bounding box center [710, 388] width 92 height 31
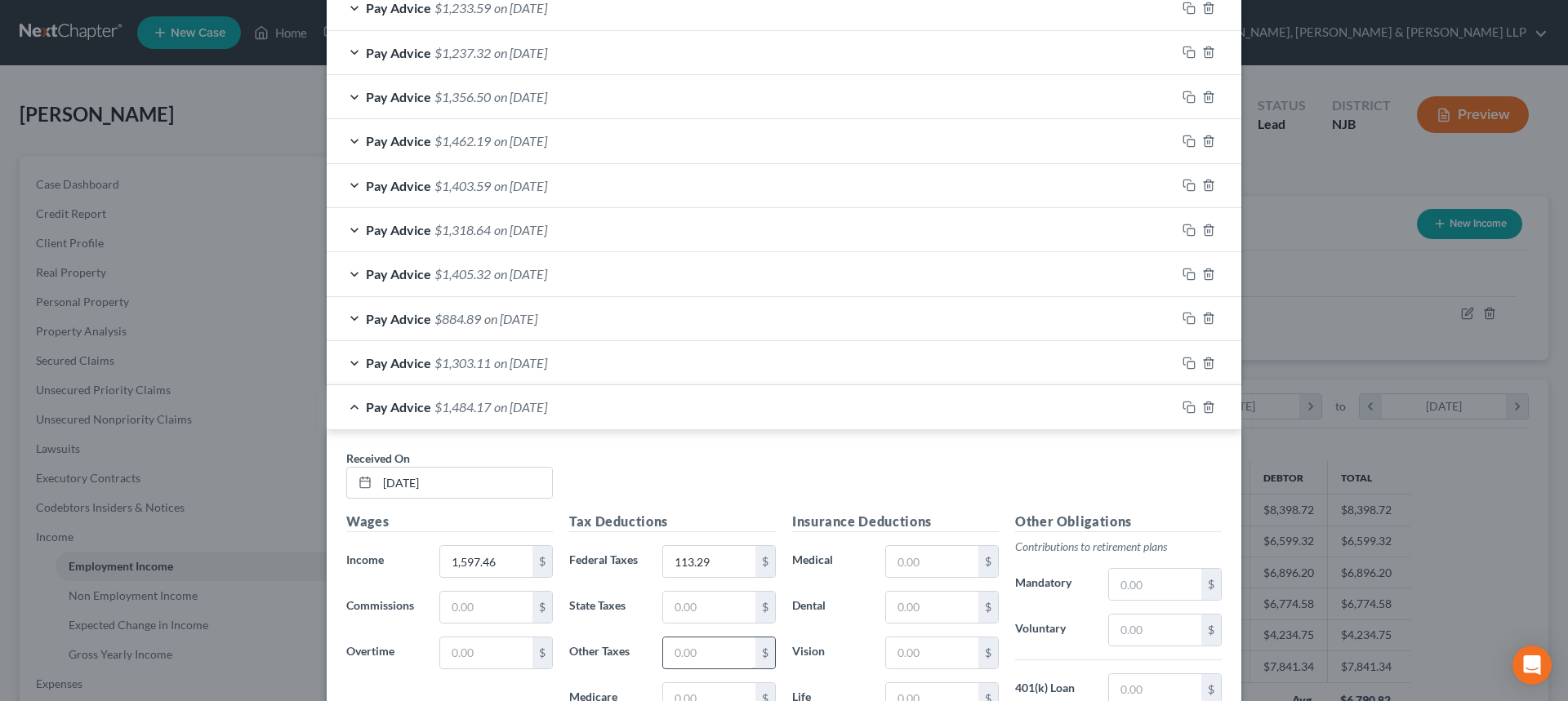
scroll to position [2113, 0]
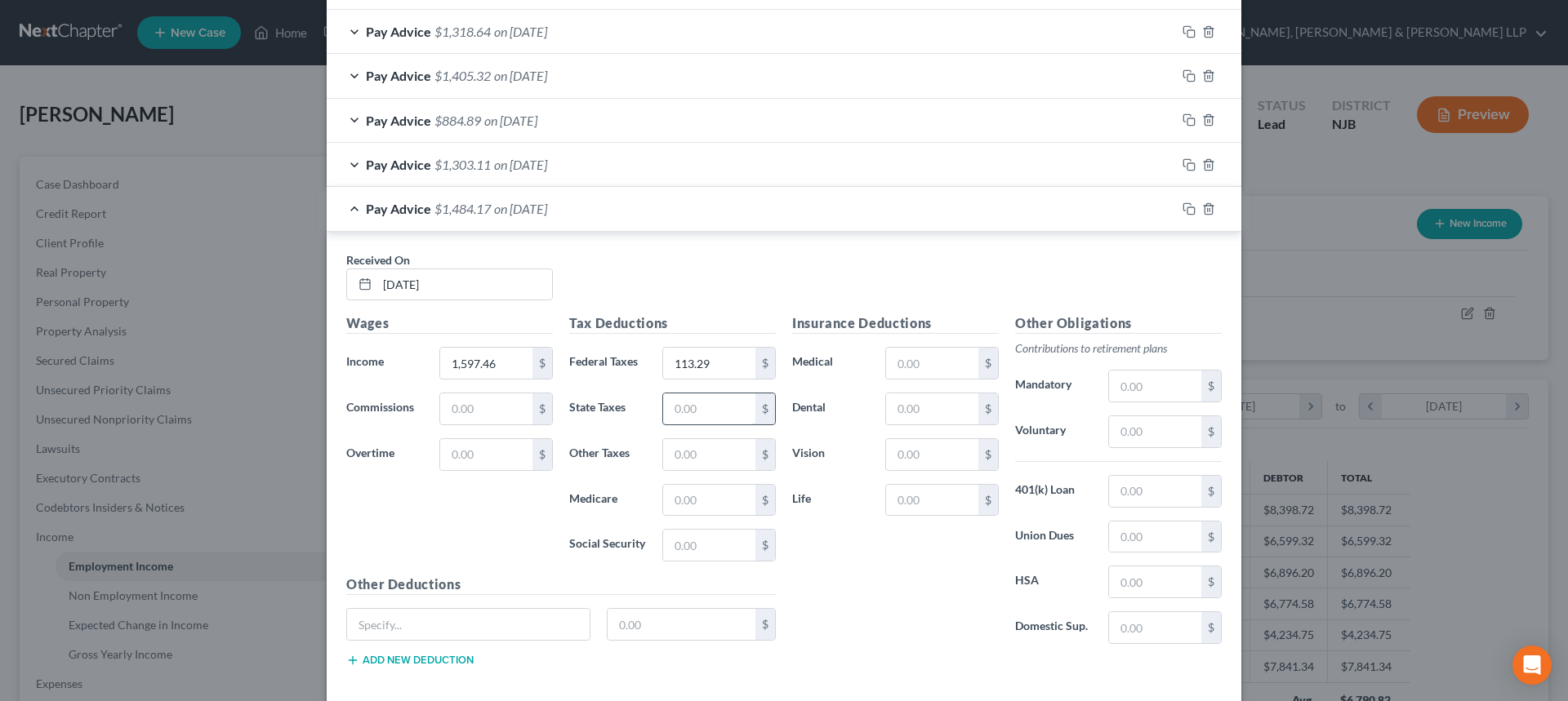
click at [703, 414] on input "text" at bounding box center [710, 409] width 92 height 31
paste input "37.62"
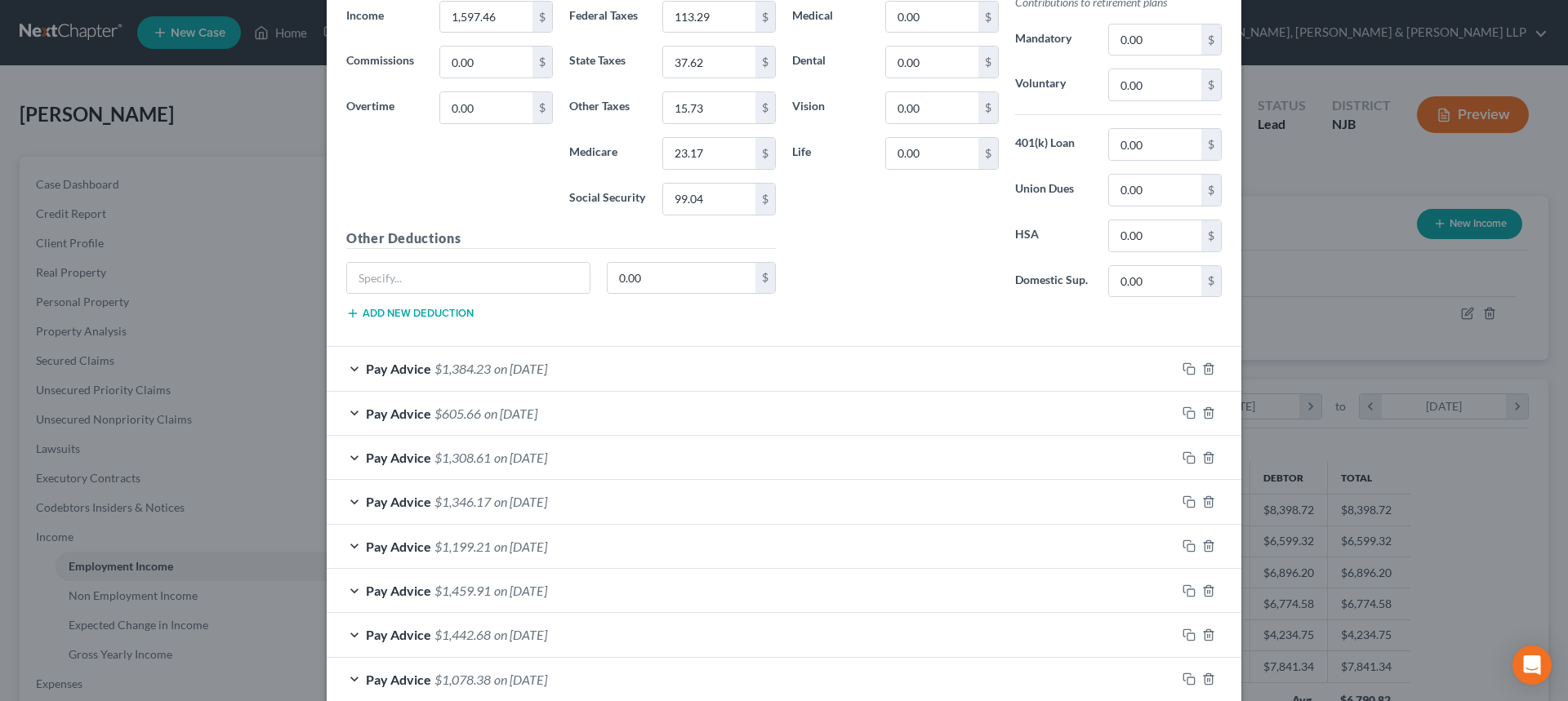
scroll to position [562, 0]
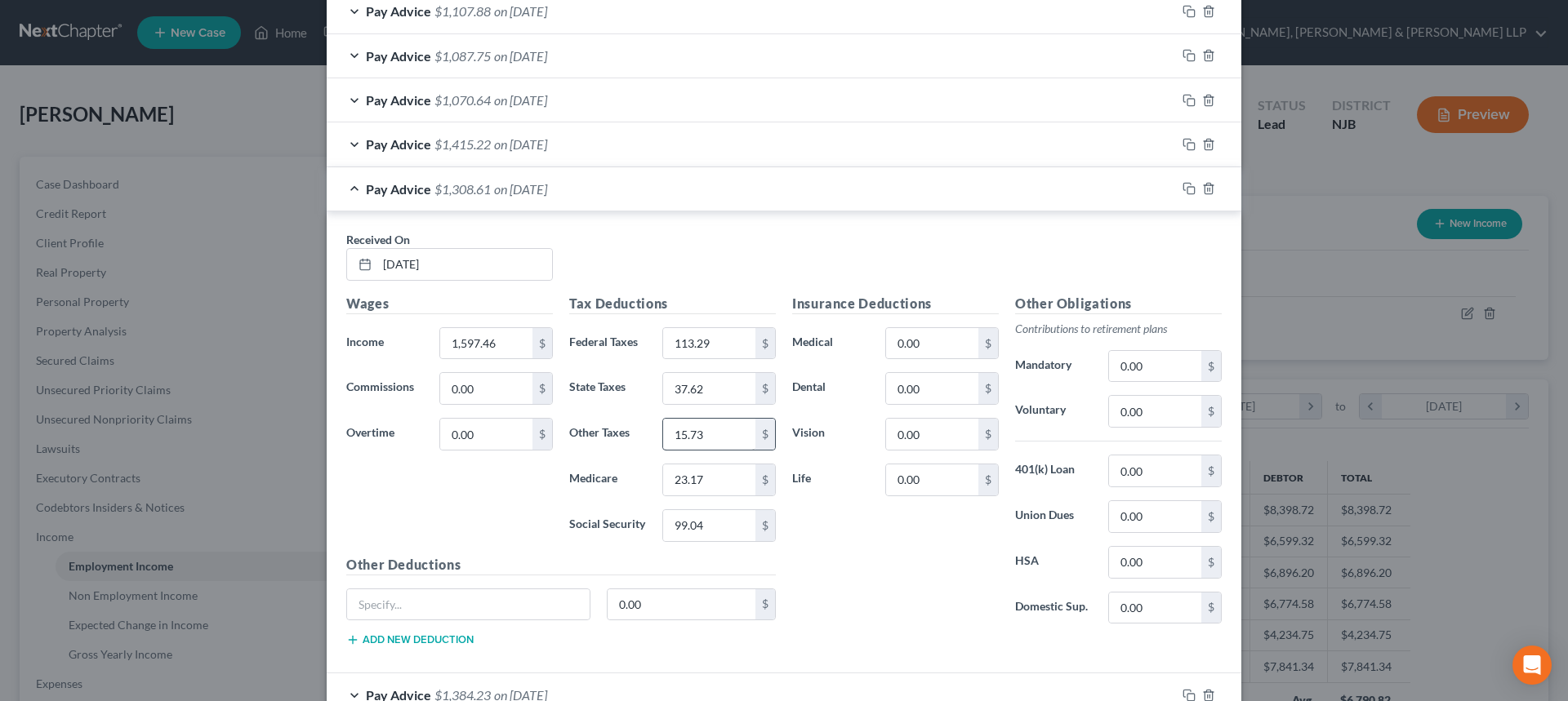
type input "37.62"
click at [716, 439] on input "15.73" at bounding box center [710, 434] width 92 height 31
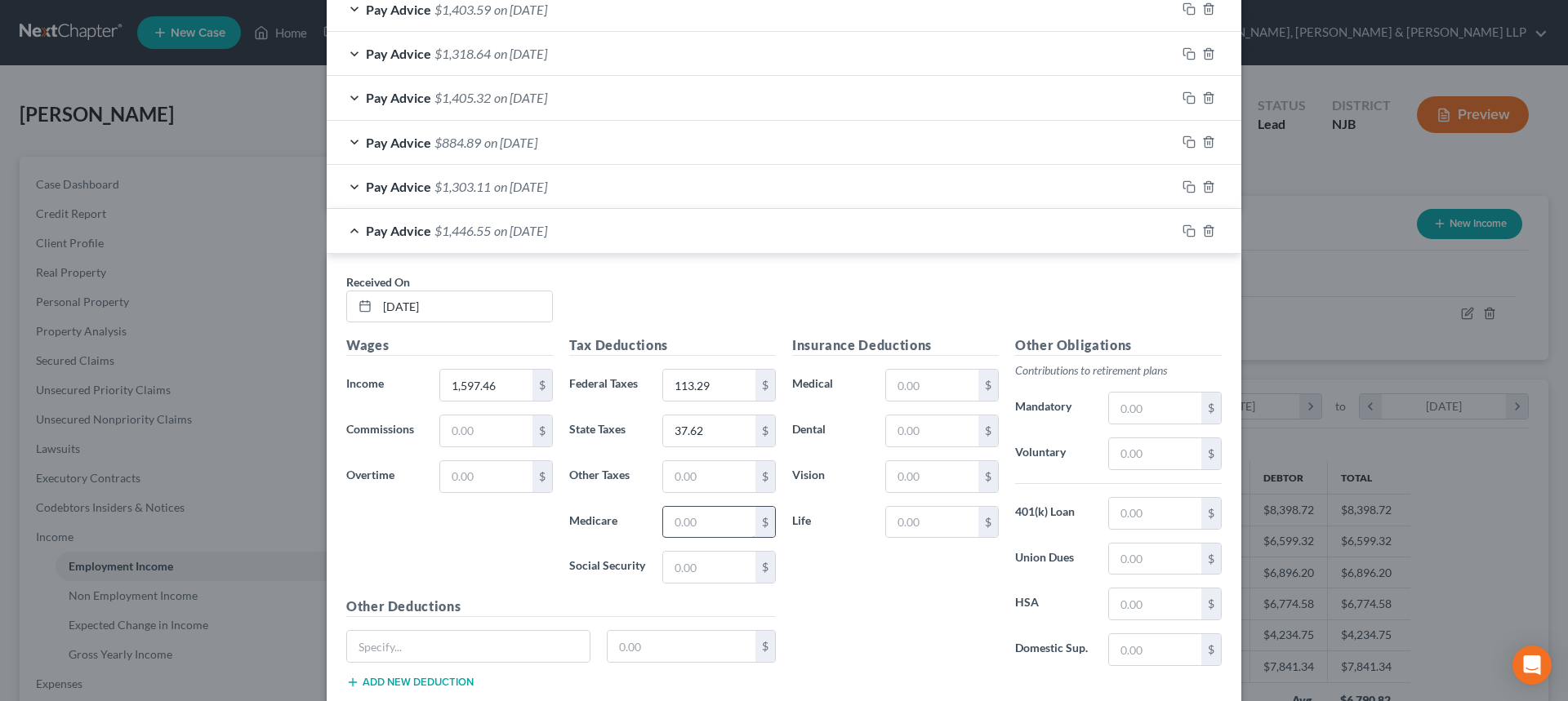
scroll to position [2195, 0]
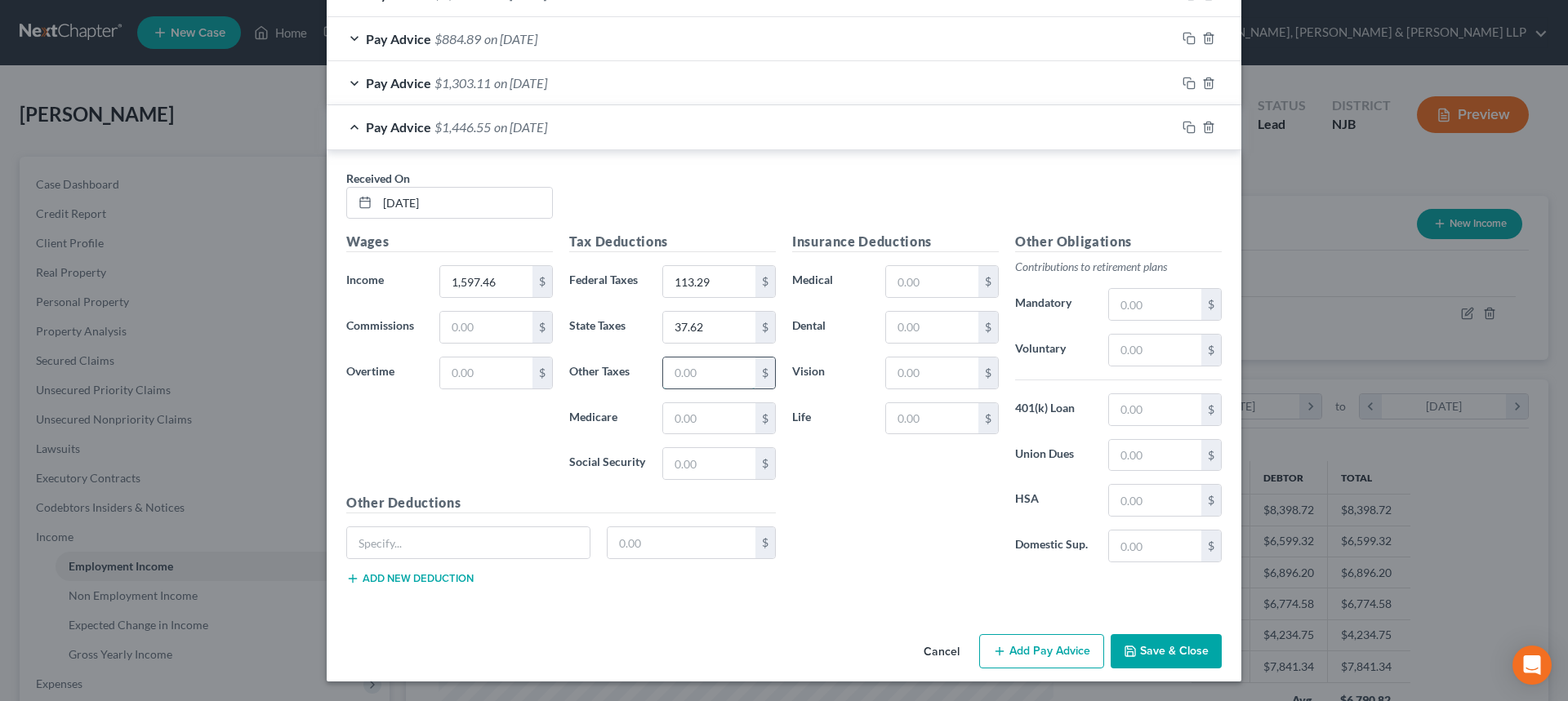
click at [706, 375] on input "text" at bounding box center [710, 373] width 92 height 31
paste input "15.73"
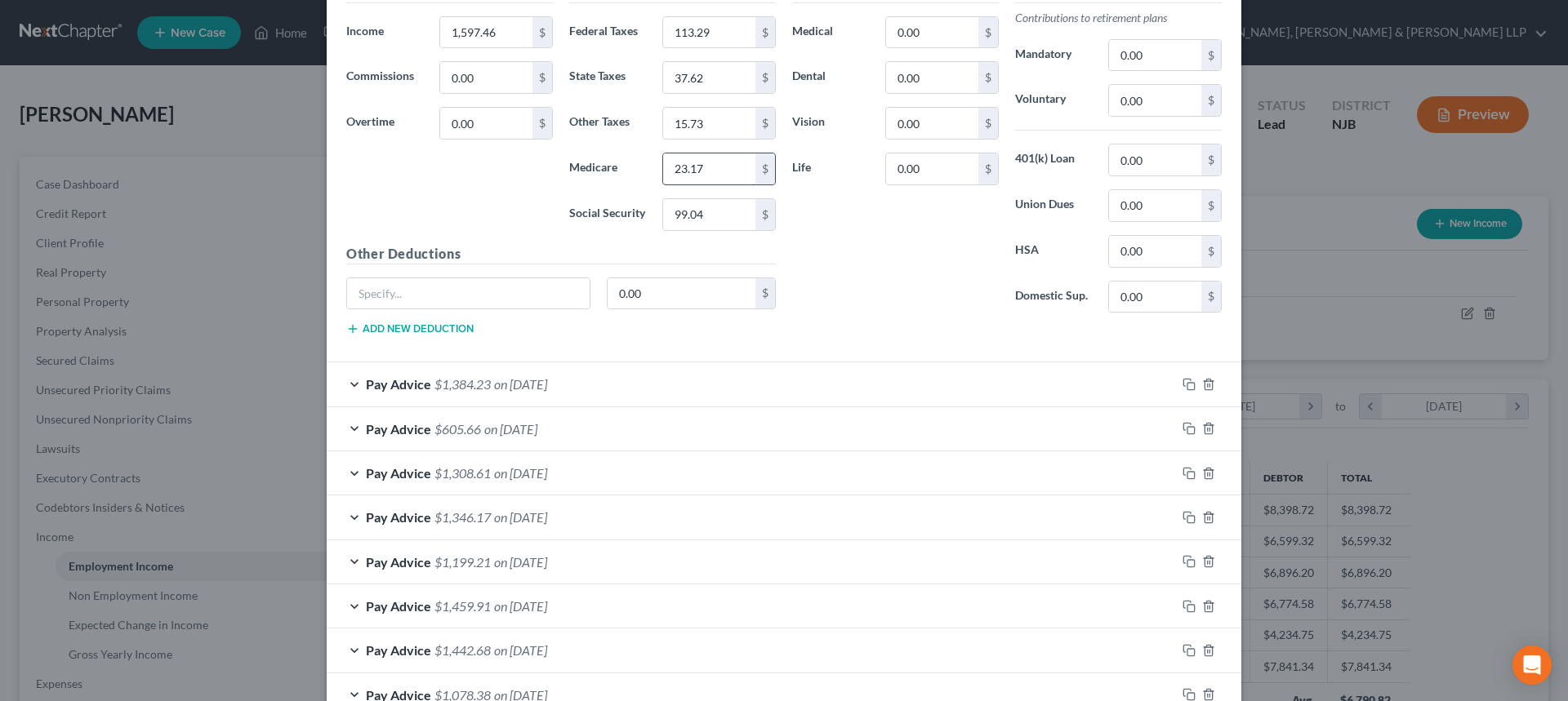
scroll to position [725, 0]
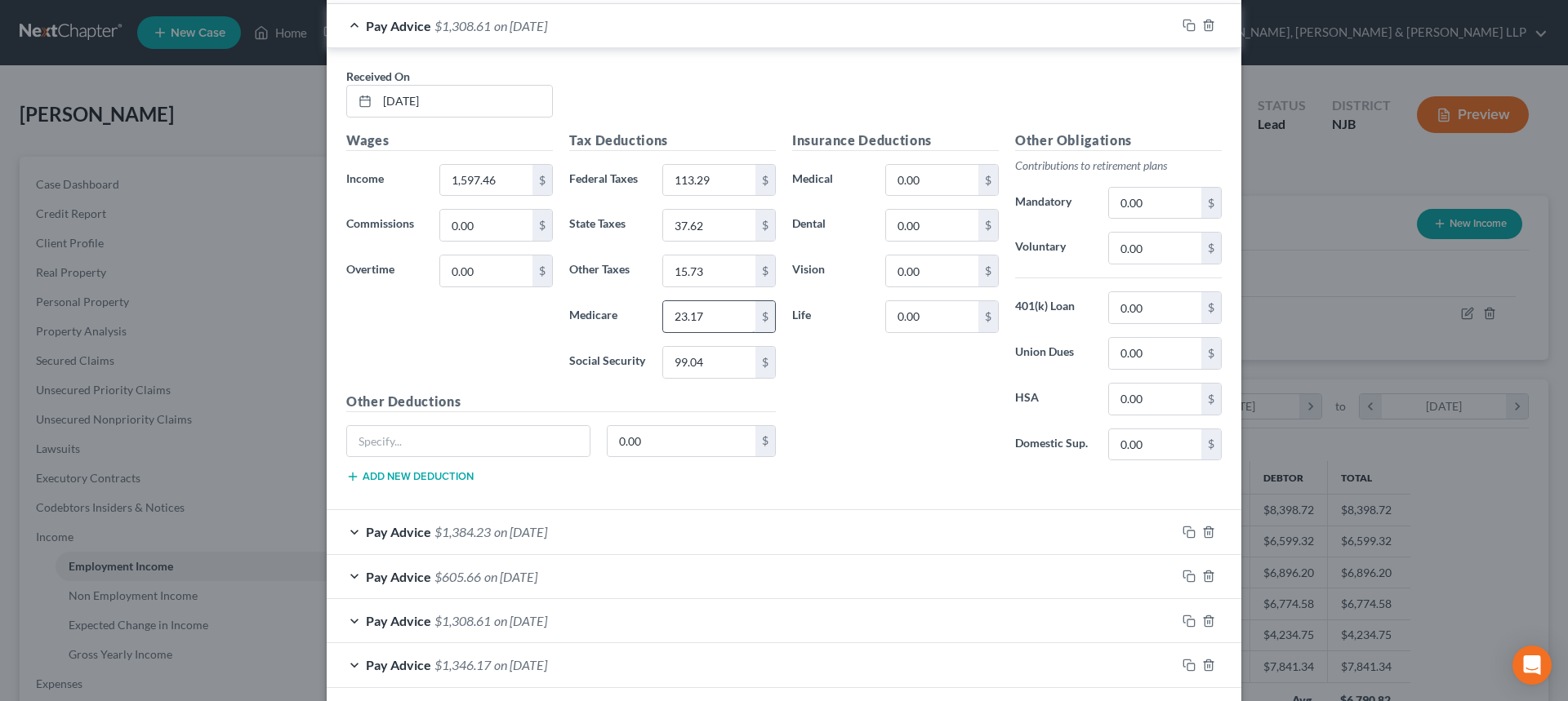
type input "15.73"
click at [709, 319] on input "23.17" at bounding box center [710, 317] width 92 height 31
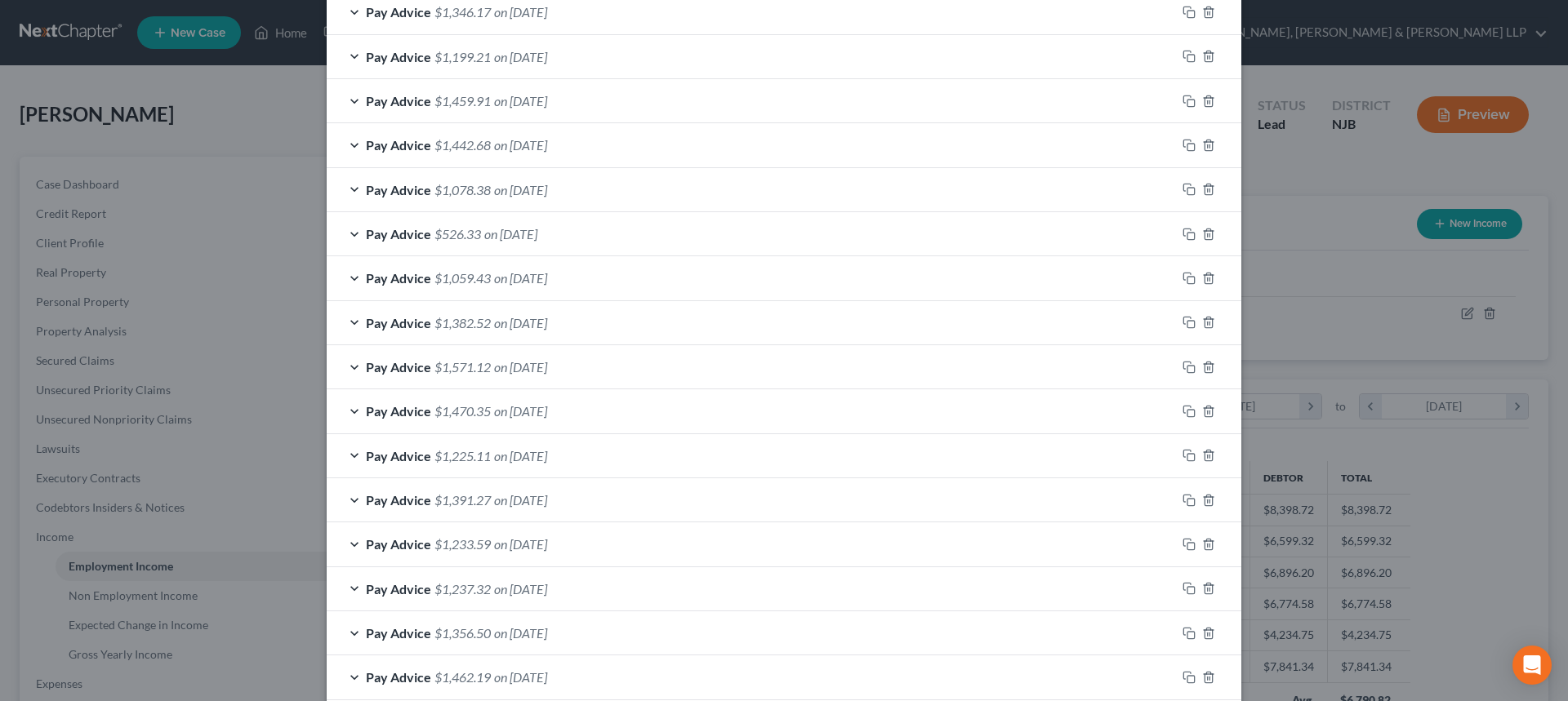
scroll to position [2195, 0]
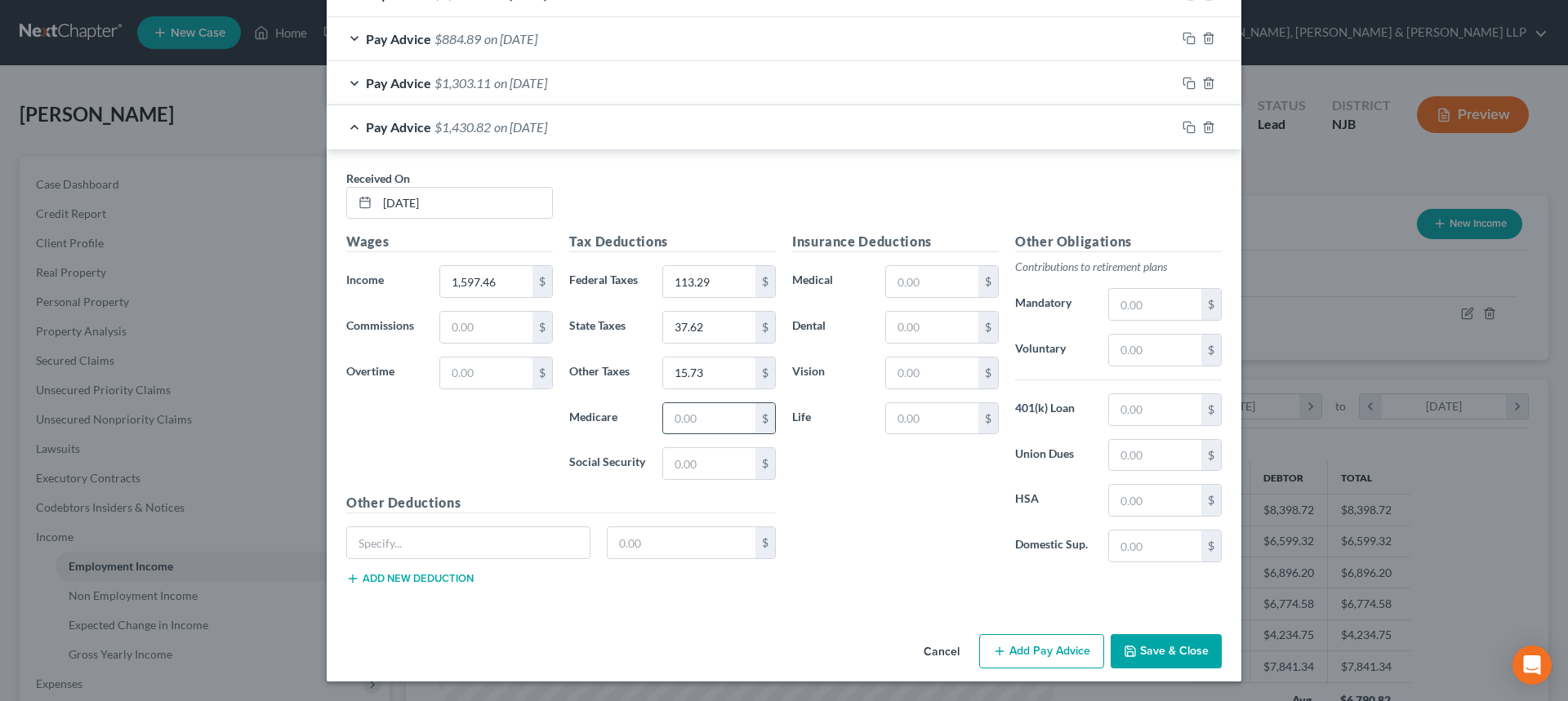
click at [706, 420] on input "text" at bounding box center [710, 419] width 92 height 31
paste input "23.17"
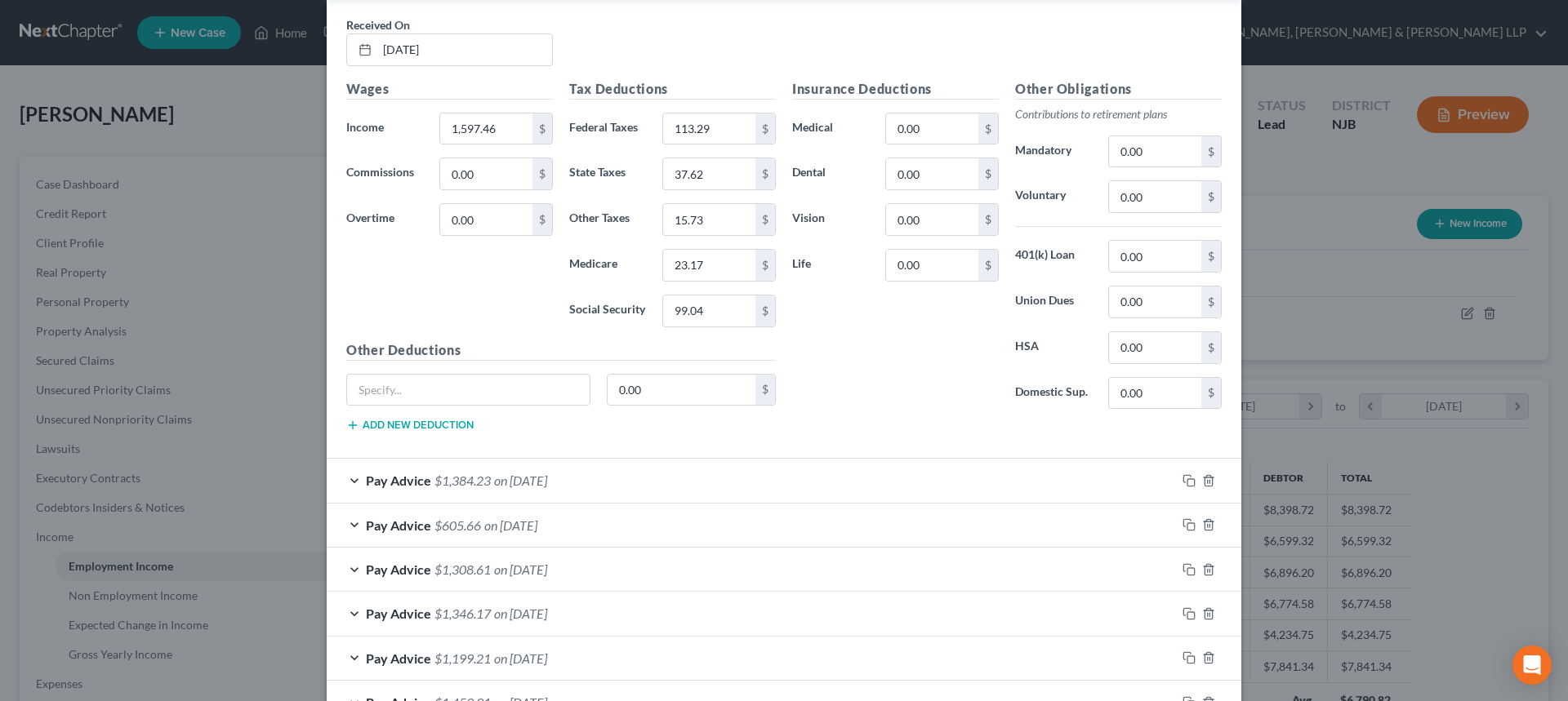
scroll to position [562, 0]
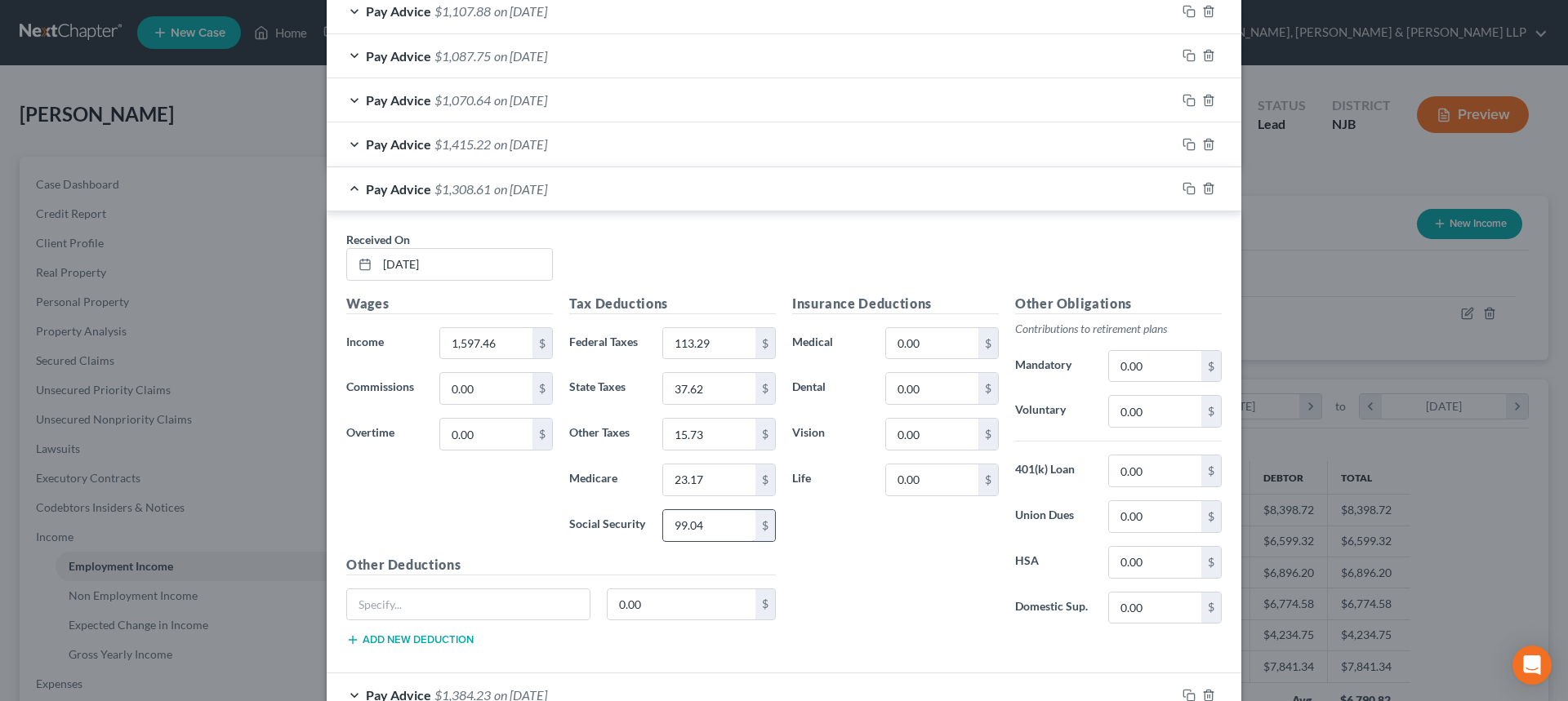
type input "23.17"
click at [725, 510] on input "99.04" at bounding box center [710, 525] width 92 height 31
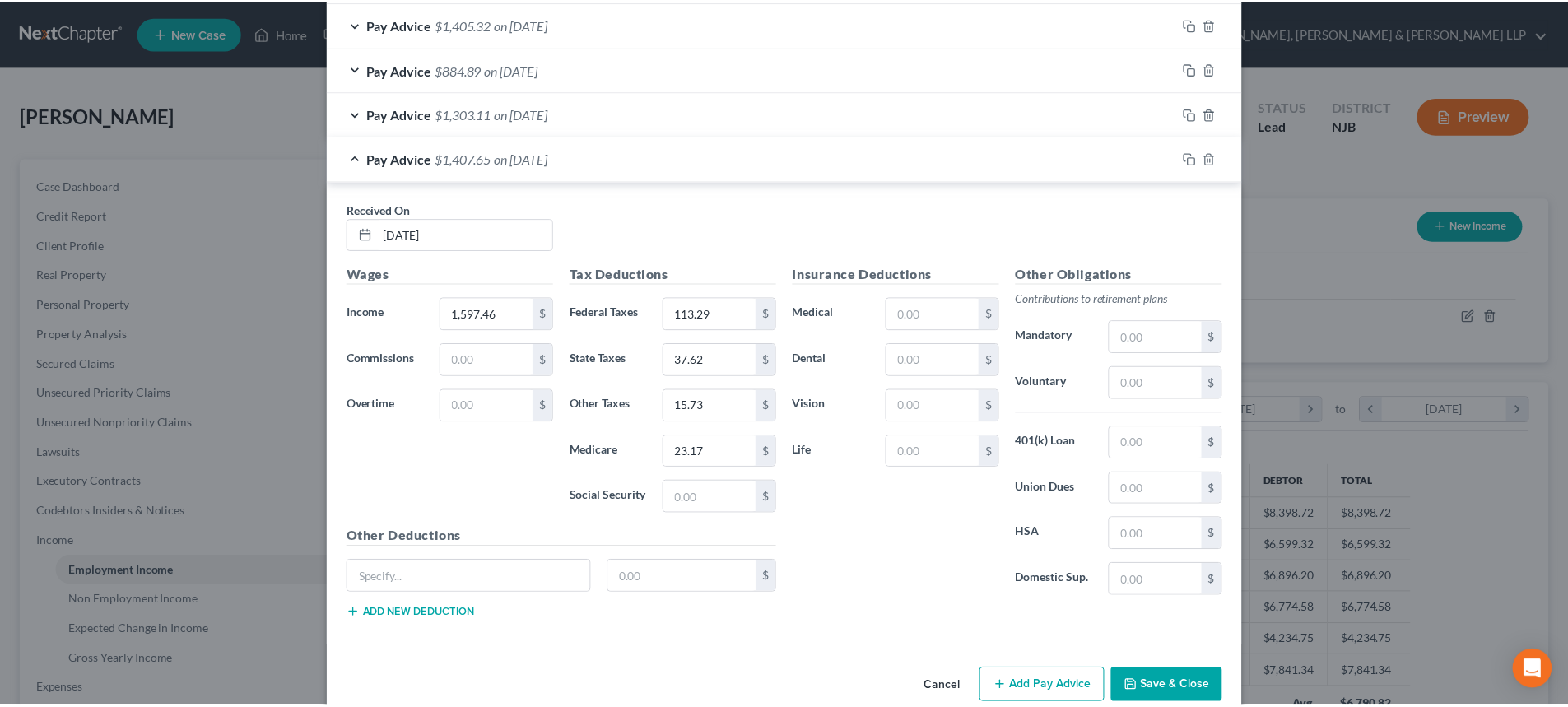
scroll to position [2214, 0]
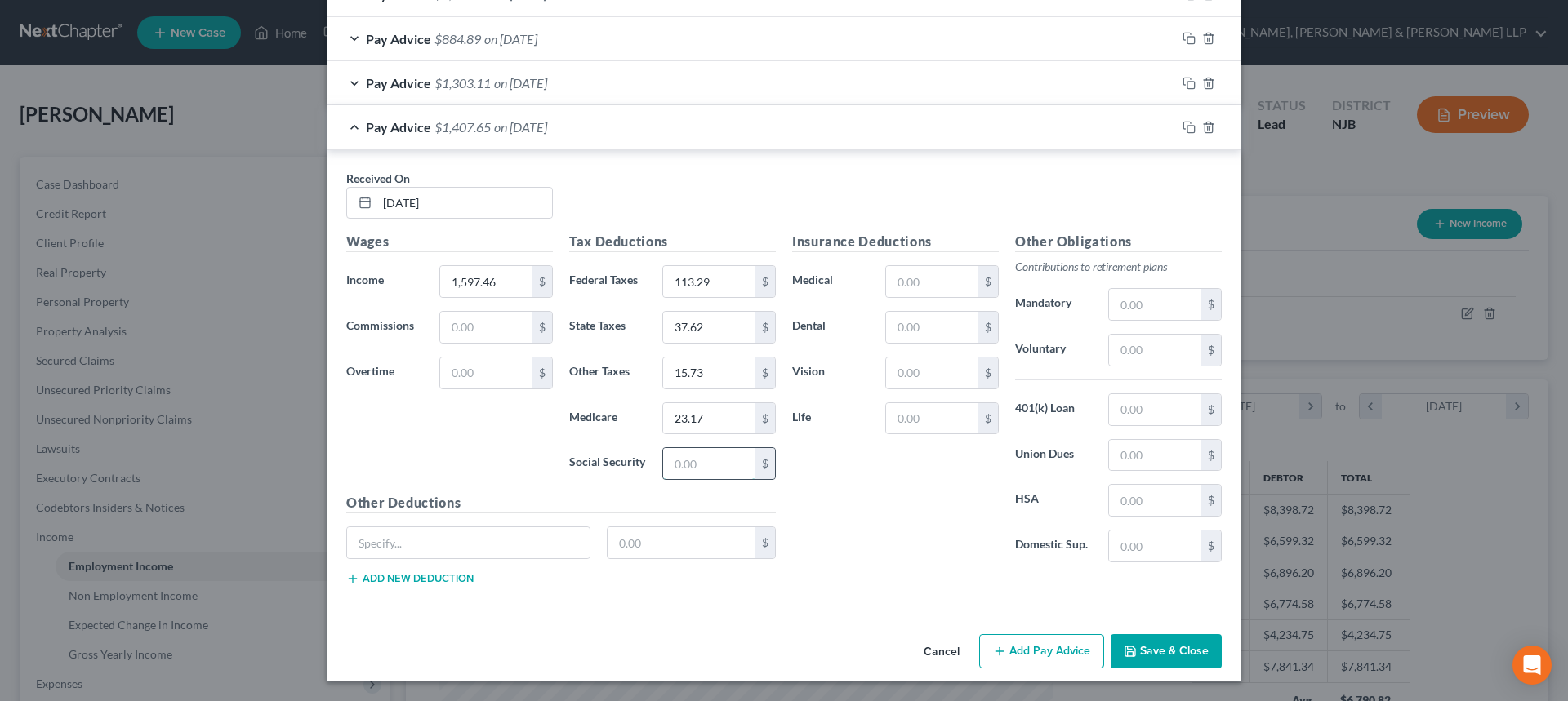
click at [716, 458] on input "text" at bounding box center [710, 464] width 92 height 31
paste input "99.04"
type input "99.04"
click at [1127, 650] on icon "button" at bounding box center [1130, 651] width 13 height 13
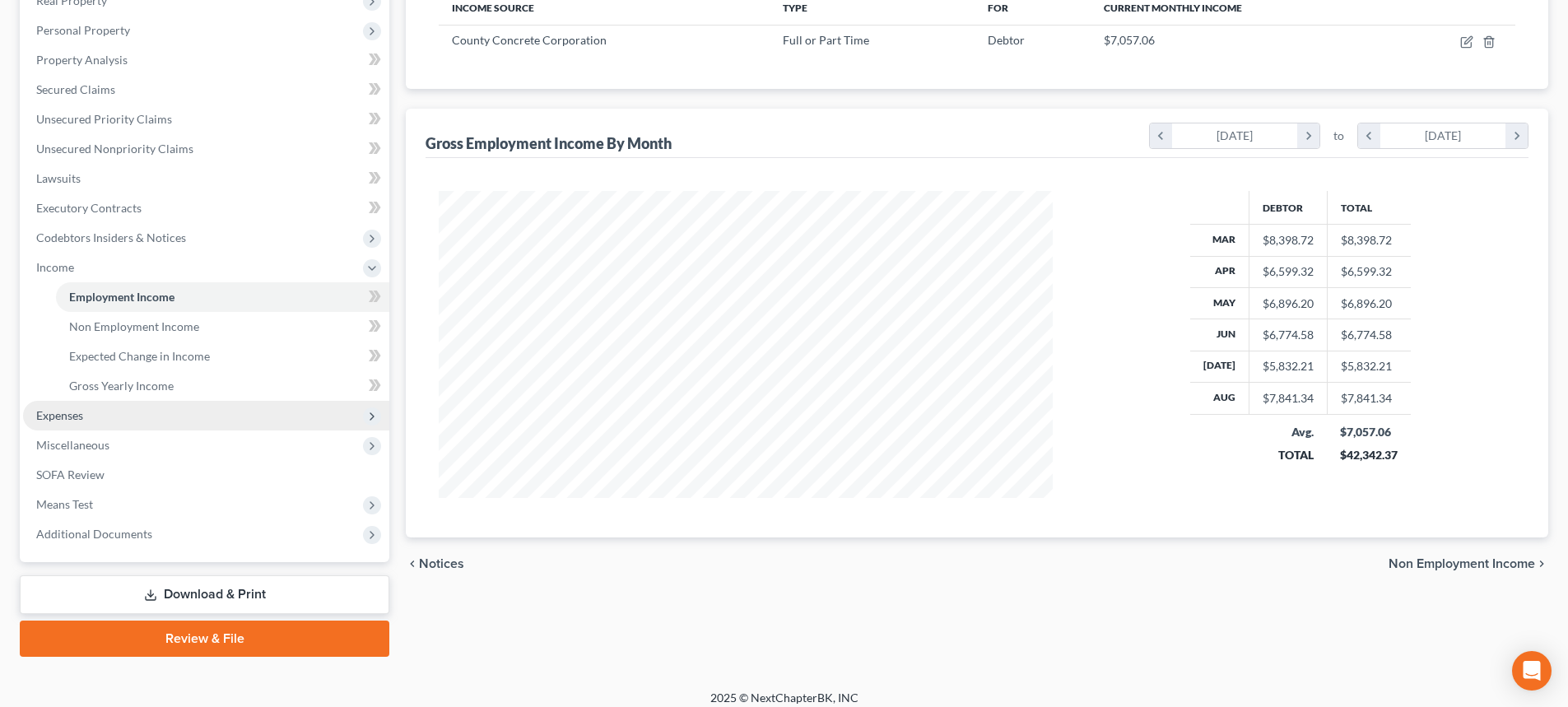
scroll to position [287, 0]
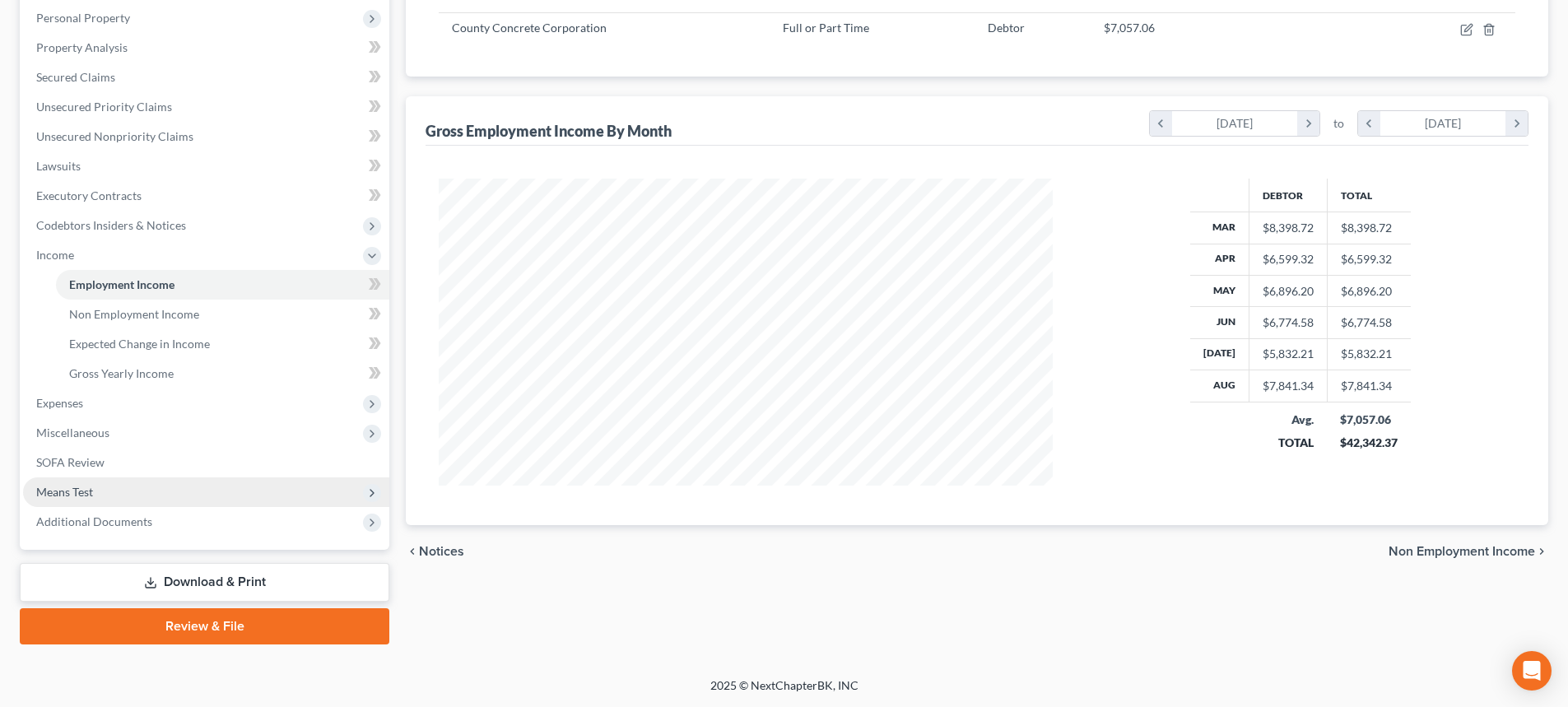
click at [138, 485] on span "Means Test" at bounding box center [206, 492] width 367 height 30
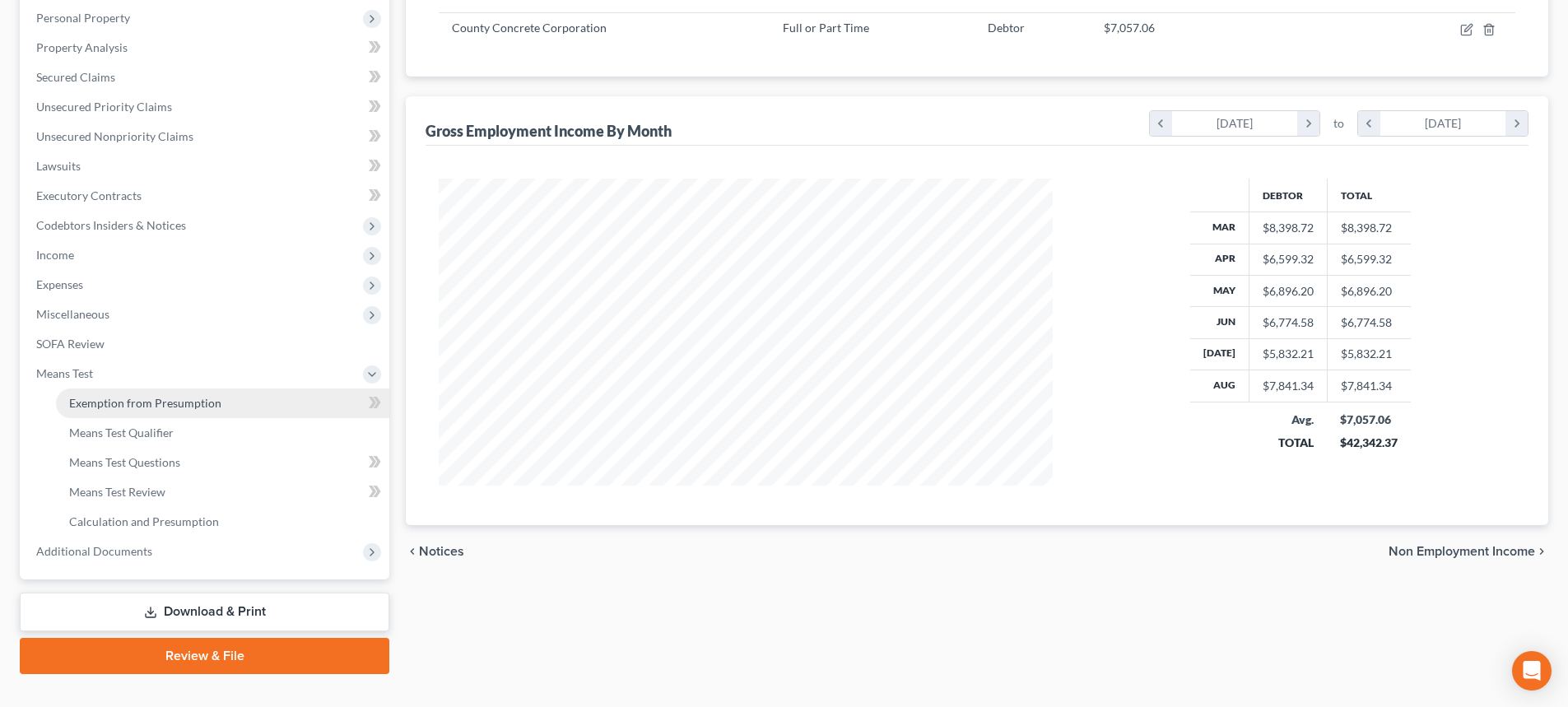
click at [182, 410] on link "Exemption from Presumption" at bounding box center [223, 403] width 333 height 30
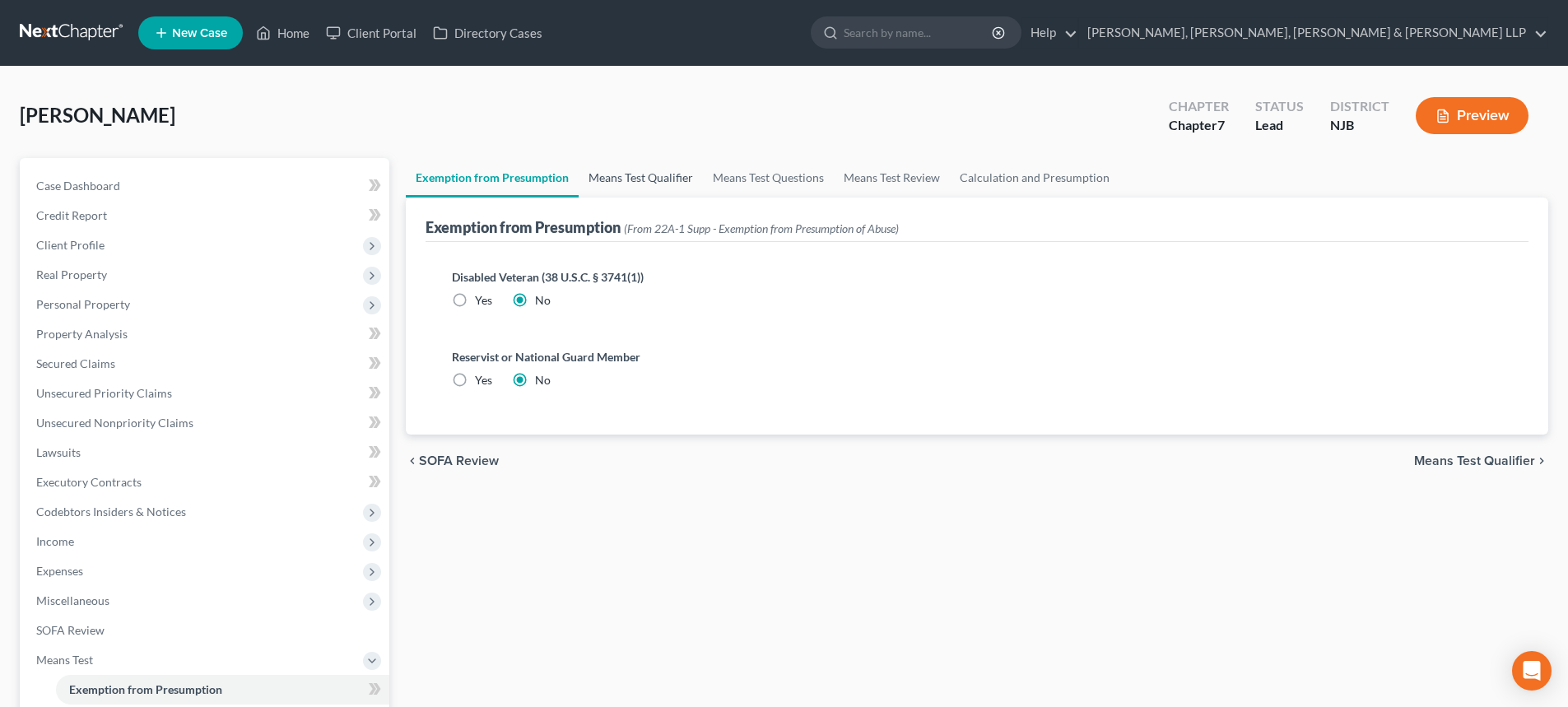
click at [623, 178] on link "Means Test Qualifier" at bounding box center [641, 177] width 125 height 39
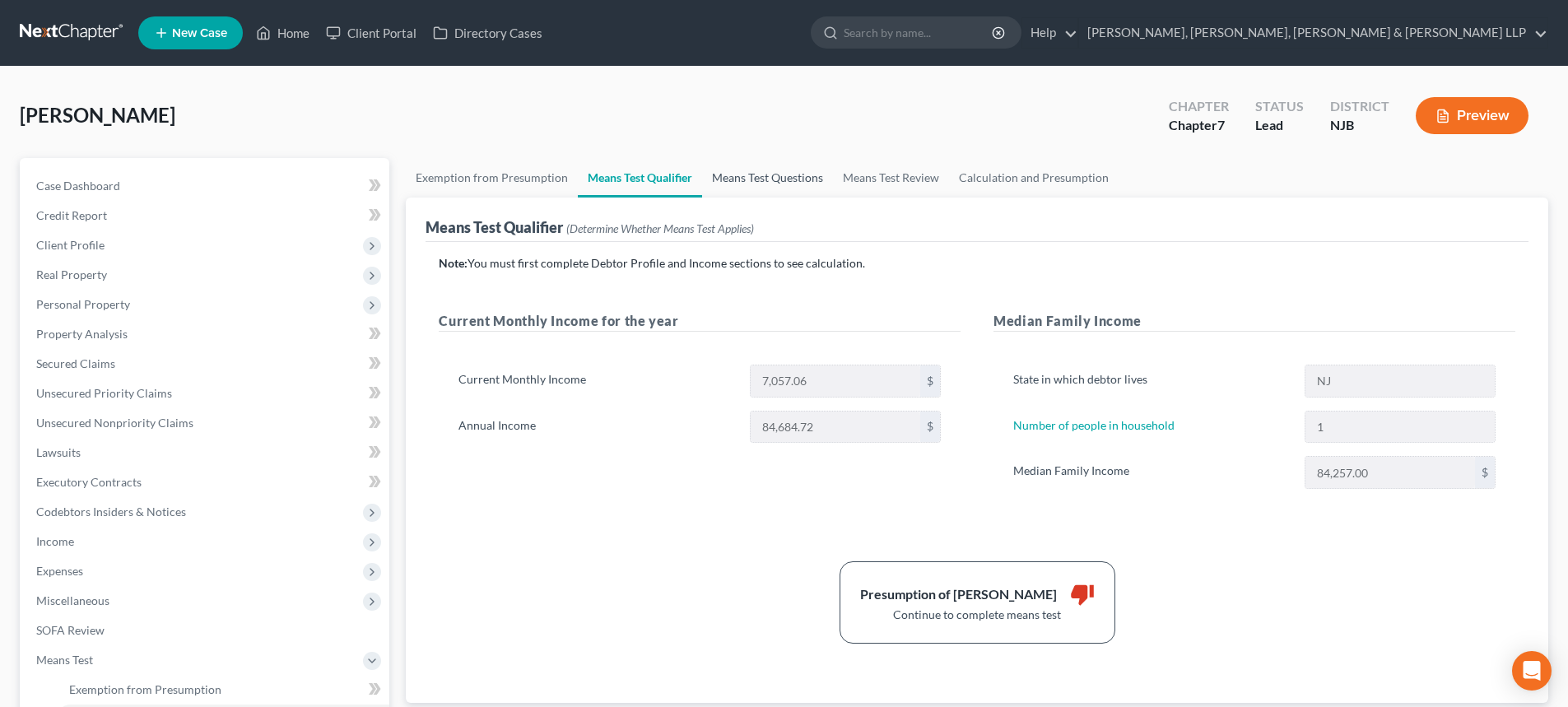
click at [766, 177] on link "Means Test Questions" at bounding box center [768, 177] width 131 height 39
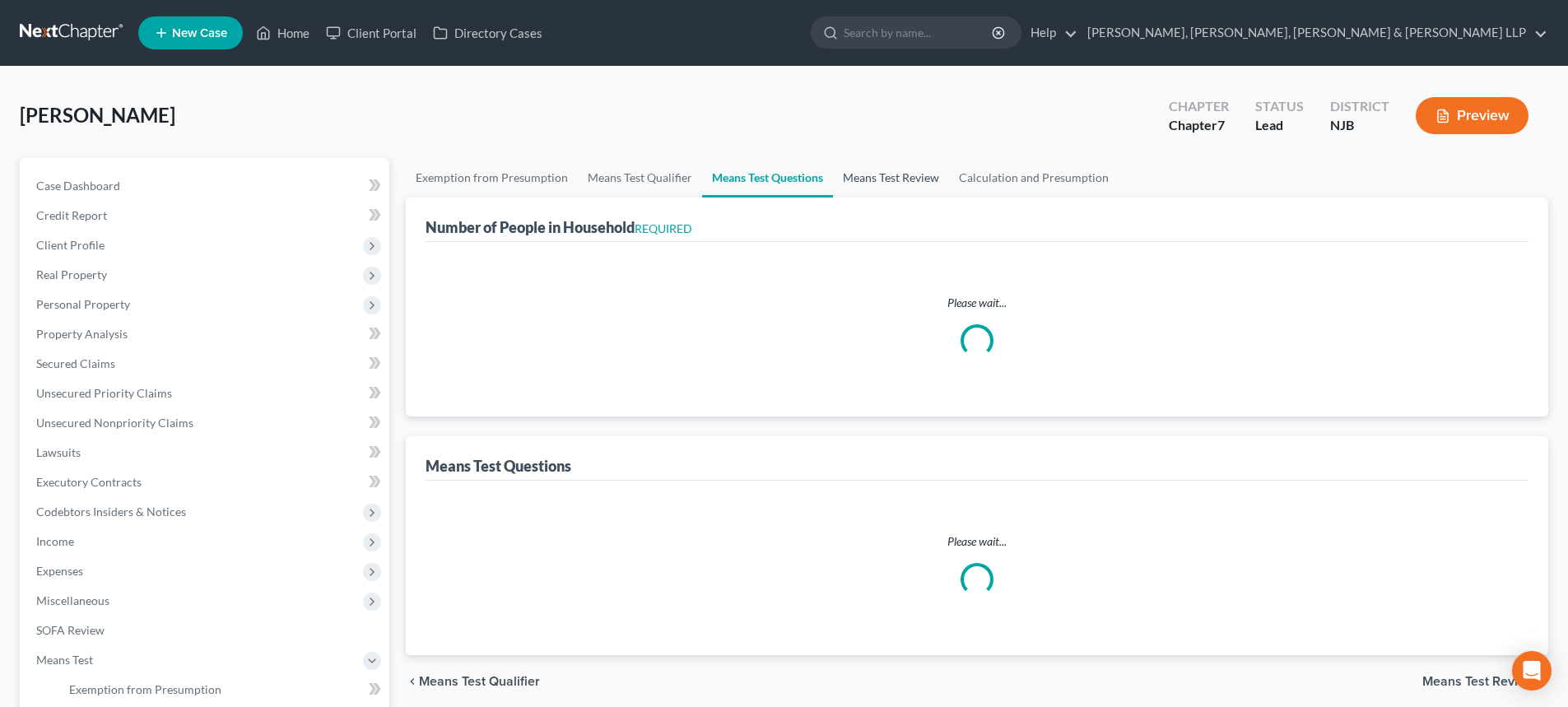
select select "1"
select select "60"
select select "1"
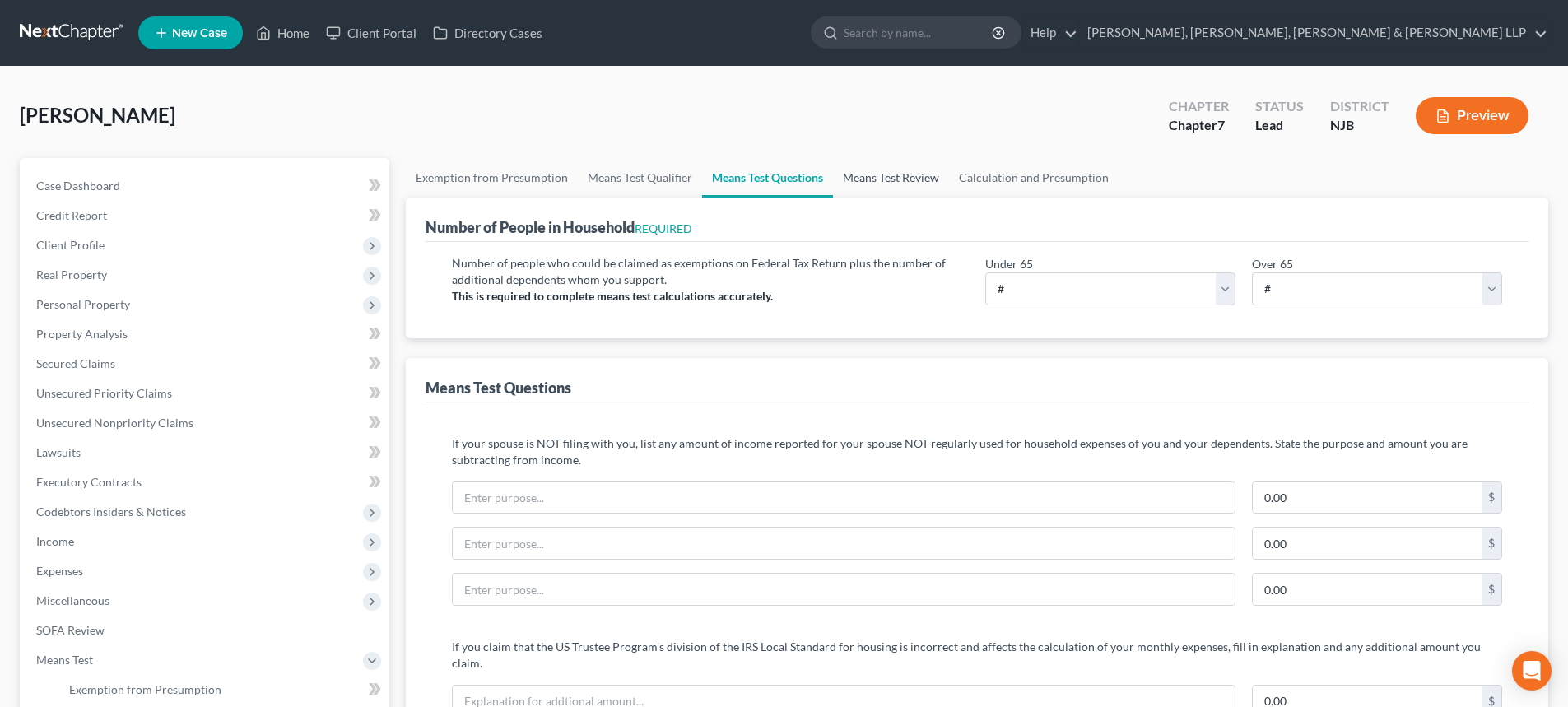
click at [899, 176] on link "Means Test Review" at bounding box center [892, 177] width 116 height 39
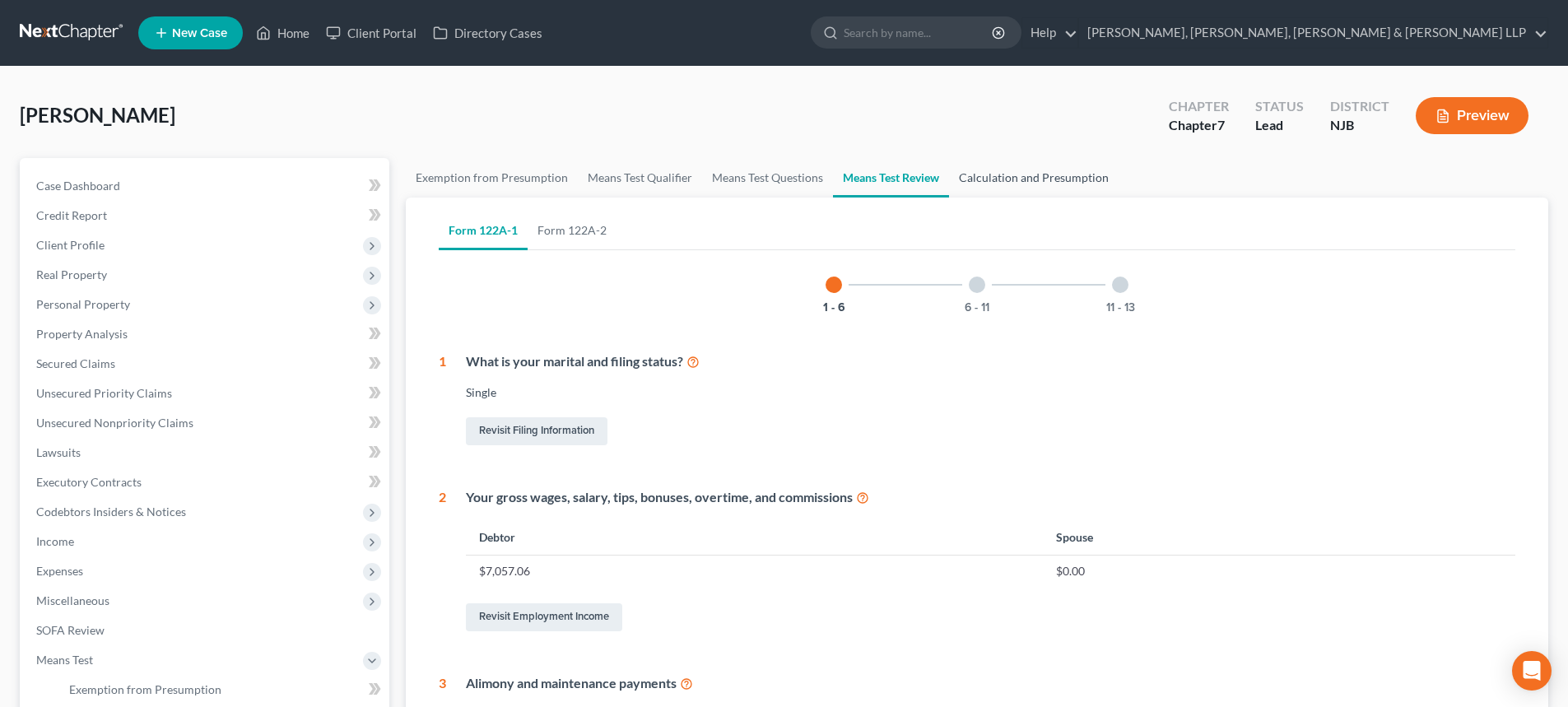
click at [998, 175] on link "Calculation and Presumption" at bounding box center [1034, 177] width 169 height 39
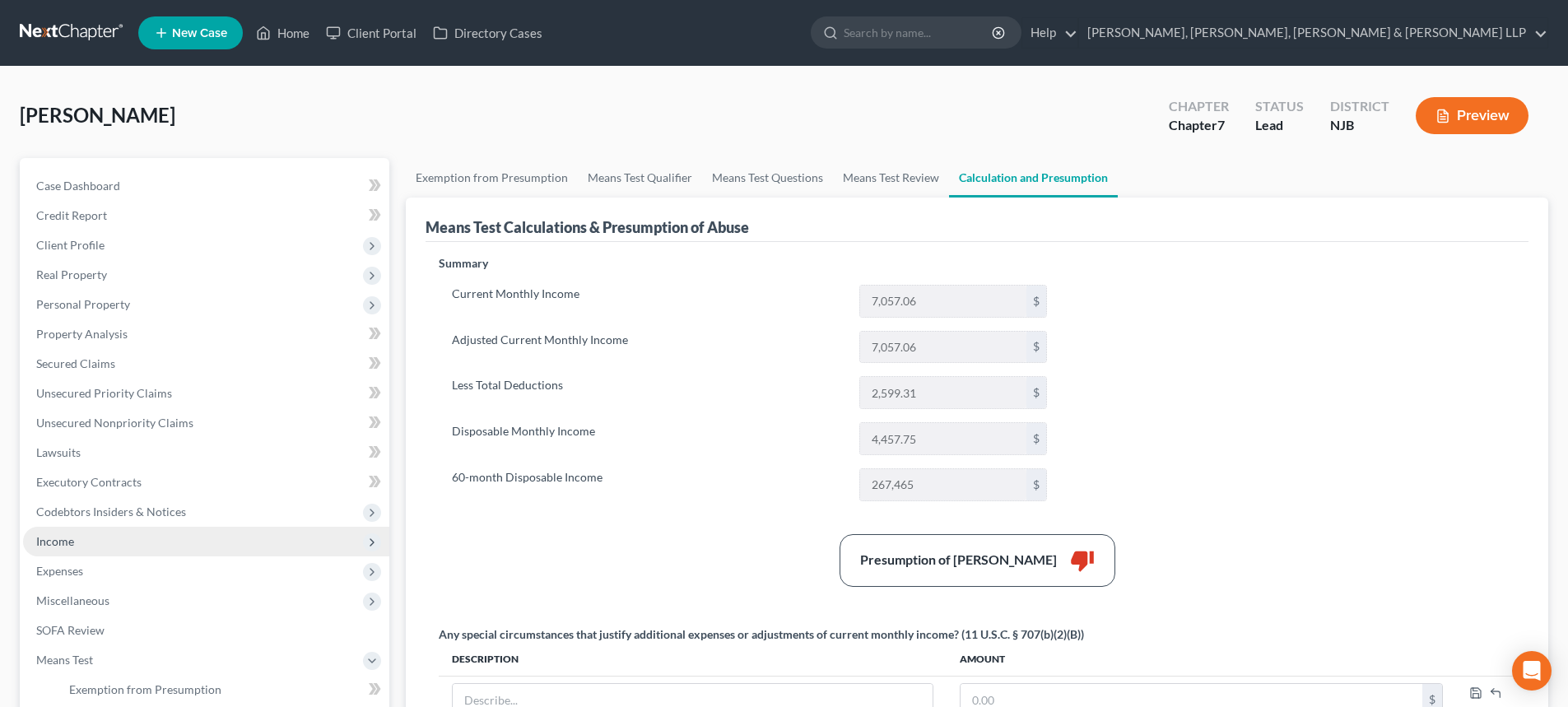
click at [64, 535] on span "Income" at bounding box center [56, 540] width 38 height 14
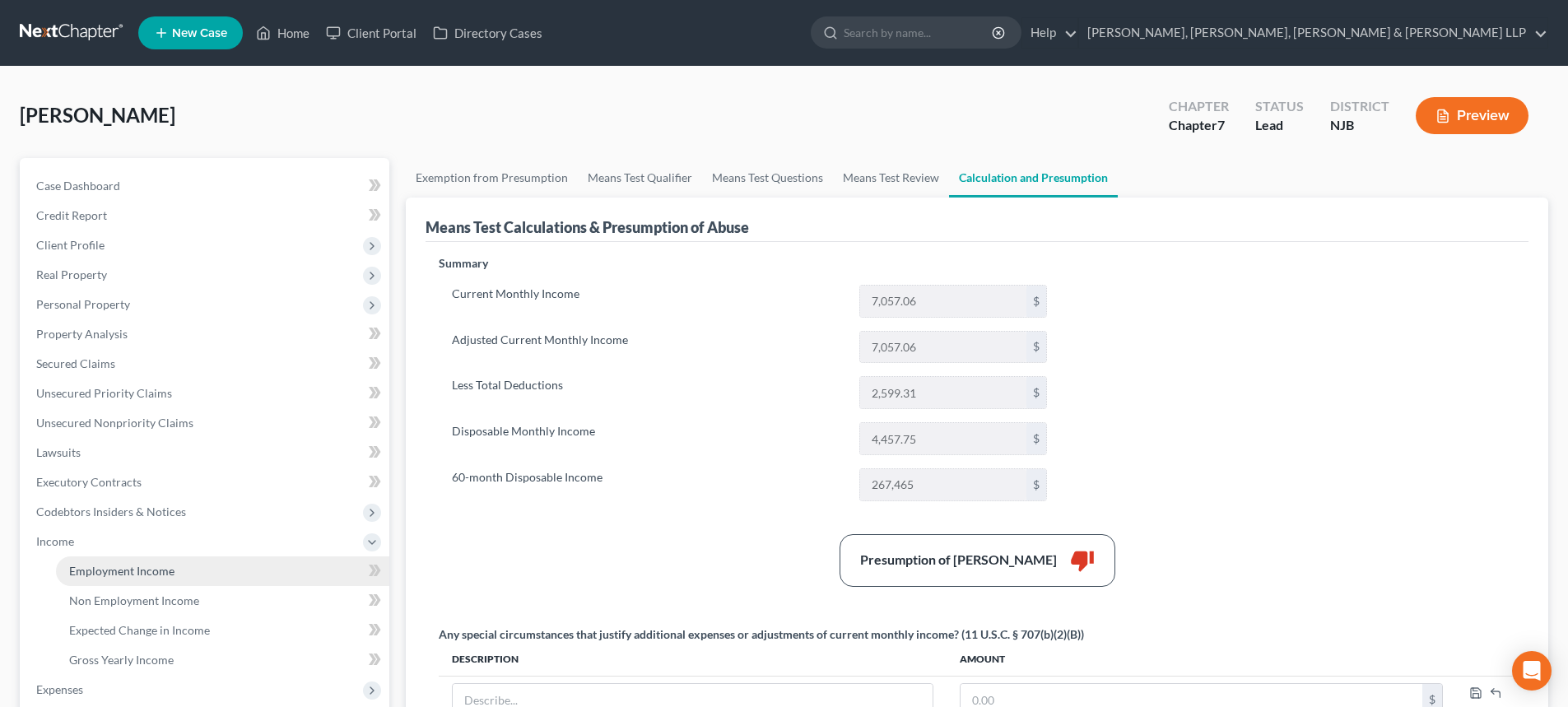
click at [118, 567] on span "Employment Income" at bounding box center [122, 571] width 106 height 14
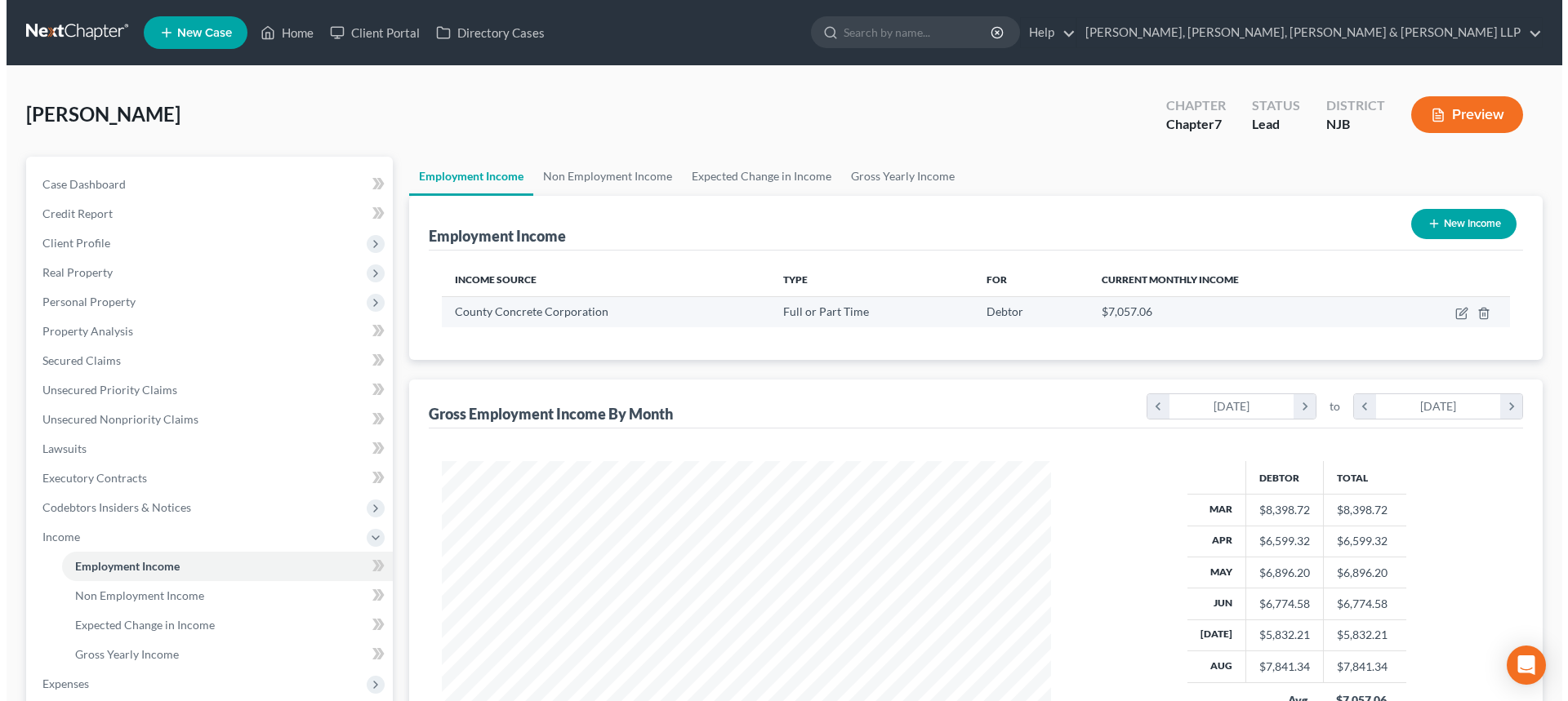
scroll to position [304, 642]
click at [1452, 310] on icon "button" at bounding box center [1455, 313] width 13 height 13
select select "0"
select select "33"
select select "3"
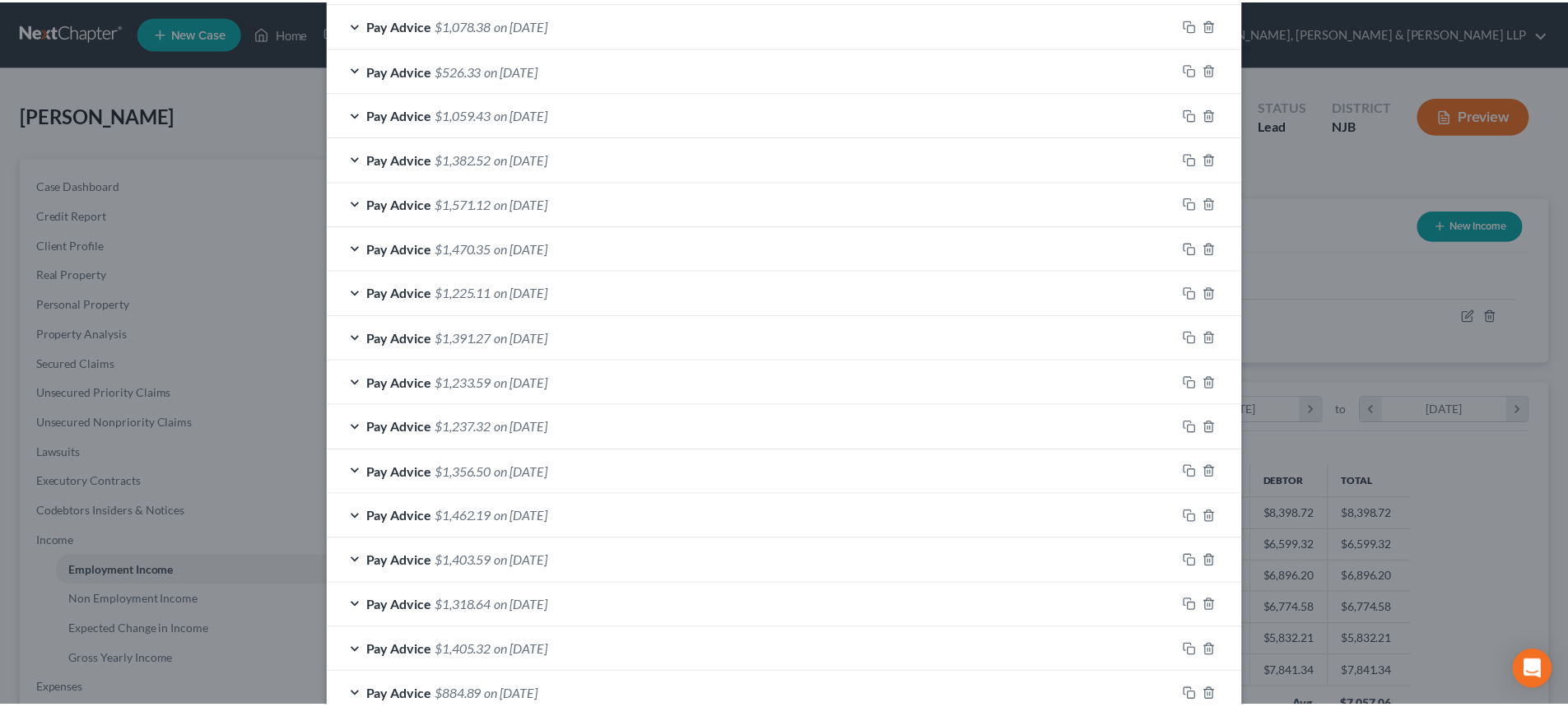
scroll to position [1282, 0]
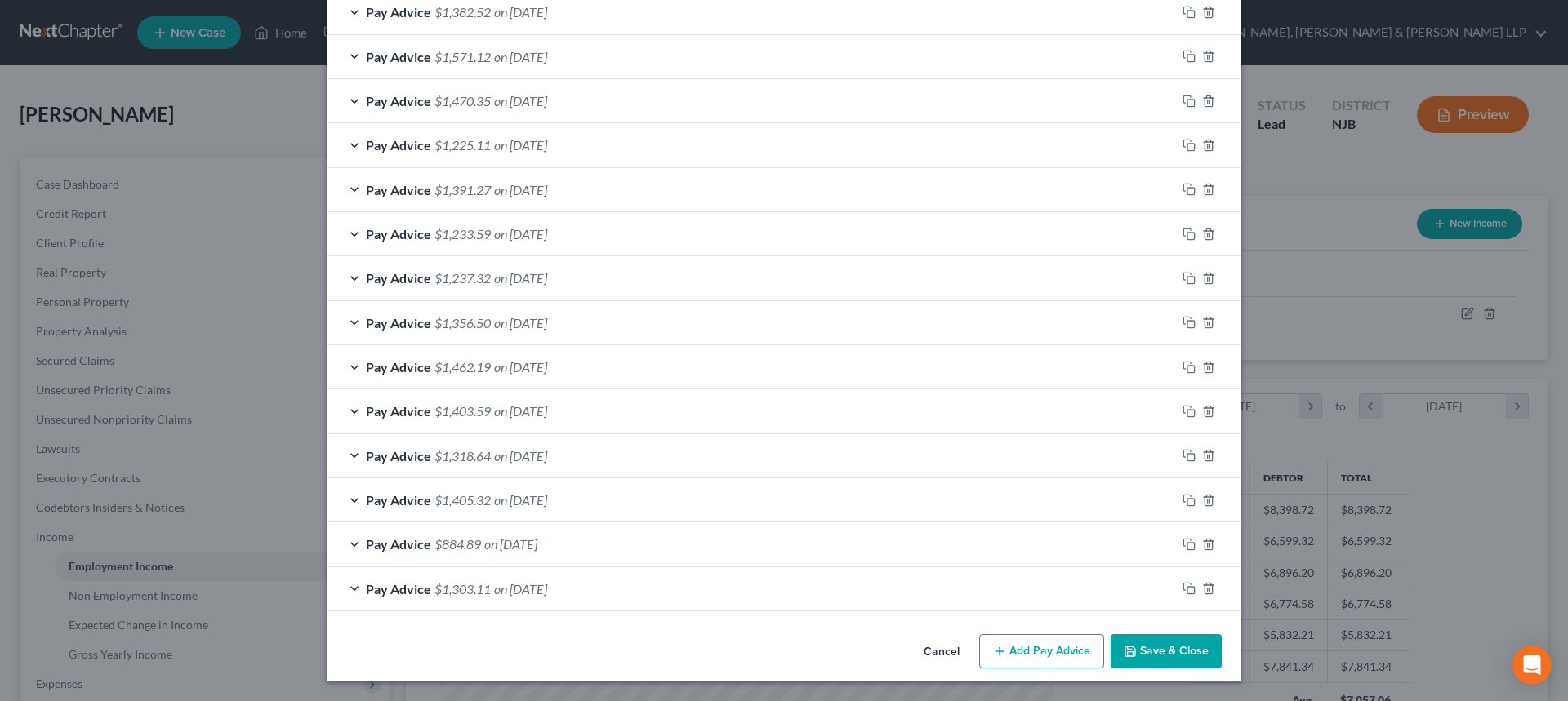
drag, startPoint x: 1132, startPoint y: 642, endPoint x: 1109, endPoint y: 640, distance: 23.1
click at [1132, 642] on button "Save & Close" at bounding box center [1165, 651] width 111 height 34
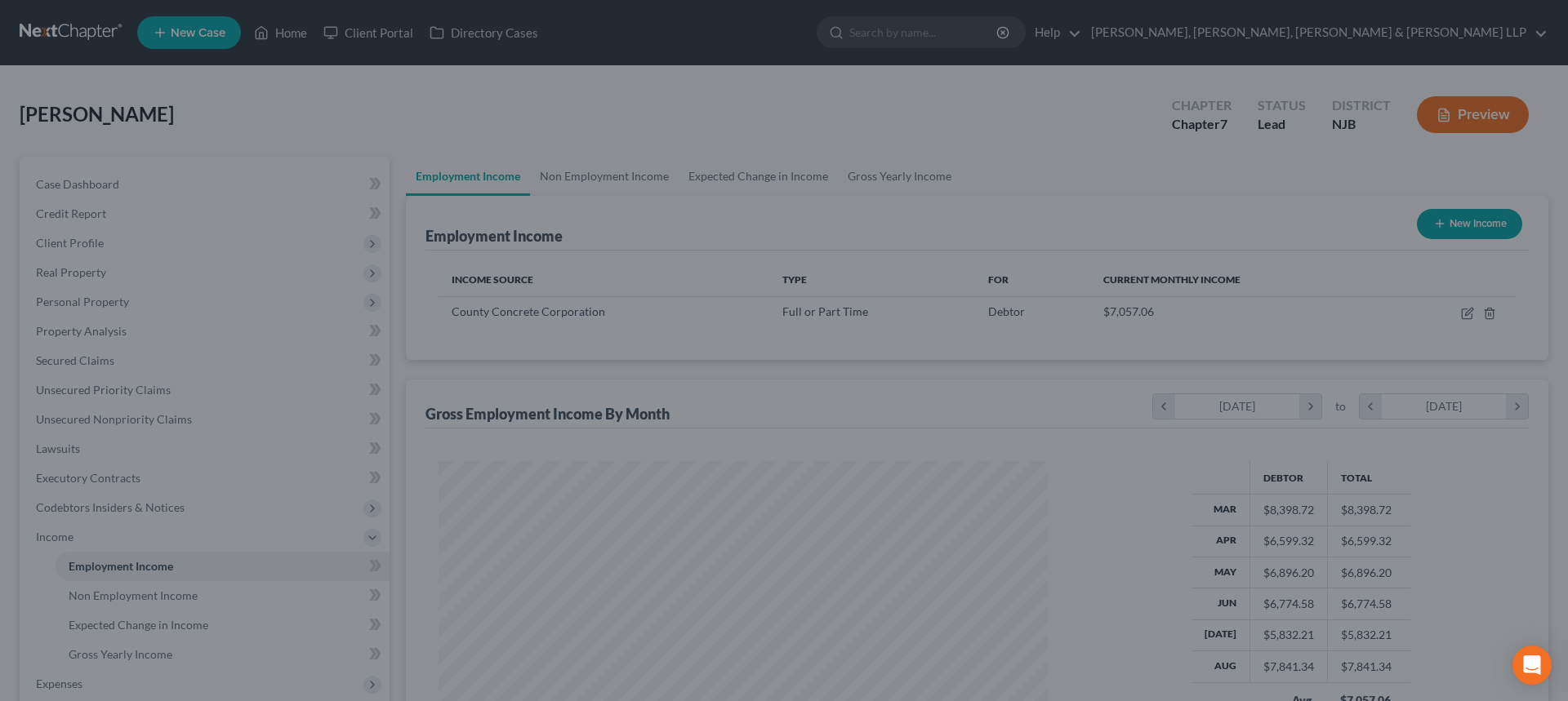
scroll to position [815858, 815990]
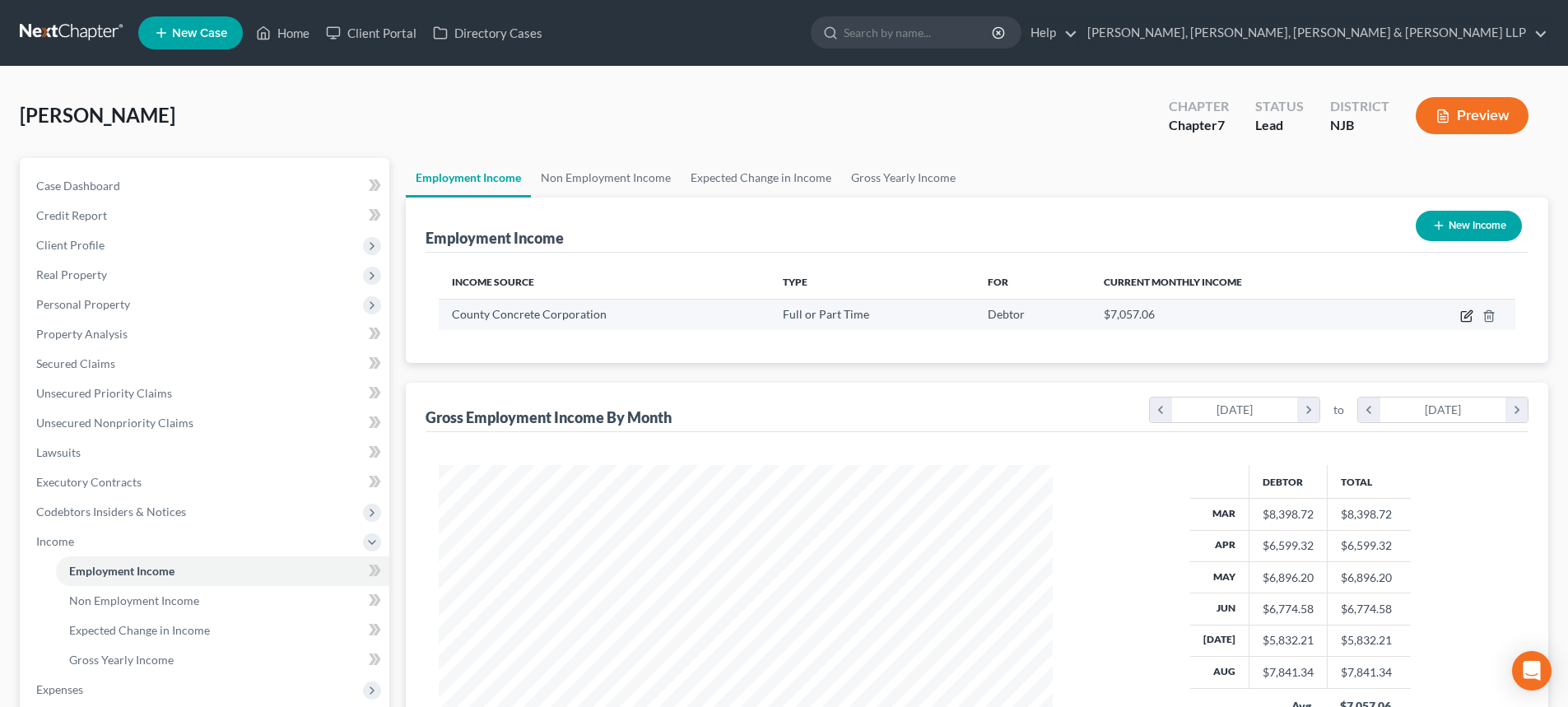
click at [1465, 312] on icon "button" at bounding box center [1466, 317] width 10 height 10
select select "0"
select select "33"
select select "3"
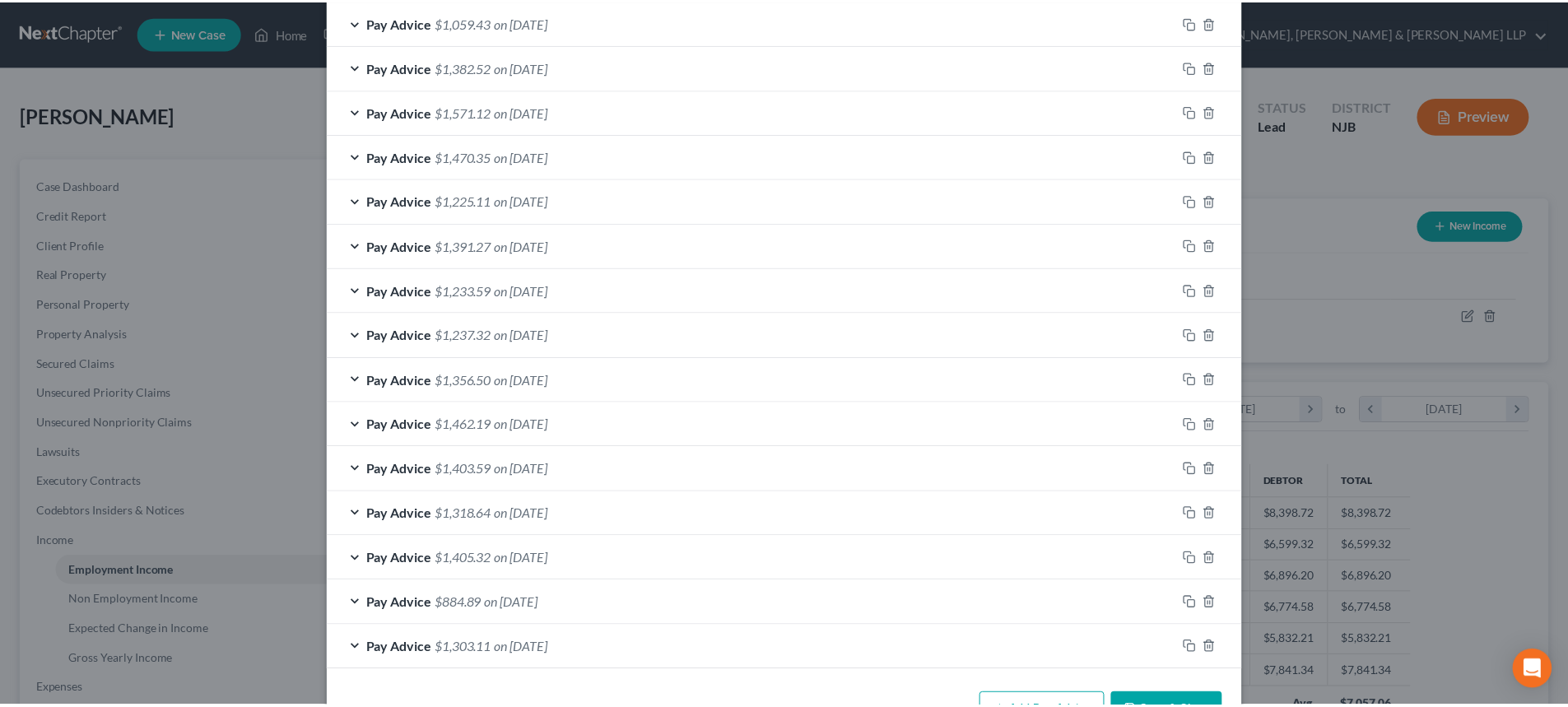
scroll to position [1282, 0]
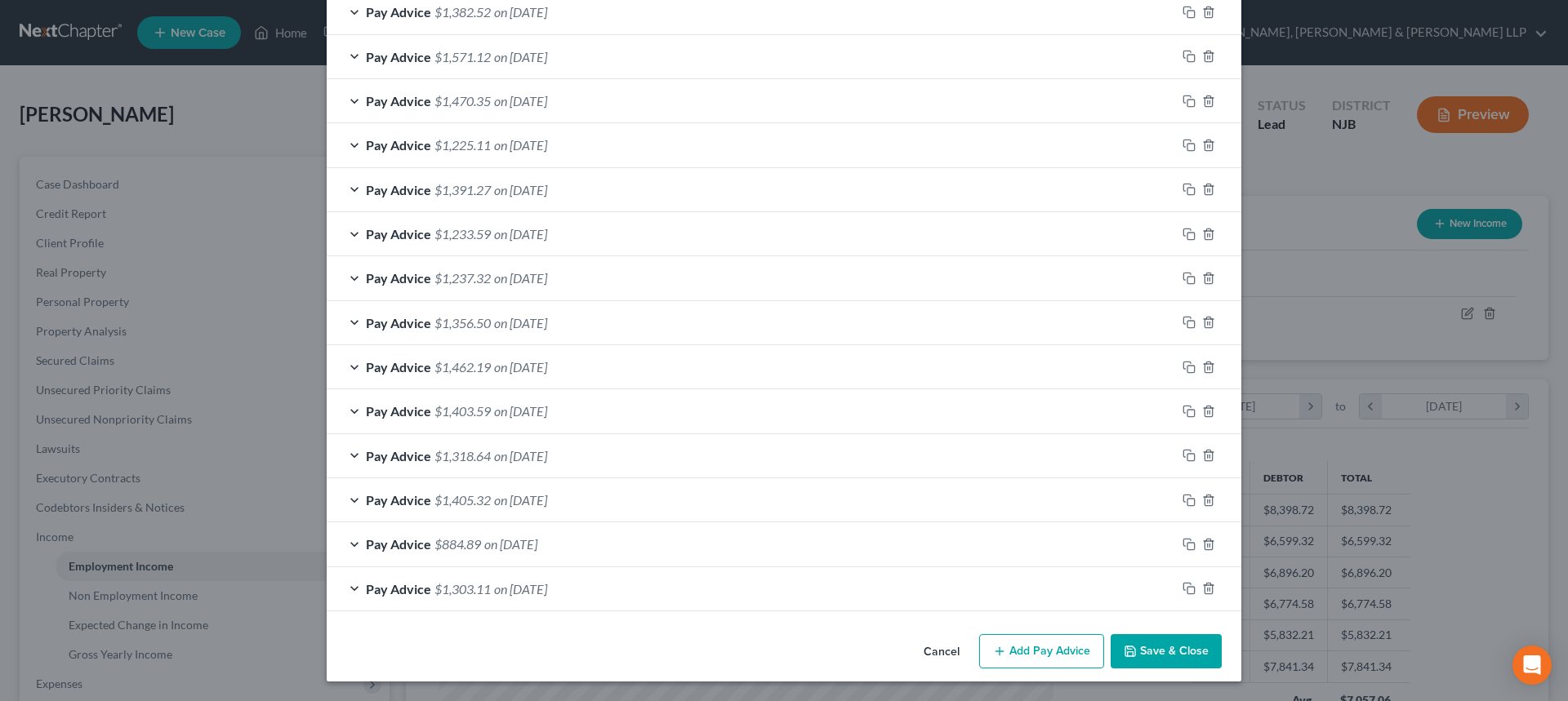
click at [1174, 644] on button "Save & Close" at bounding box center [1165, 651] width 111 height 34
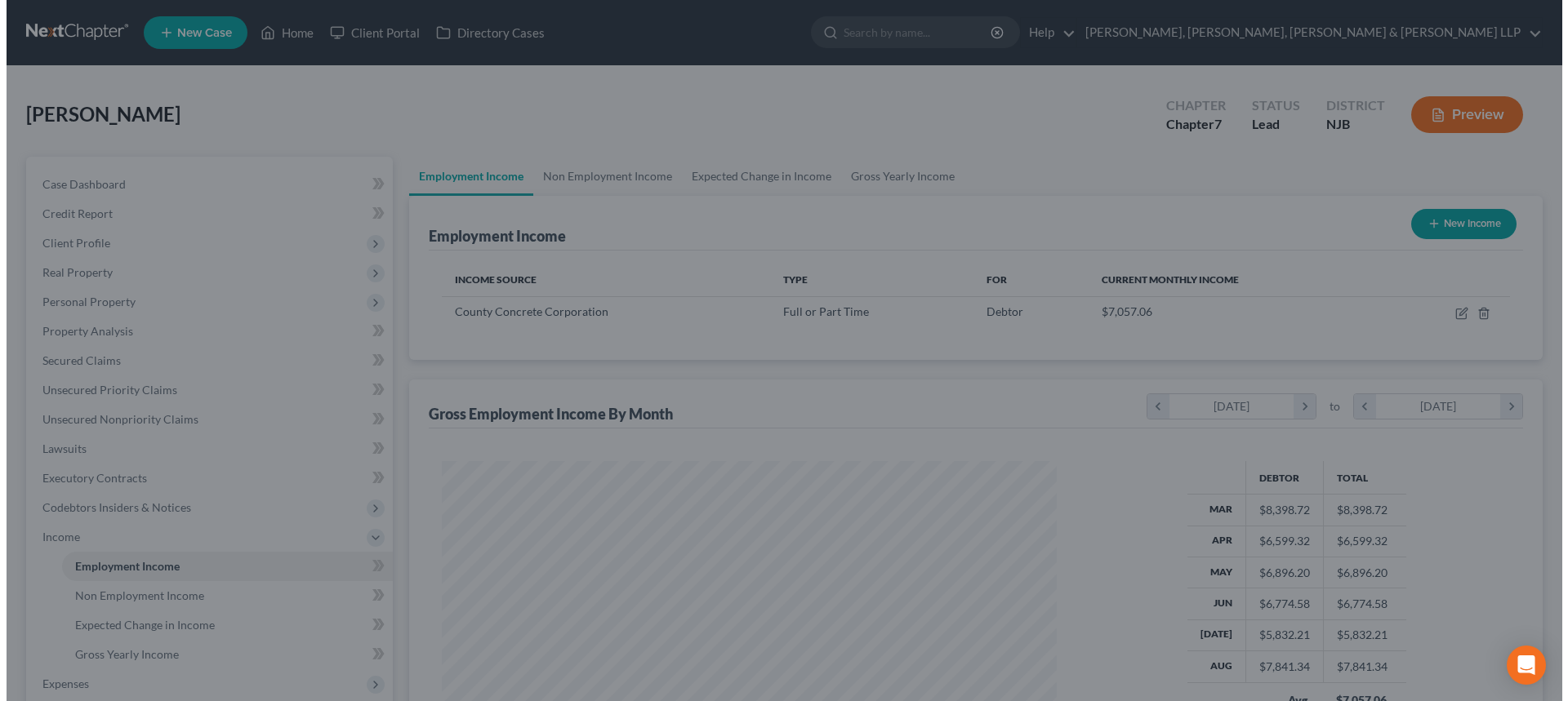
scroll to position [815858, 815990]
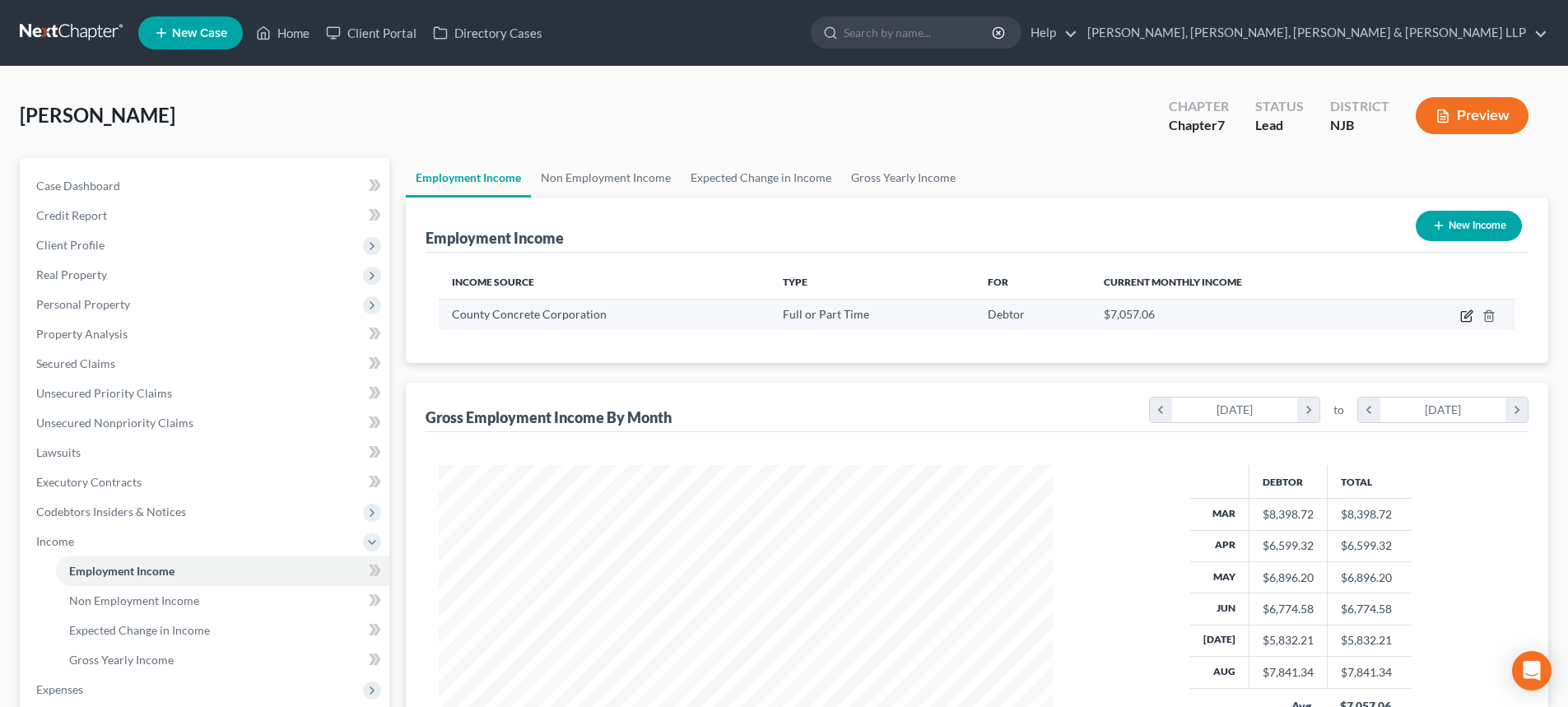
click at [1472, 315] on icon "button" at bounding box center [1467, 316] width 13 height 13
select select "0"
select select "33"
select select "3"
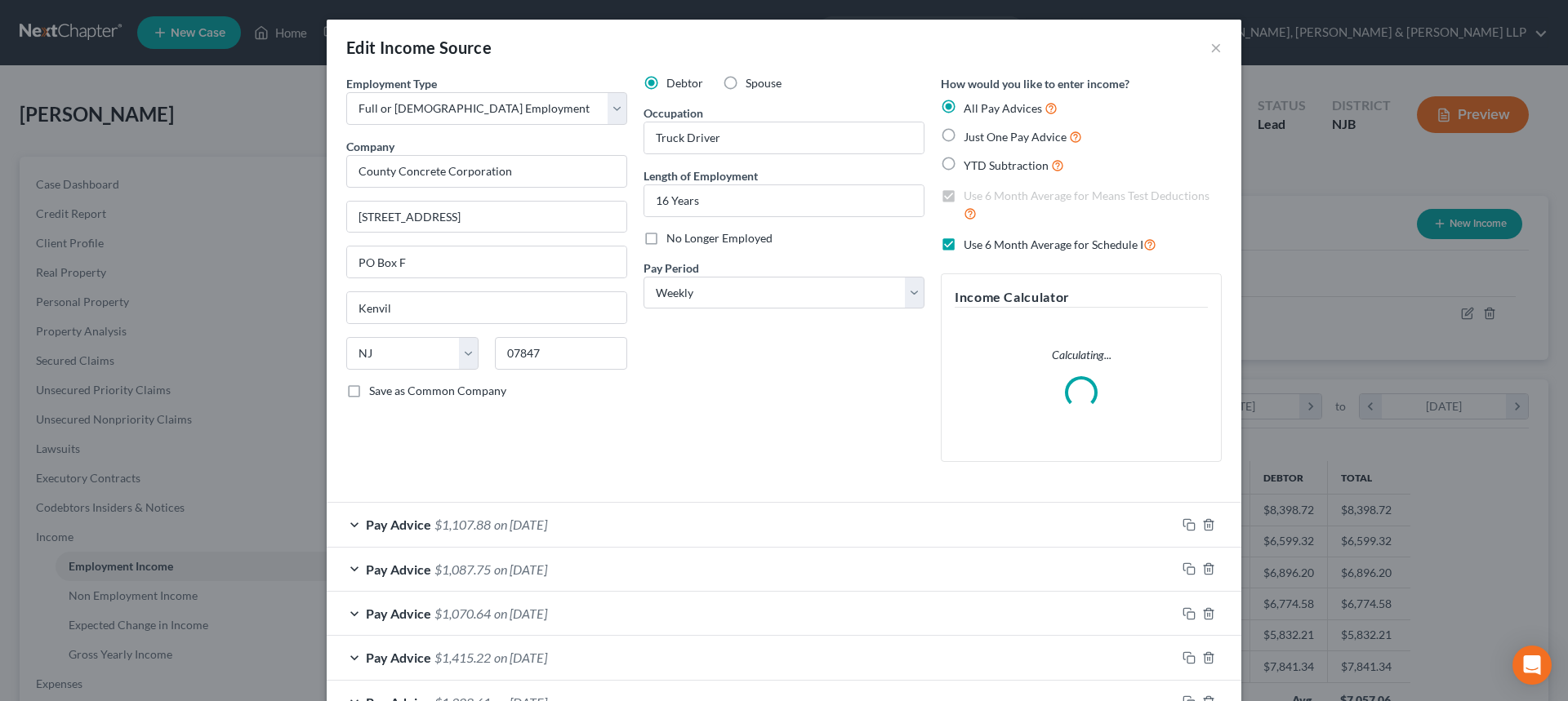
scroll to position [490, 0]
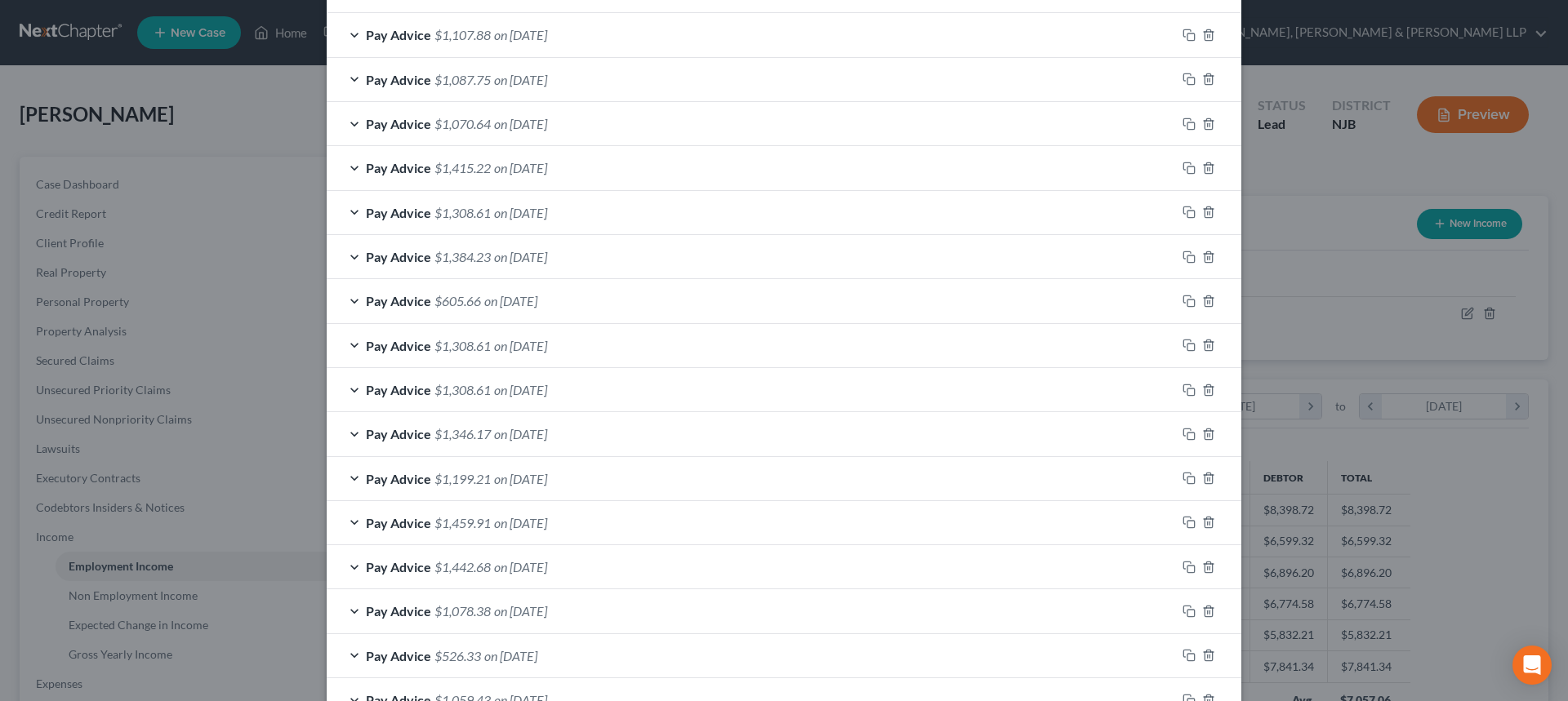
click at [486, 44] on div "Pay Advice $1,107.88 on 08/29/2025" at bounding box center [751, 34] width 849 height 43
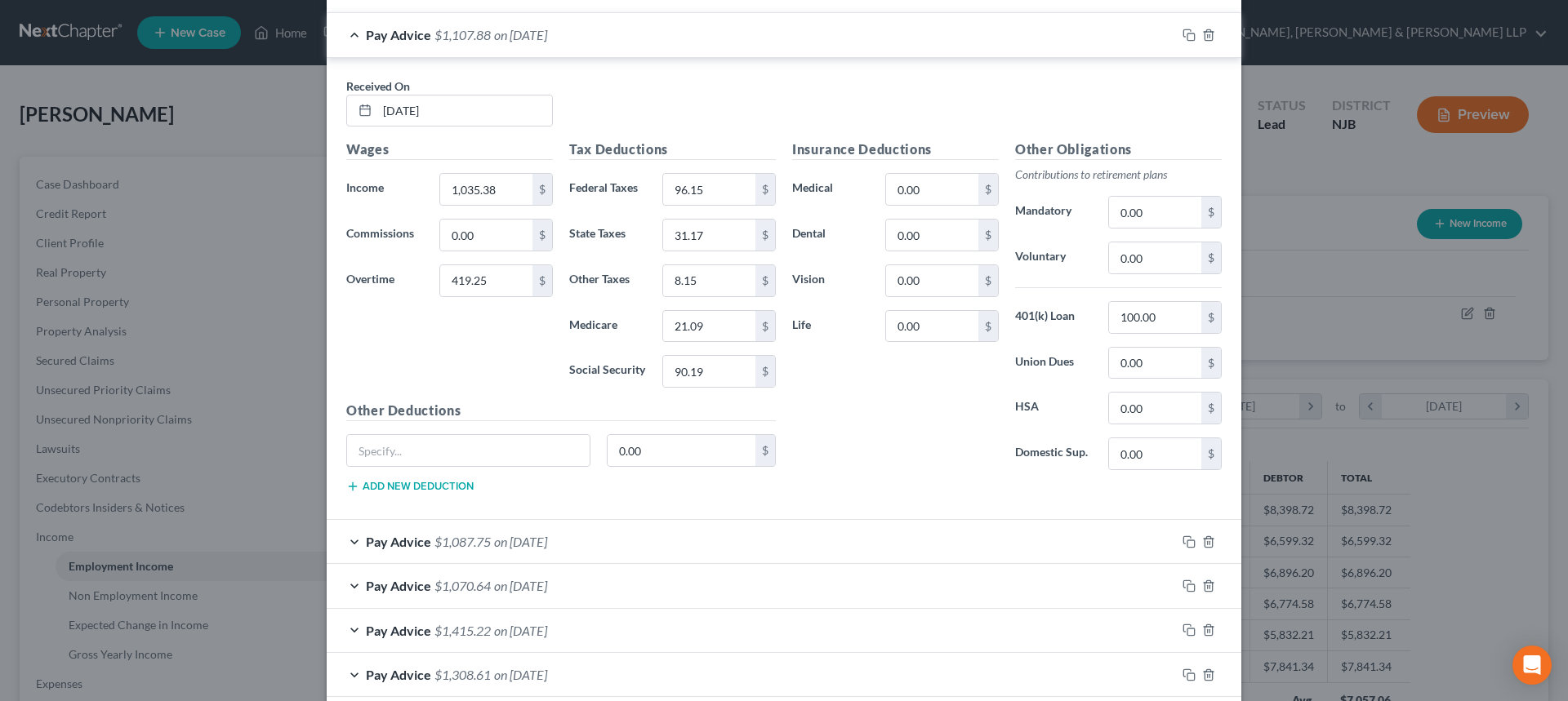
click at [467, 549] on span "$1,087.75" at bounding box center [462, 541] width 56 height 15
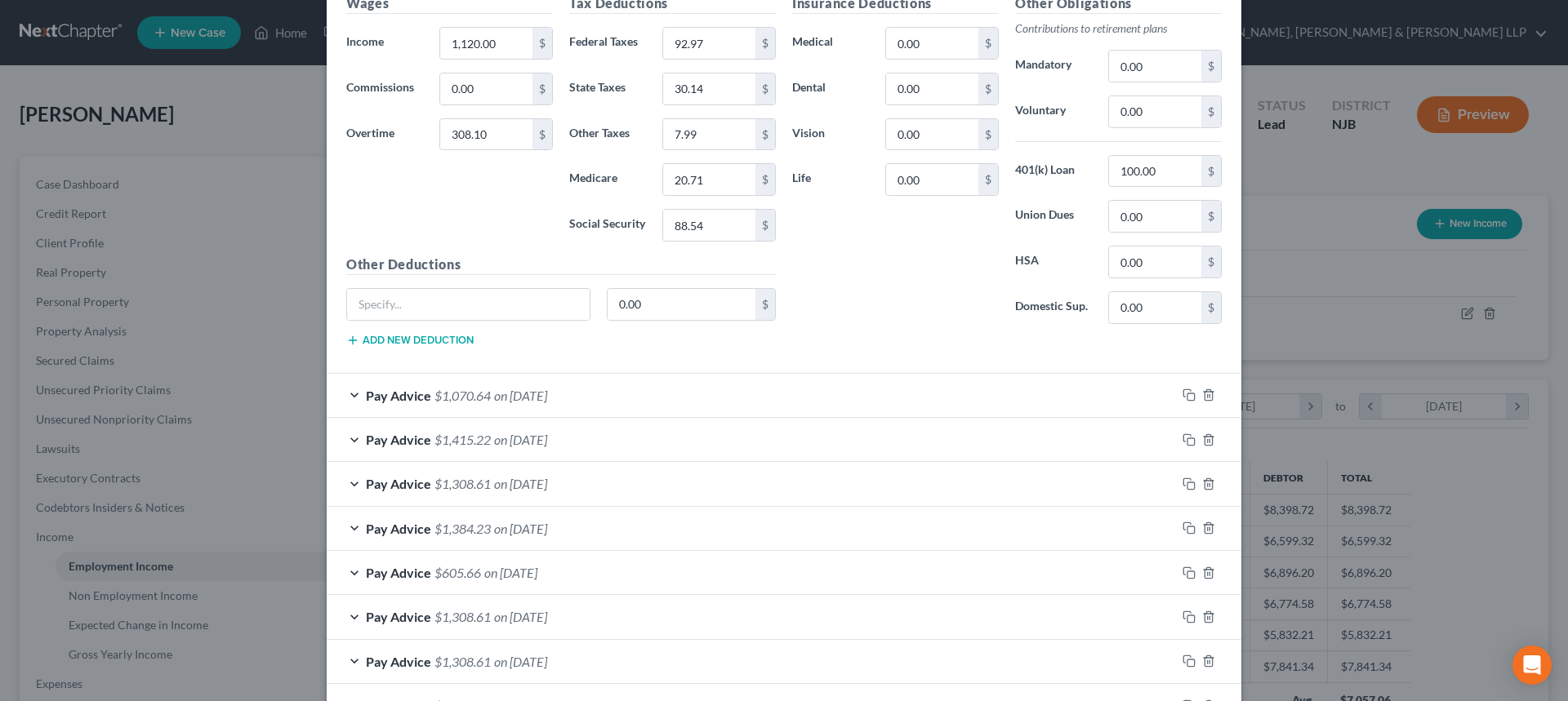
click at [446, 391] on span "$1,070.64" at bounding box center [462, 395] width 56 height 15
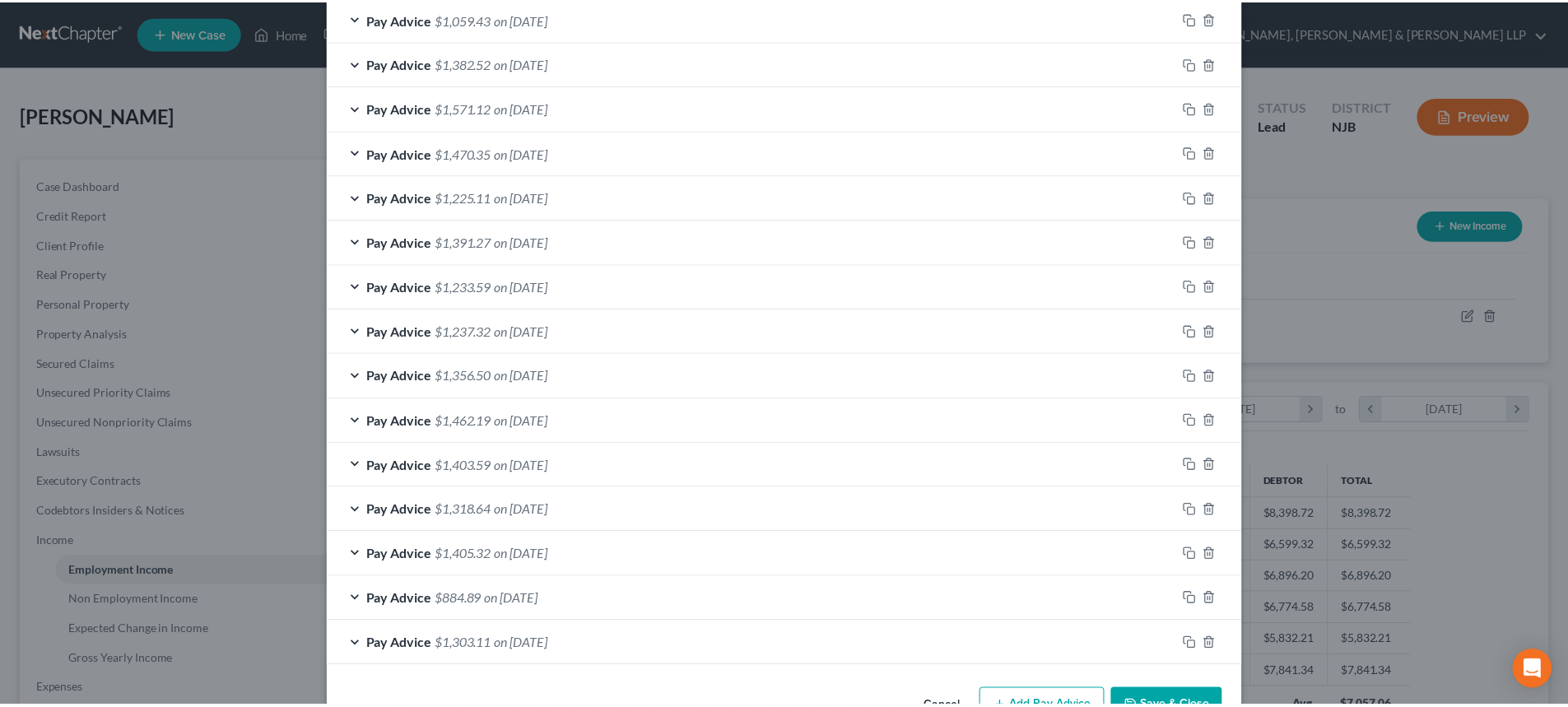
scroll to position [2681, 0]
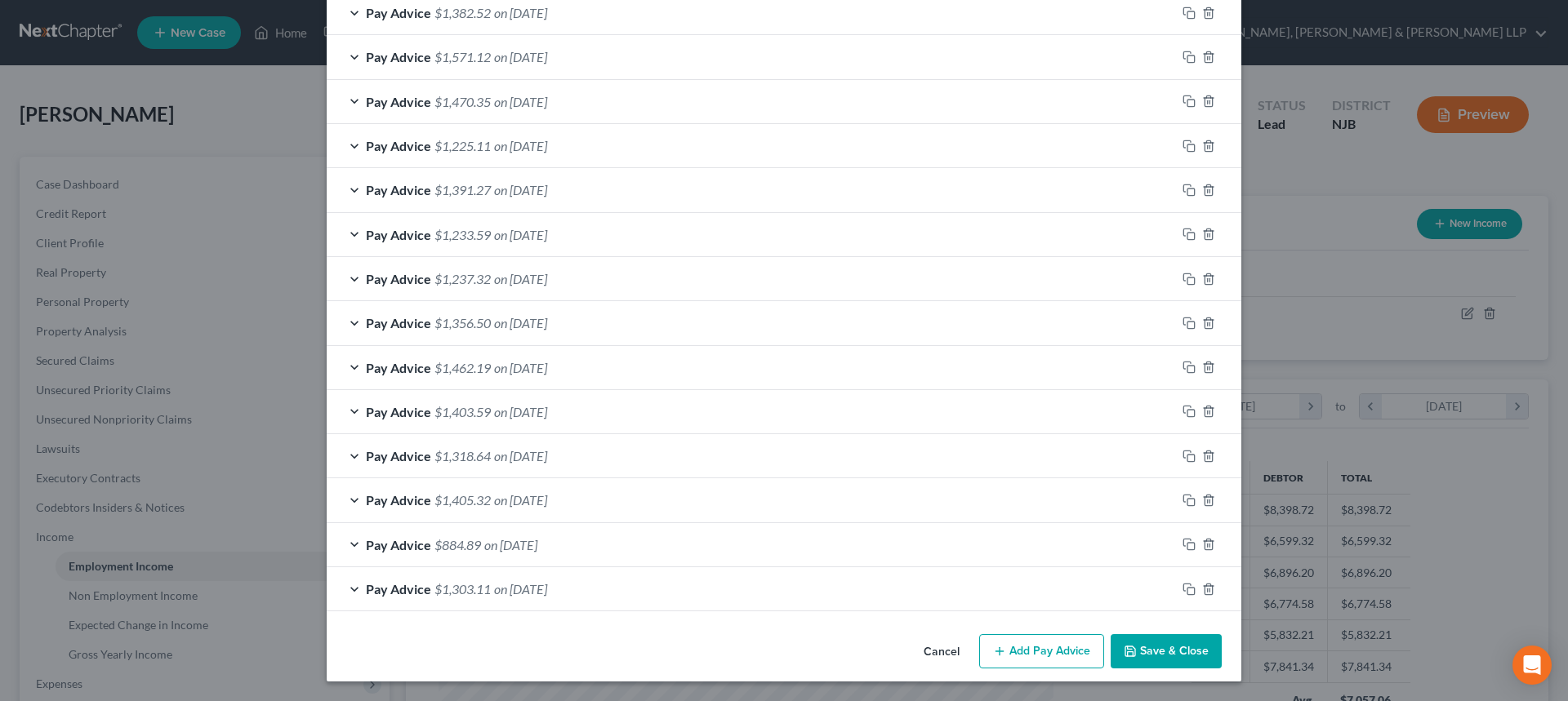
click at [1164, 647] on button "Save & Close" at bounding box center [1165, 651] width 111 height 34
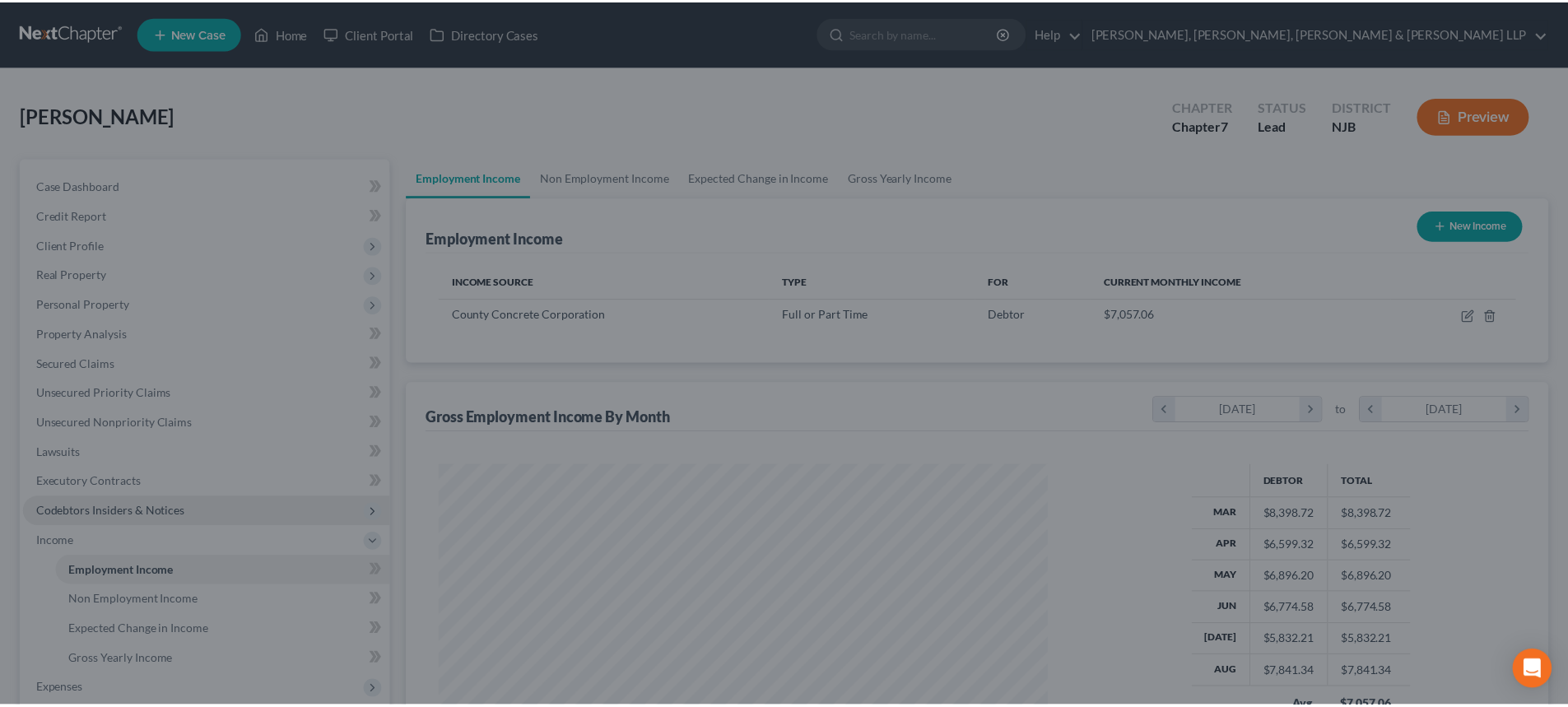
scroll to position [822842, 822620]
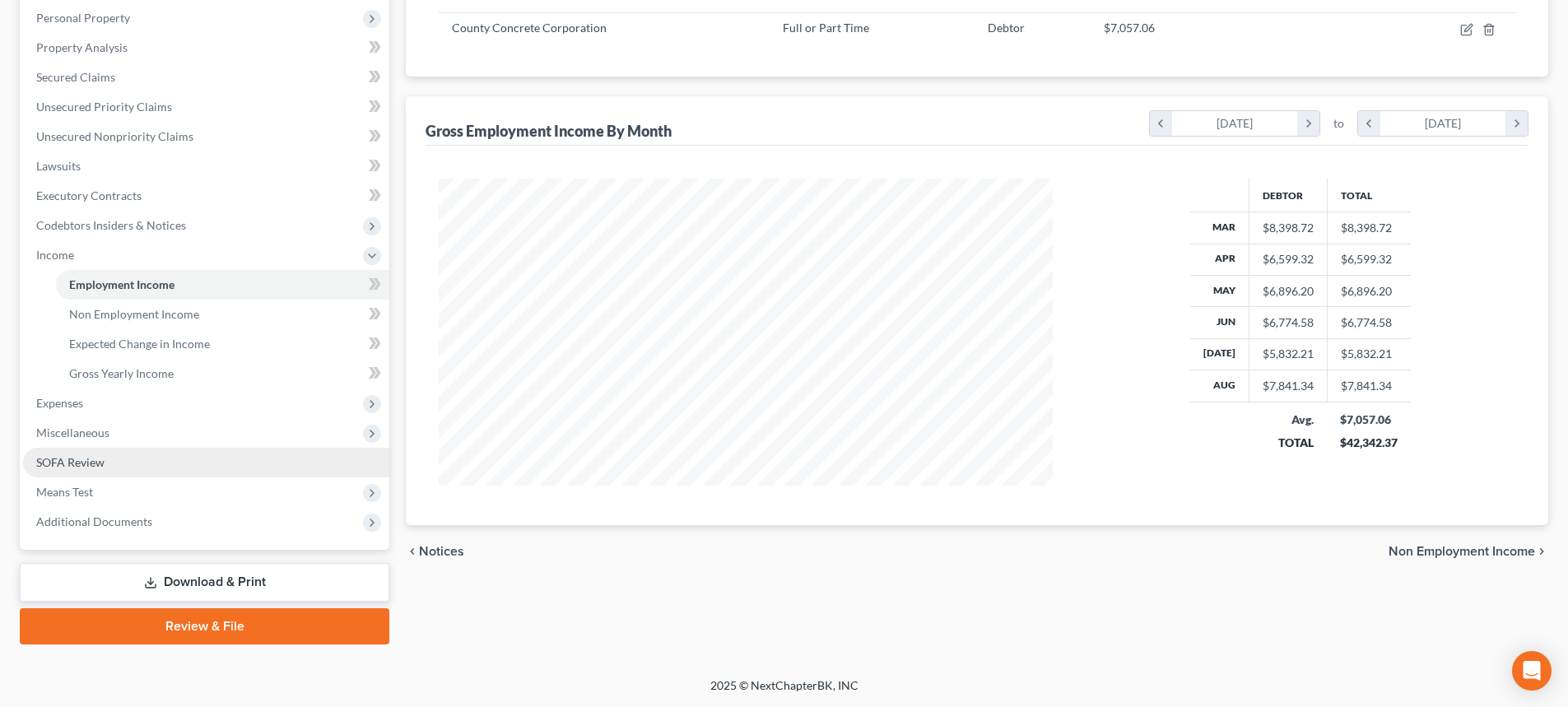
click at [108, 459] on link "SOFA Review" at bounding box center [206, 462] width 367 height 30
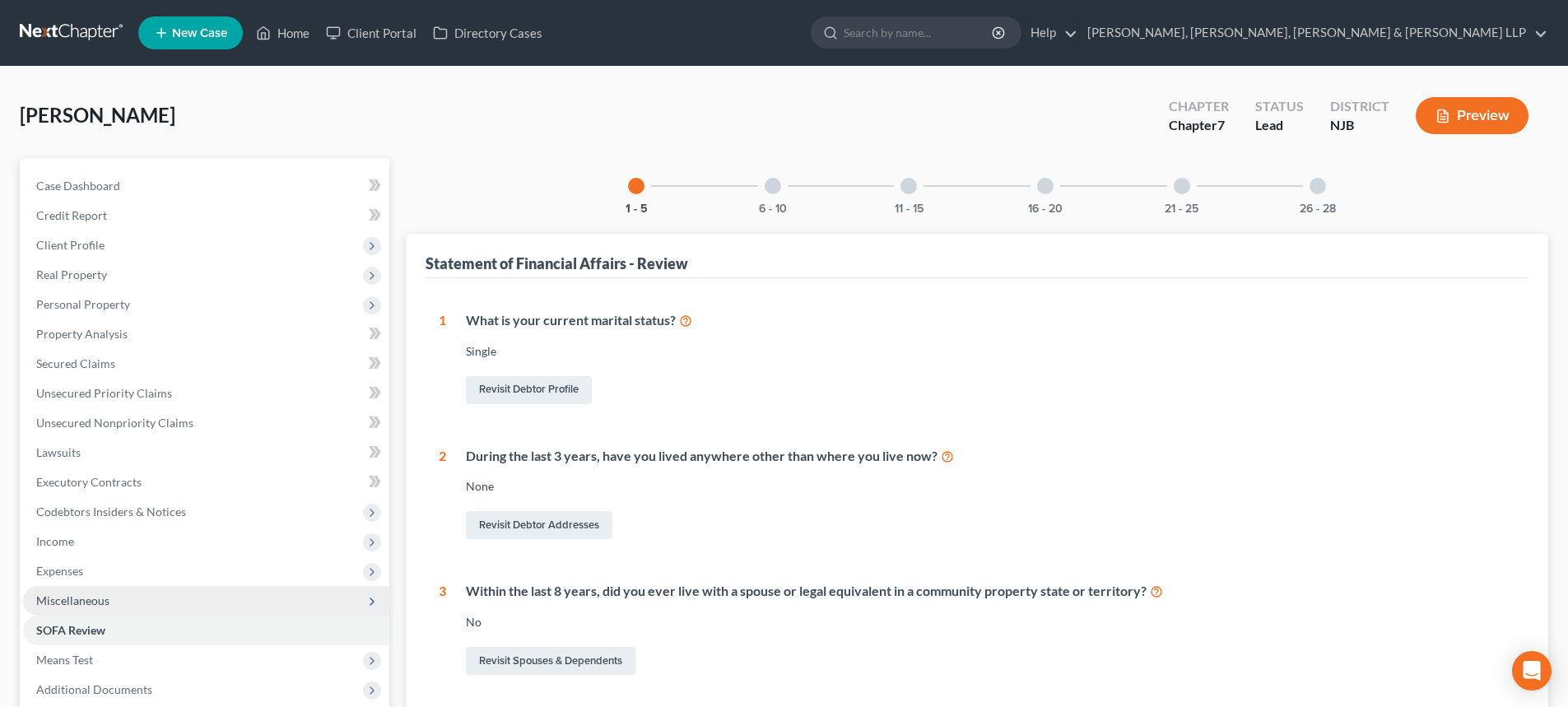
click at [112, 603] on span "Miscellaneous" at bounding box center [206, 601] width 367 height 30
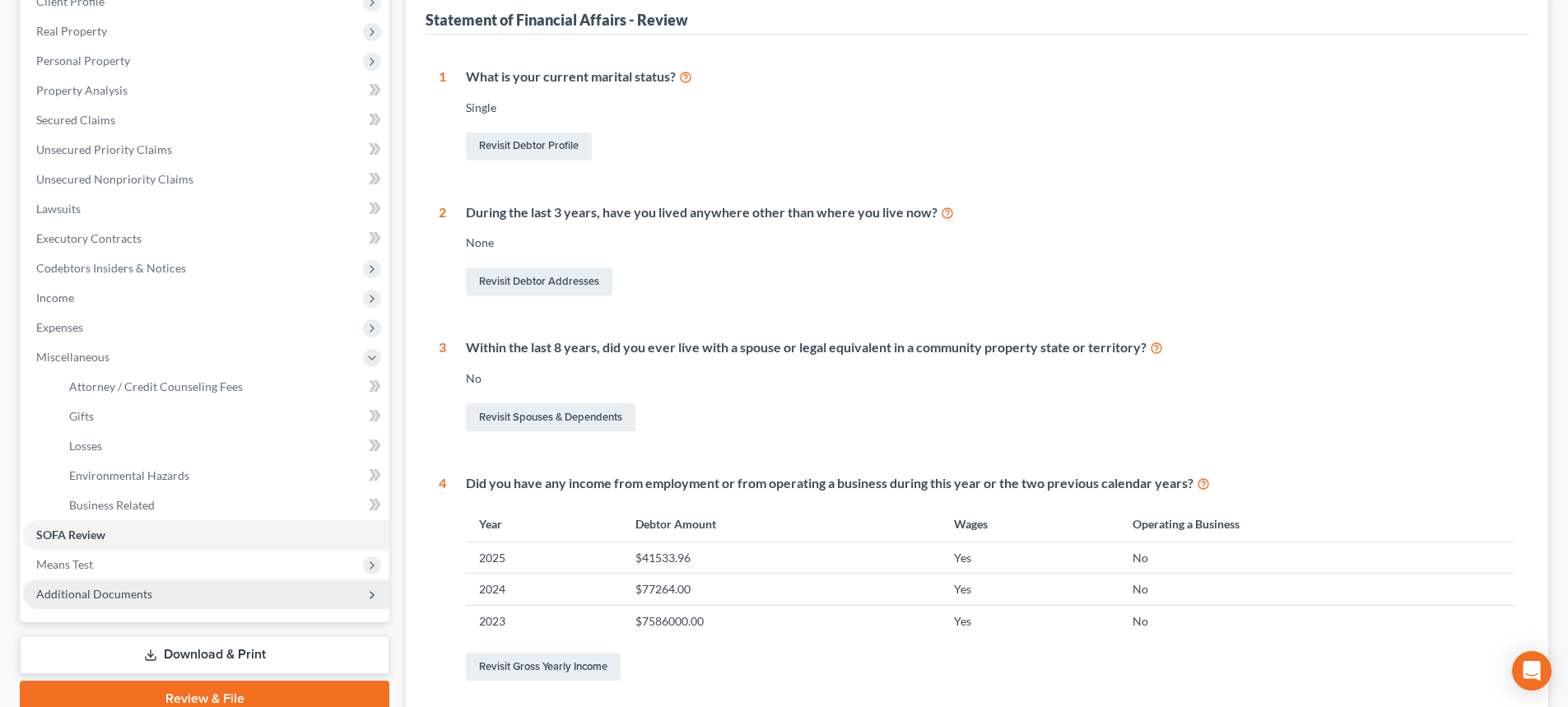
scroll to position [247, 0]
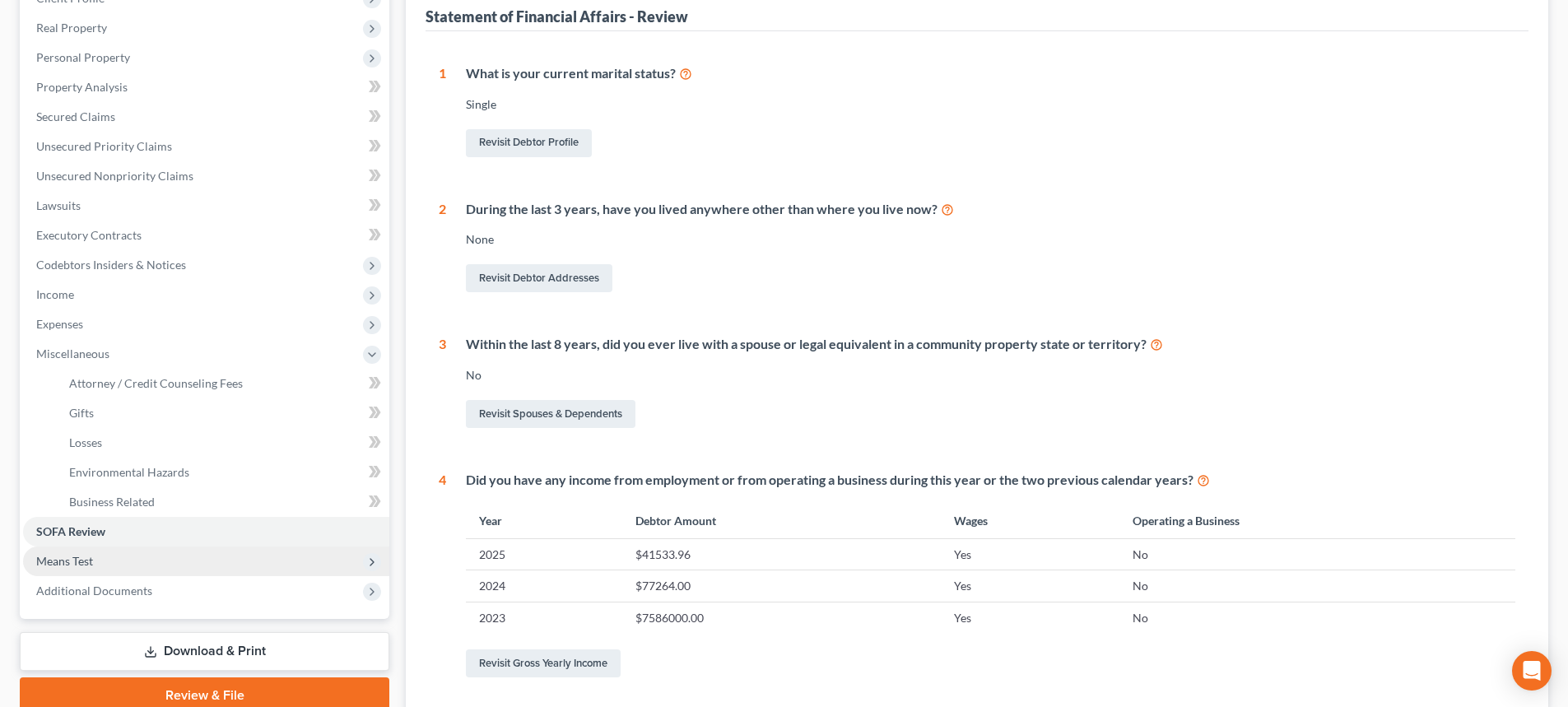
click at [123, 558] on span "Means Test" at bounding box center [206, 561] width 367 height 30
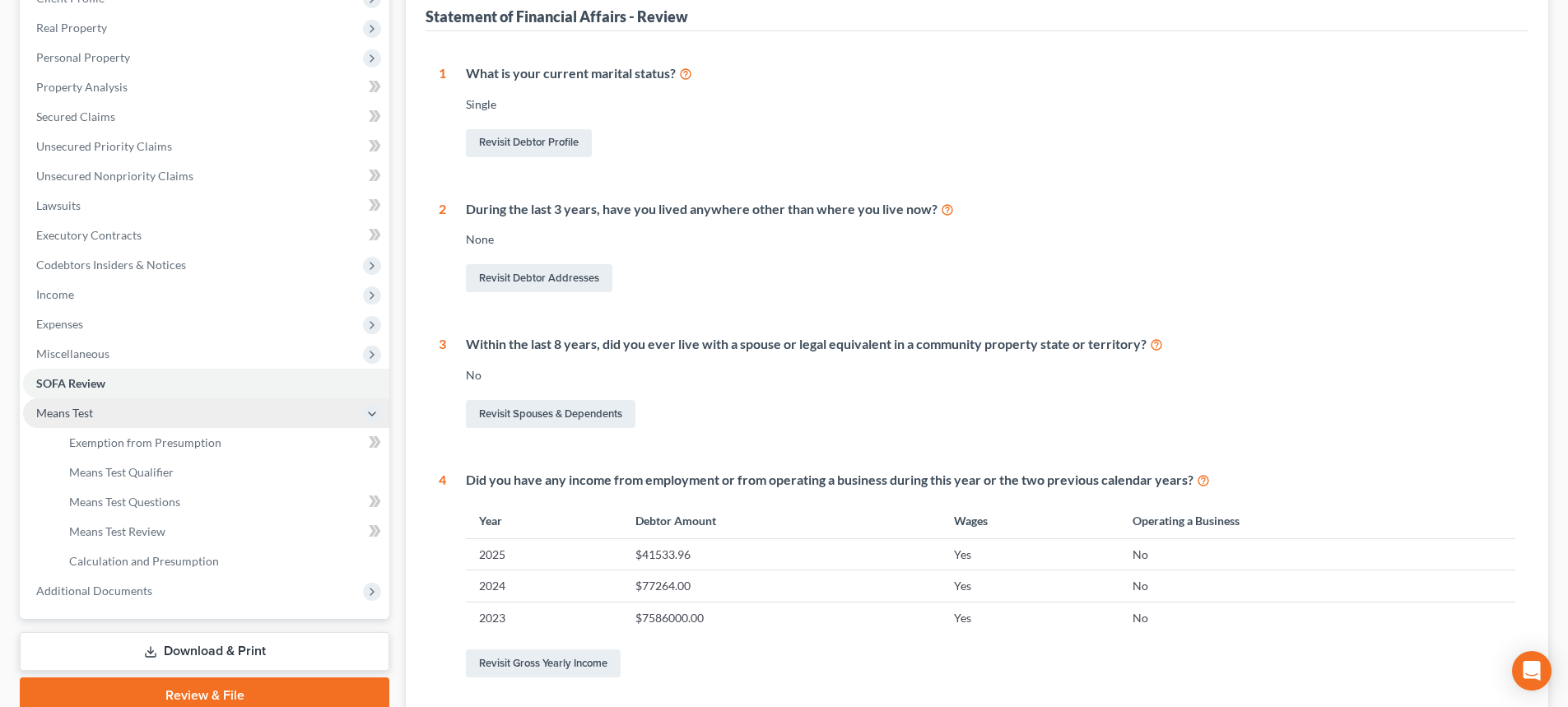
click at [204, 425] on span "Means Test" at bounding box center [206, 413] width 367 height 30
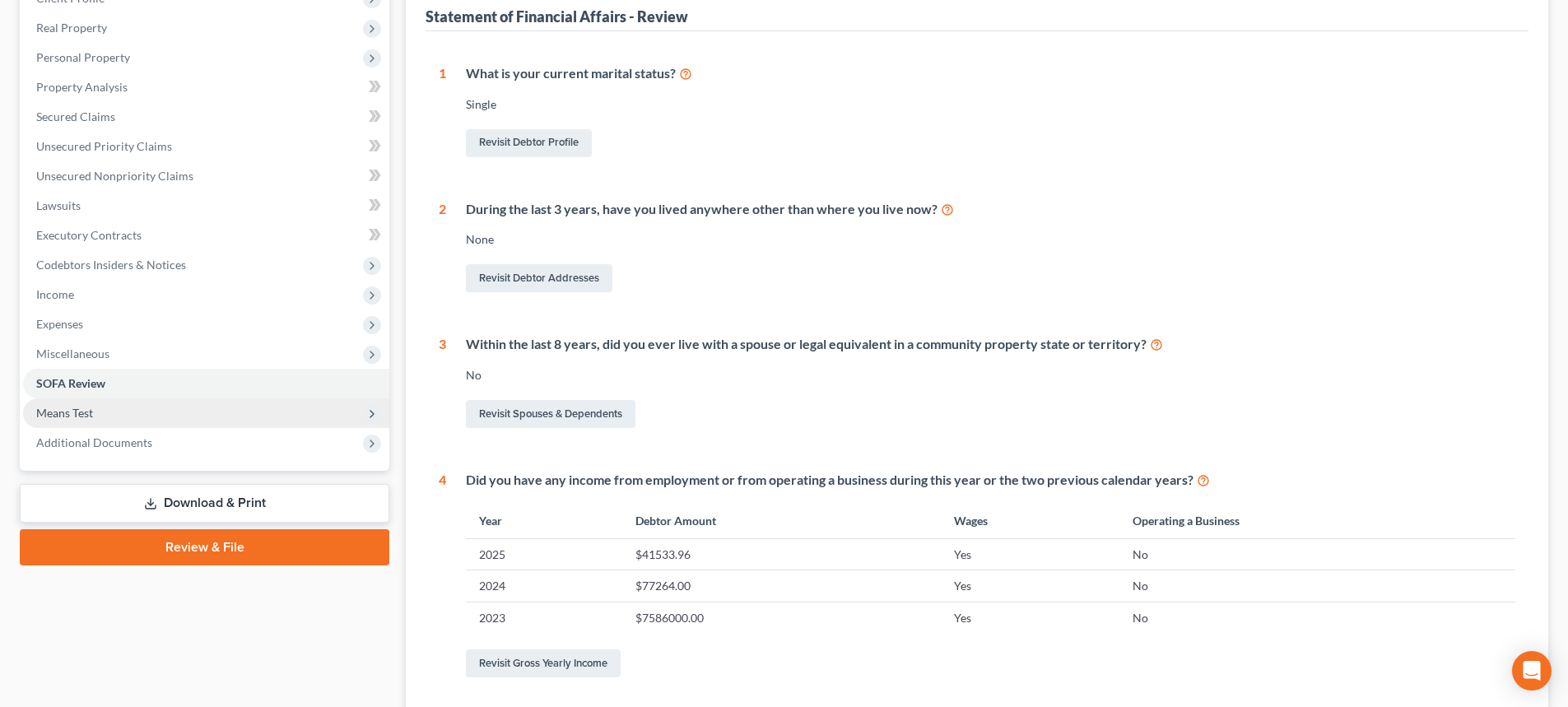
click at [183, 419] on span "Means Test" at bounding box center [206, 413] width 367 height 30
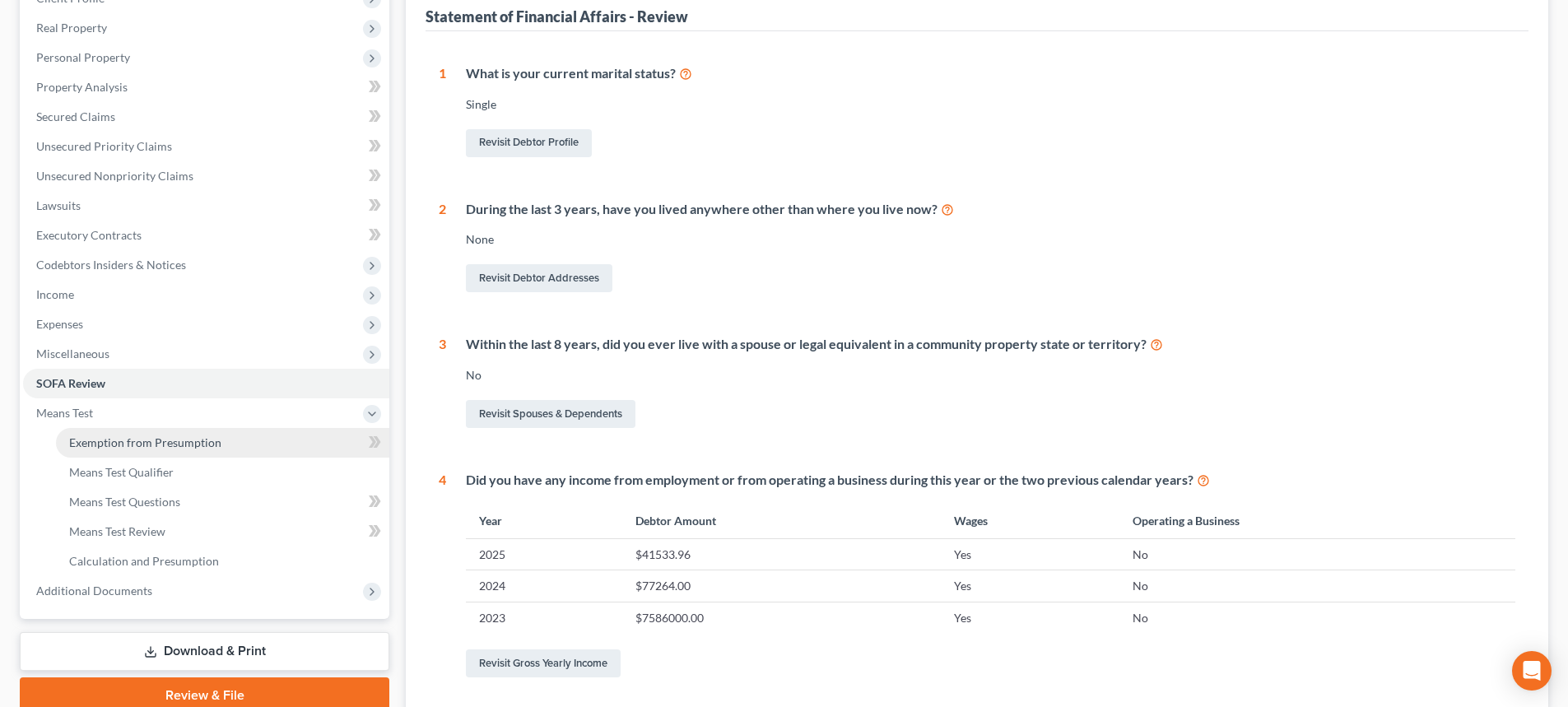
click at [186, 450] on link "Exemption from Presumption" at bounding box center [223, 442] width 333 height 30
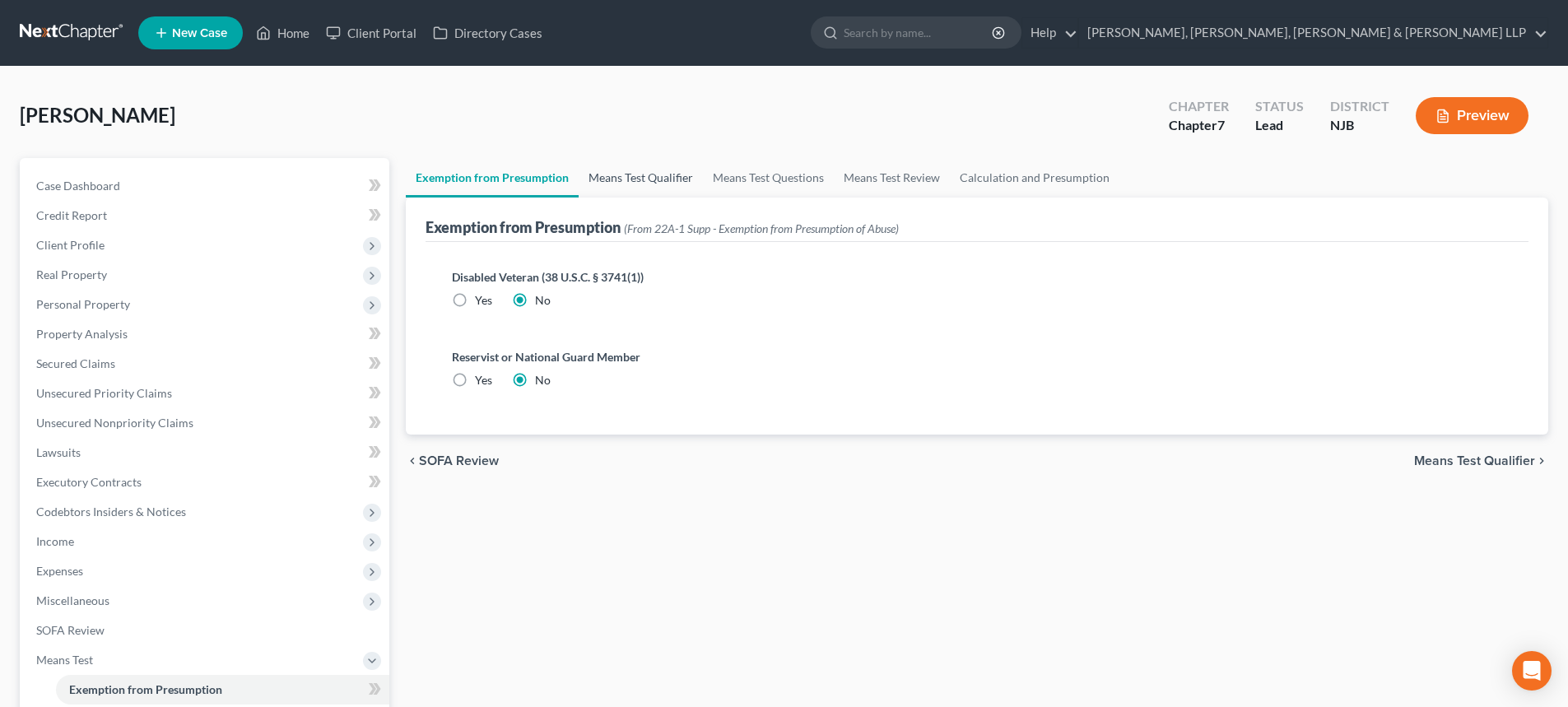
click at [662, 182] on link "Means Test Qualifier" at bounding box center [641, 177] width 125 height 39
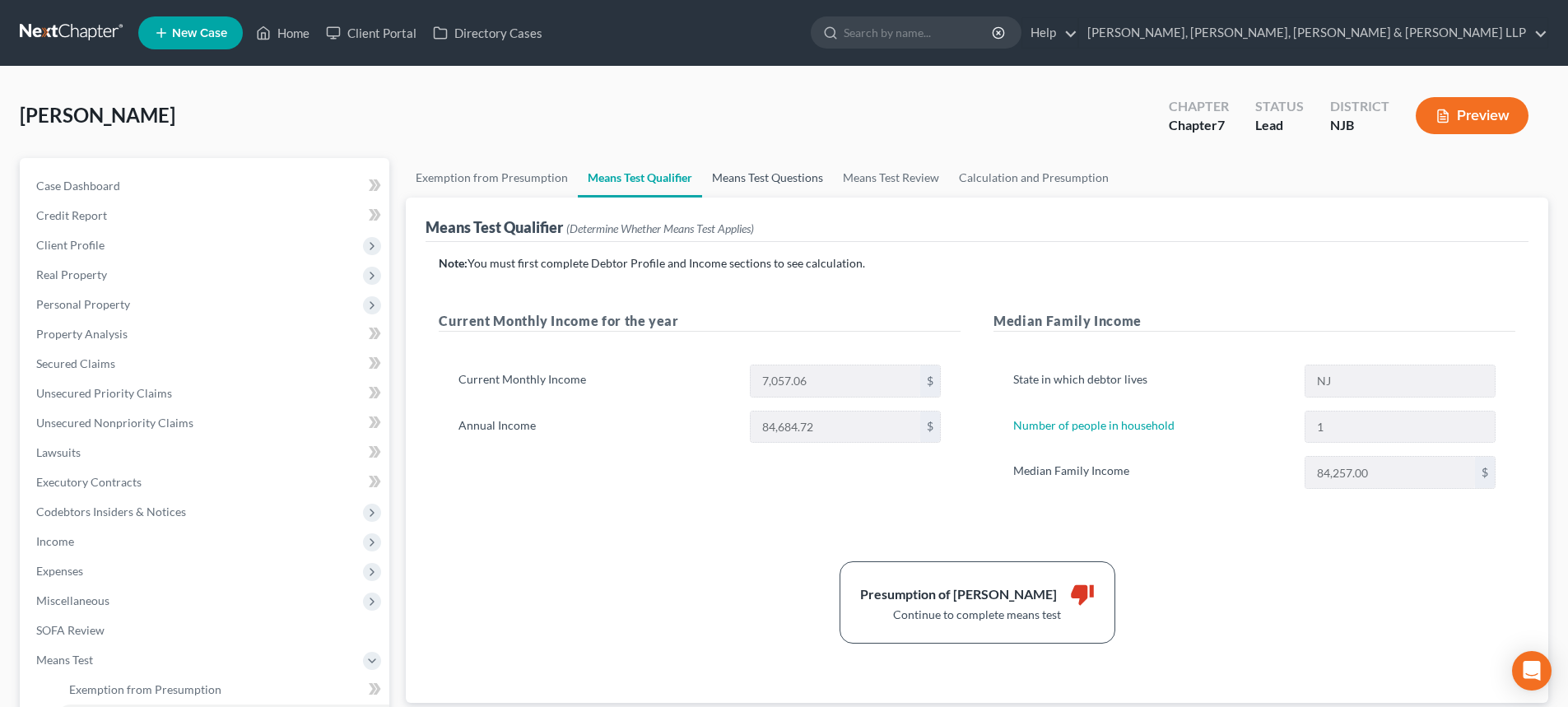
click at [785, 174] on link "Means Test Questions" at bounding box center [768, 177] width 131 height 39
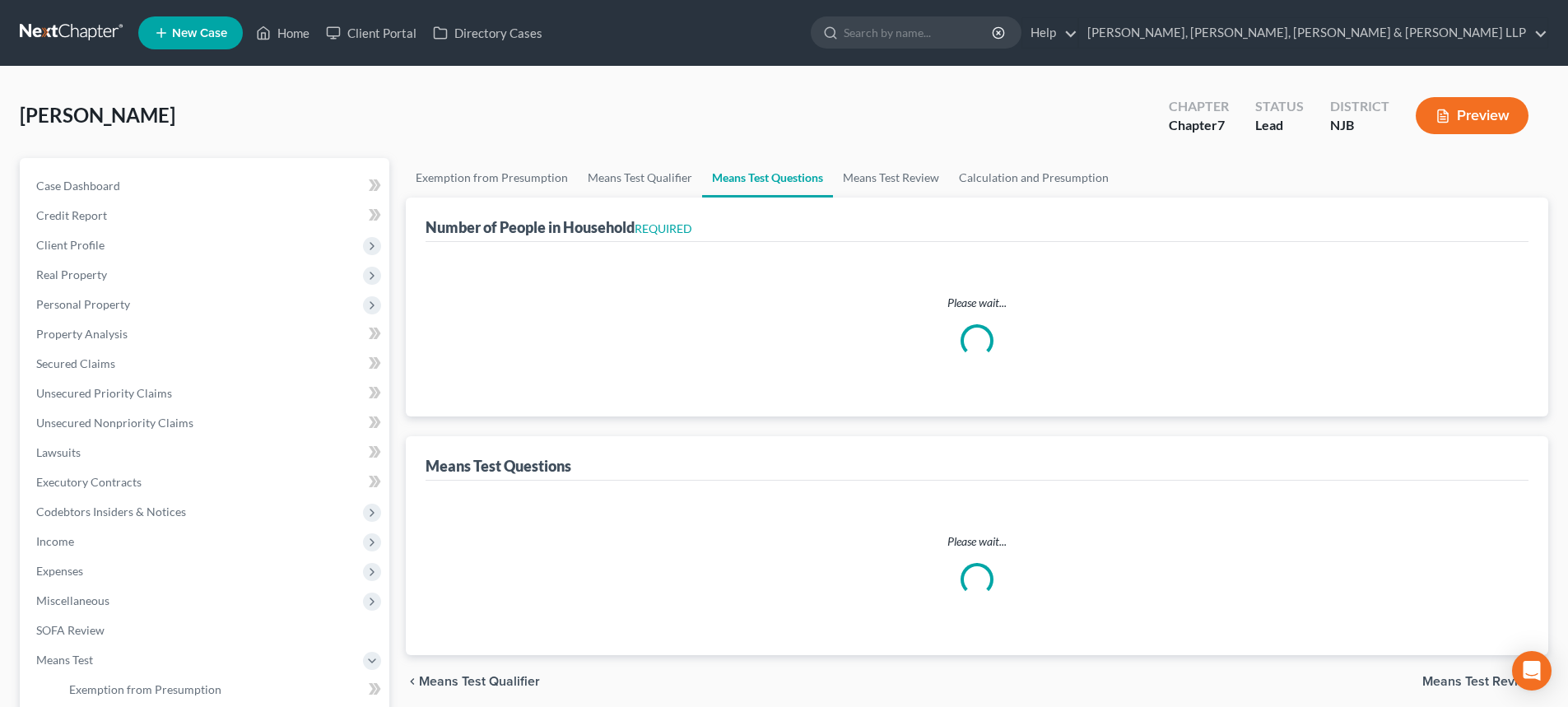
select select "1"
select select "60"
select select "1"
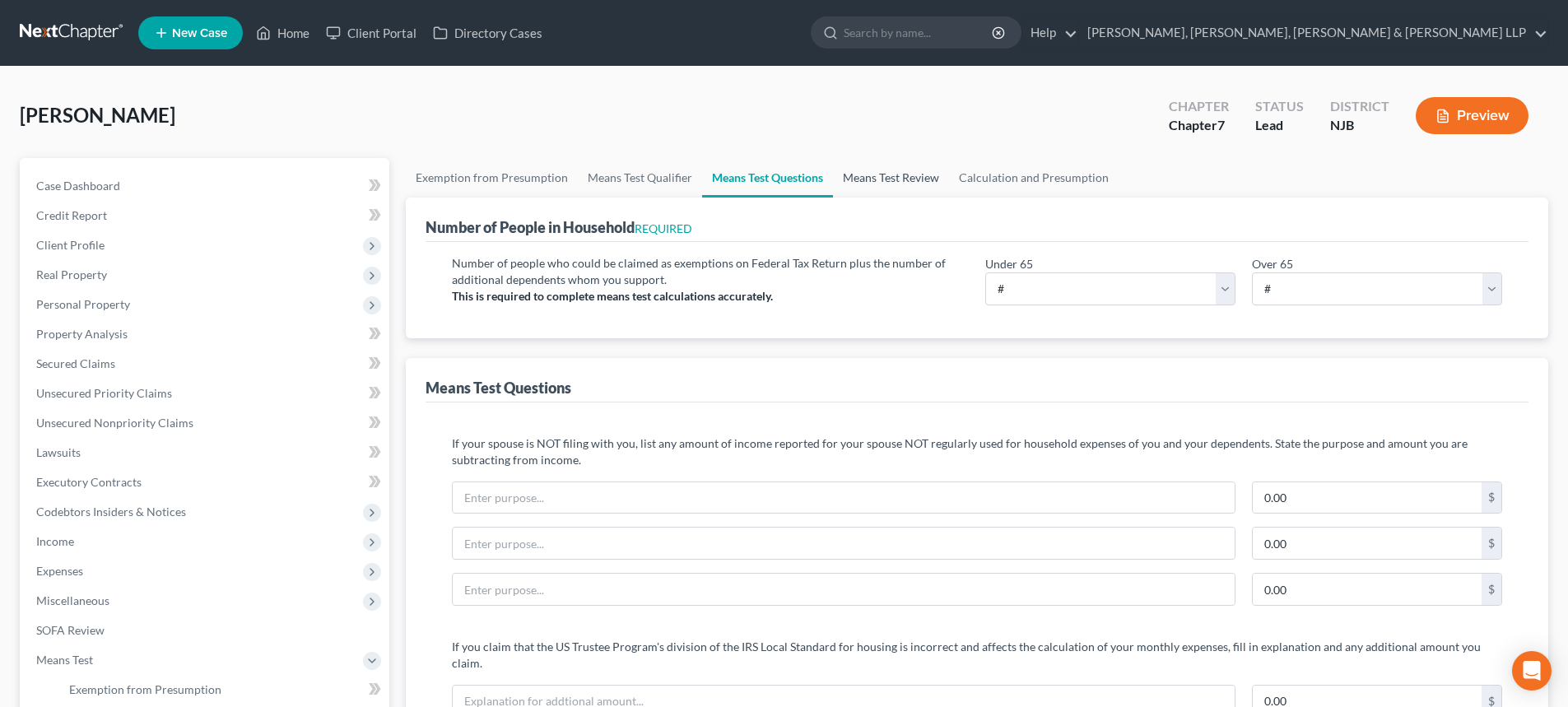
click at [873, 175] on link "Means Test Review" at bounding box center [892, 177] width 116 height 39
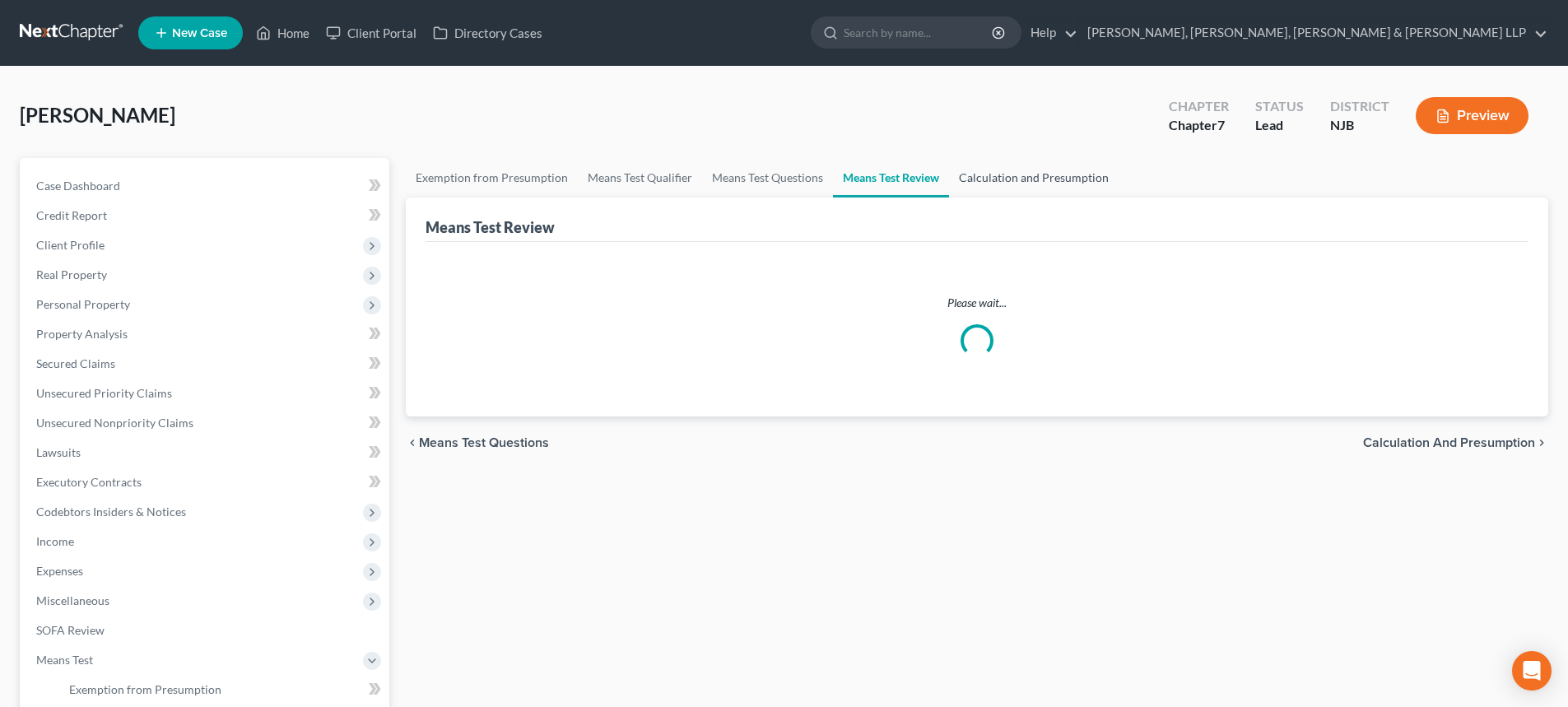
click at [1027, 175] on link "Calculation and Presumption" at bounding box center [1034, 177] width 169 height 39
